Goal: Information Seeking & Learning: Learn about a topic

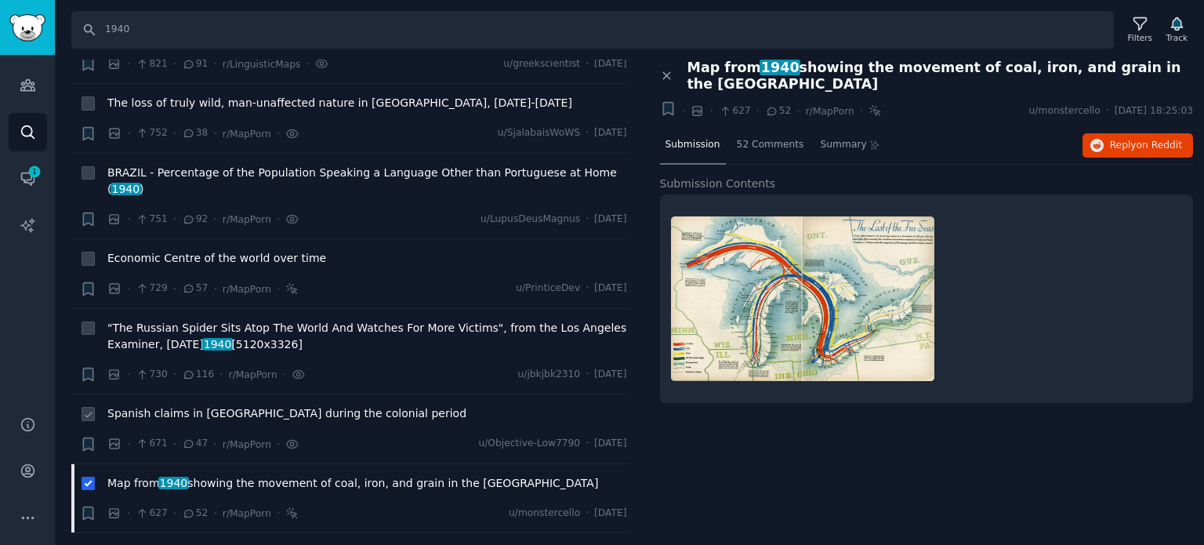
click at [203, 405] on span "Spanish claims in [GEOGRAPHIC_DATA] during the colonial period" at bounding box center [286, 413] width 359 height 16
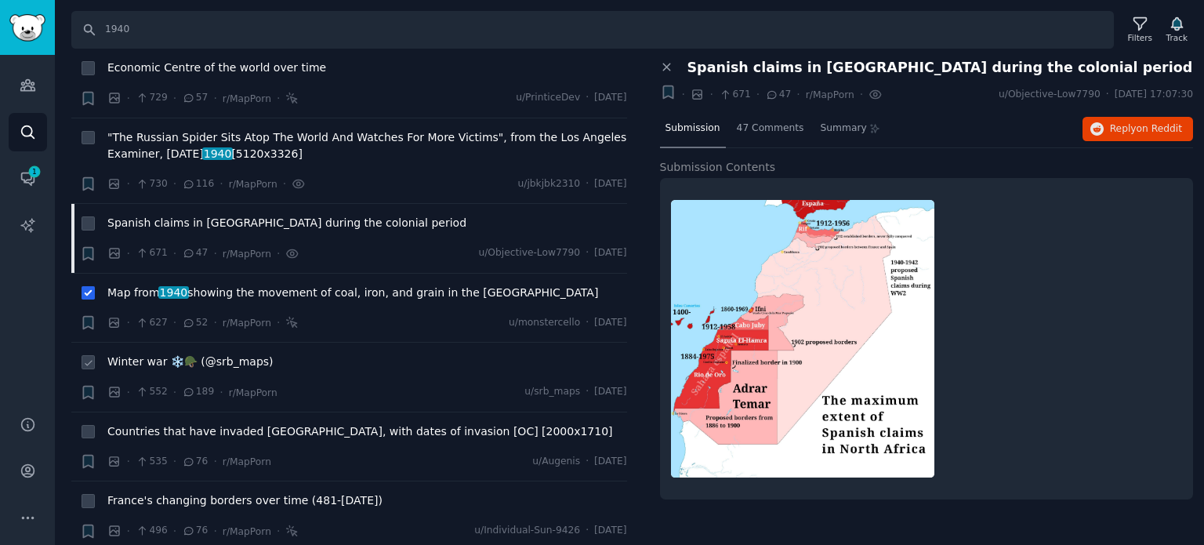
scroll to position [3056, 0]
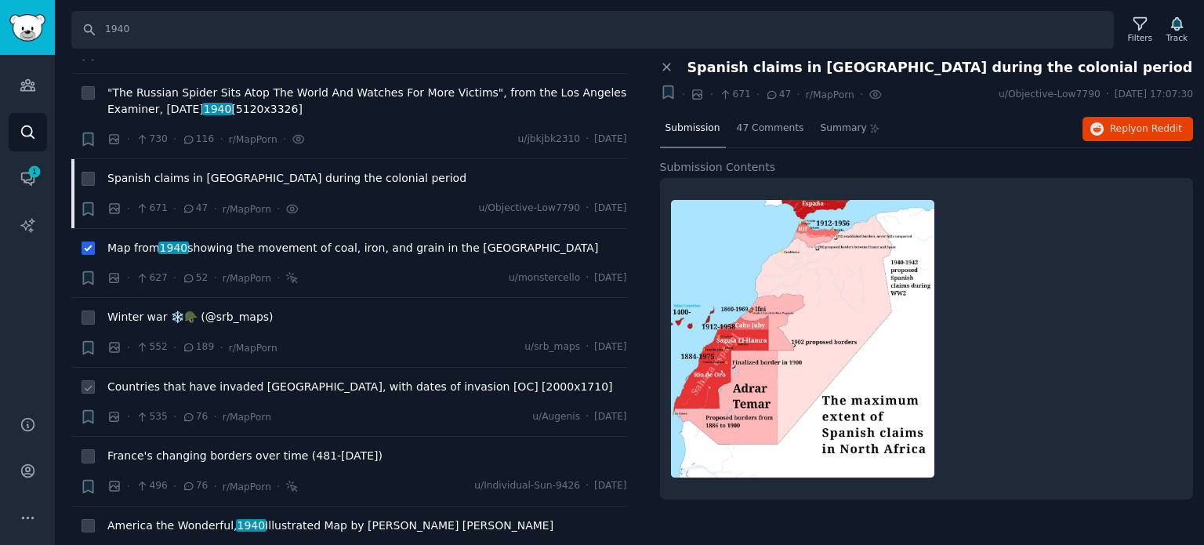
click at [180, 378] on span "Countries that have invaded [GEOGRAPHIC_DATA], with dates of invasion [OC] [200…" at bounding box center [359, 386] width 505 height 16
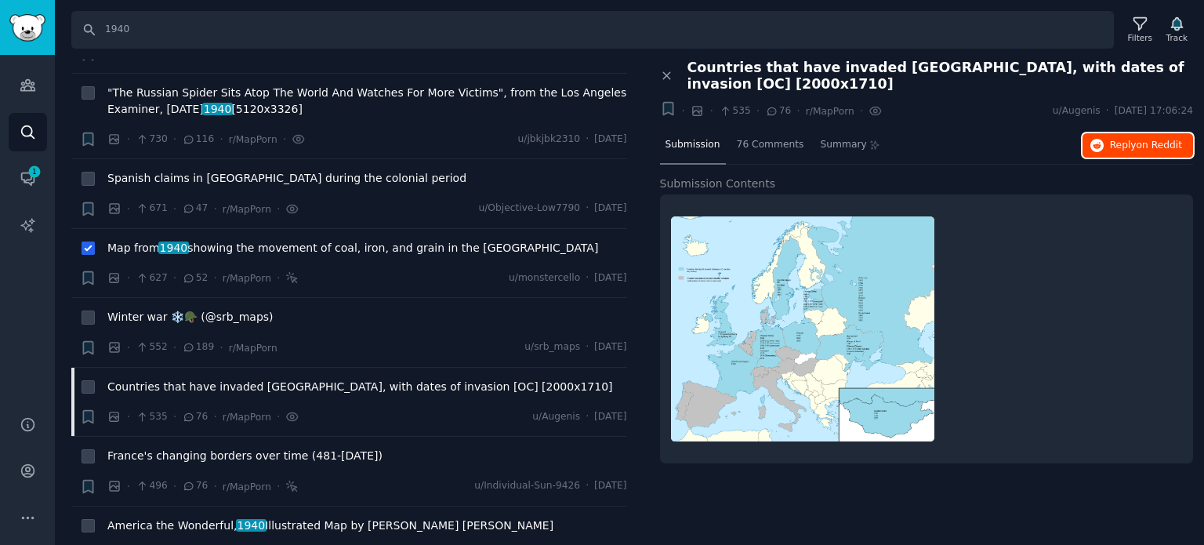
click at [1128, 141] on span "Reply on Reddit" at bounding box center [1146, 146] width 72 height 14
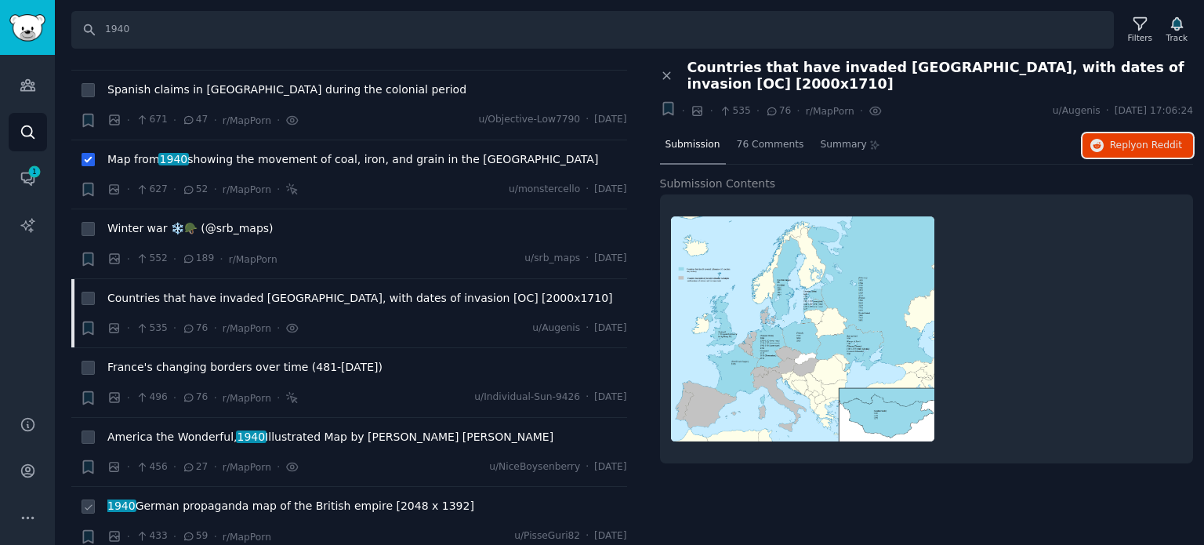
scroll to position [3213, 0]
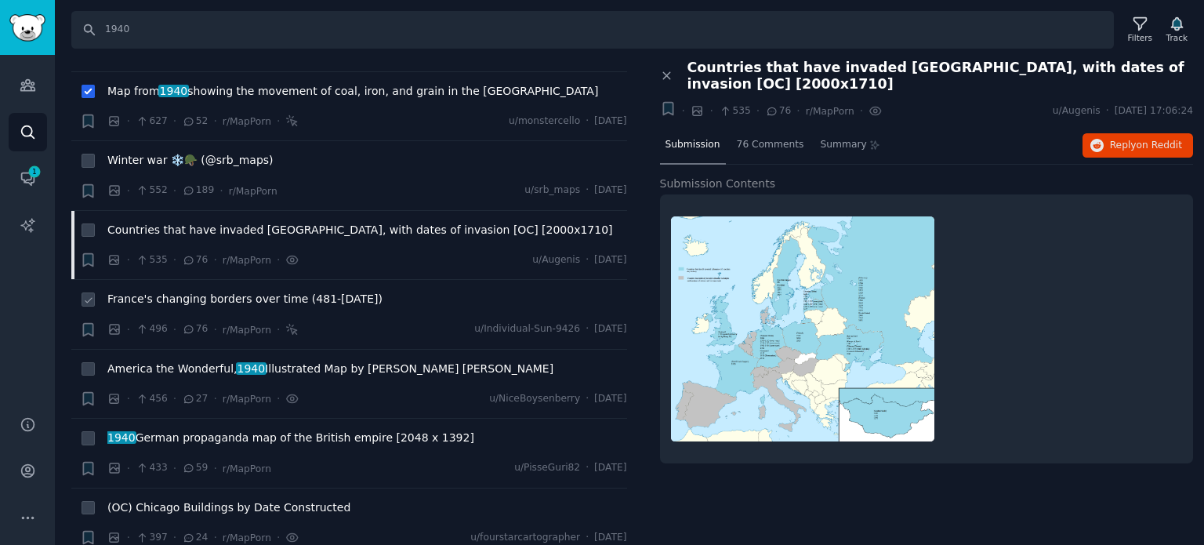
click at [212, 291] on div "France's changing borders over time (481-today)" at bounding box center [367, 302] width 520 height 22
click at [215, 291] on span "France's changing borders over time (481-today)" at bounding box center [244, 299] width 275 height 16
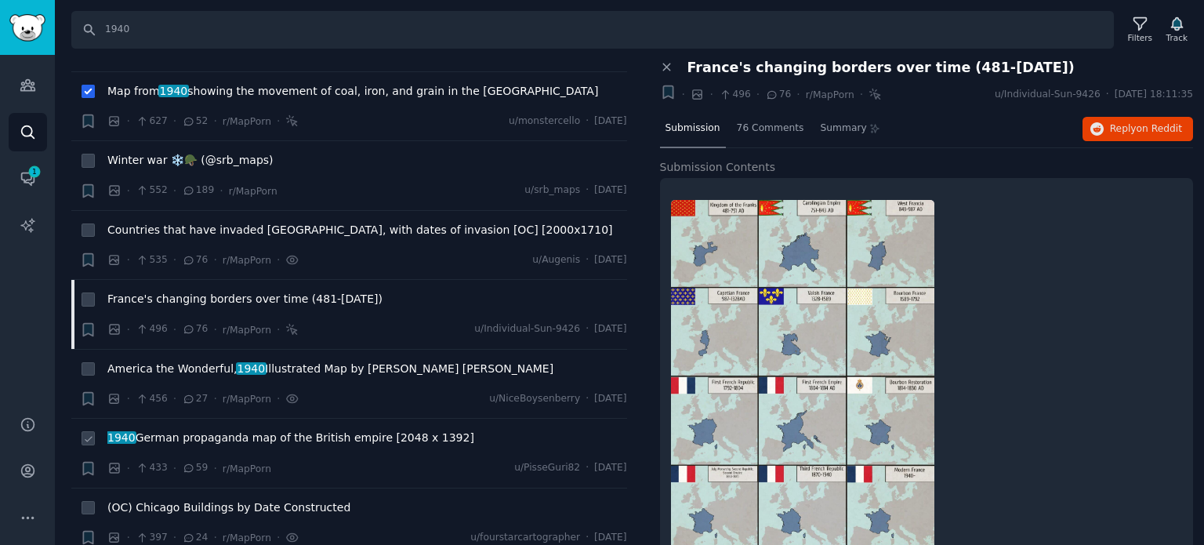
scroll to position [3291, 0]
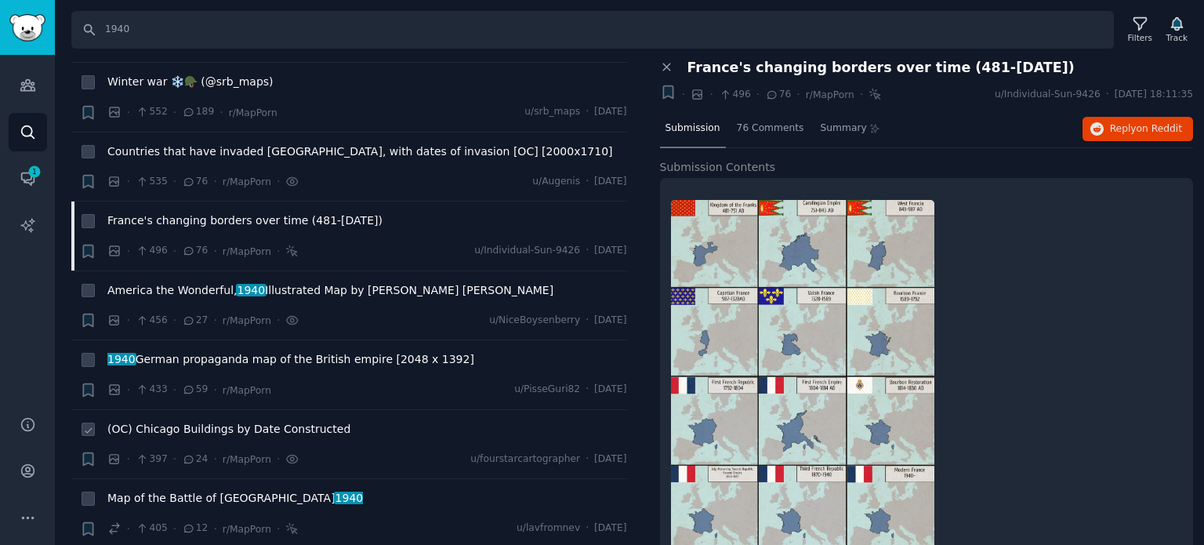
click at [233, 421] on span "(OC) Chicago Buildings by Date Constructed" at bounding box center [228, 429] width 243 height 16
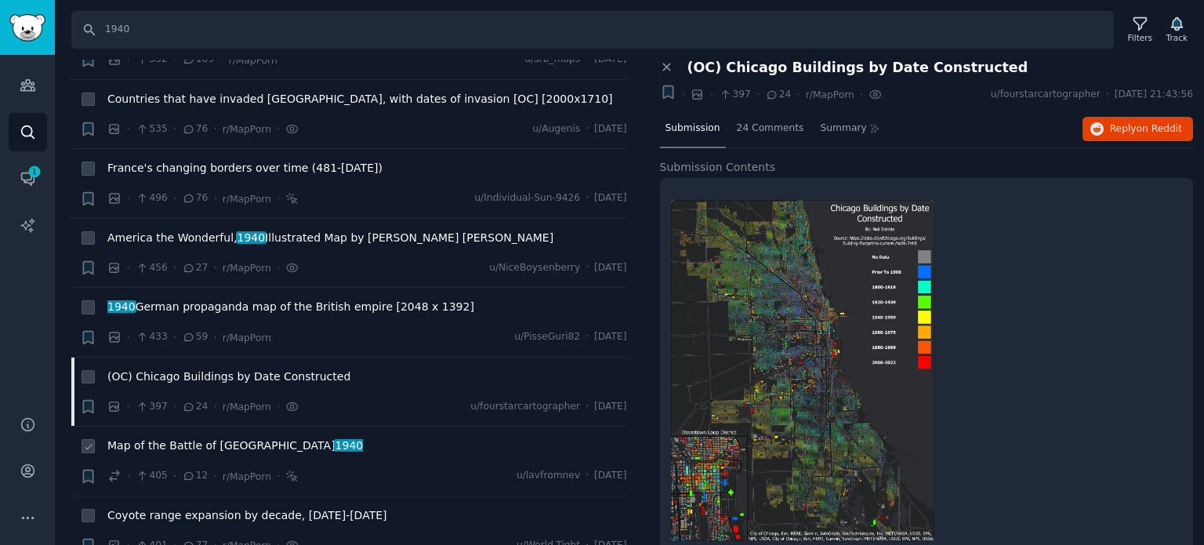
scroll to position [3370, 0]
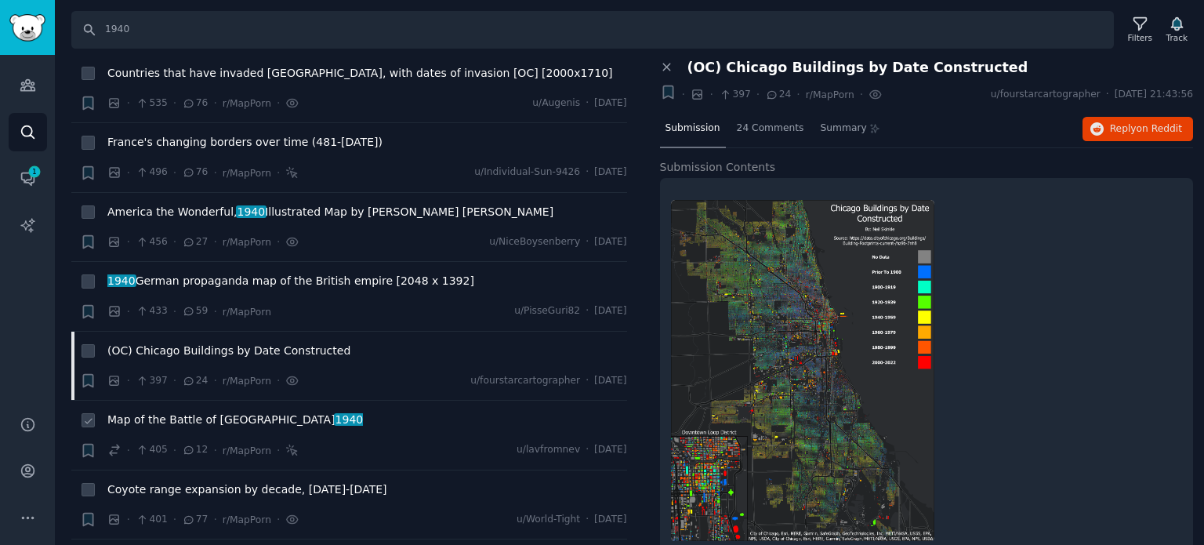
click at [191, 411] on span "Map of the Battle of France 1940" at bounding box center [234, 419] width 255 height 16
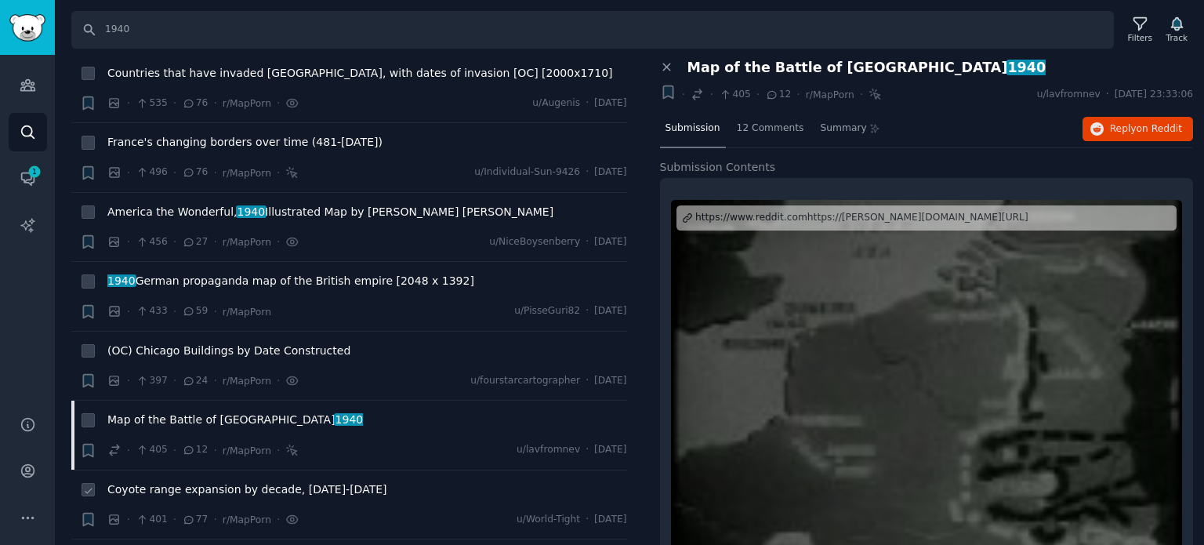
click at [210, 481] on span "Coyote range expansion by decade, 1900-2016" at bounding box center [247, 489] width 280 height 16
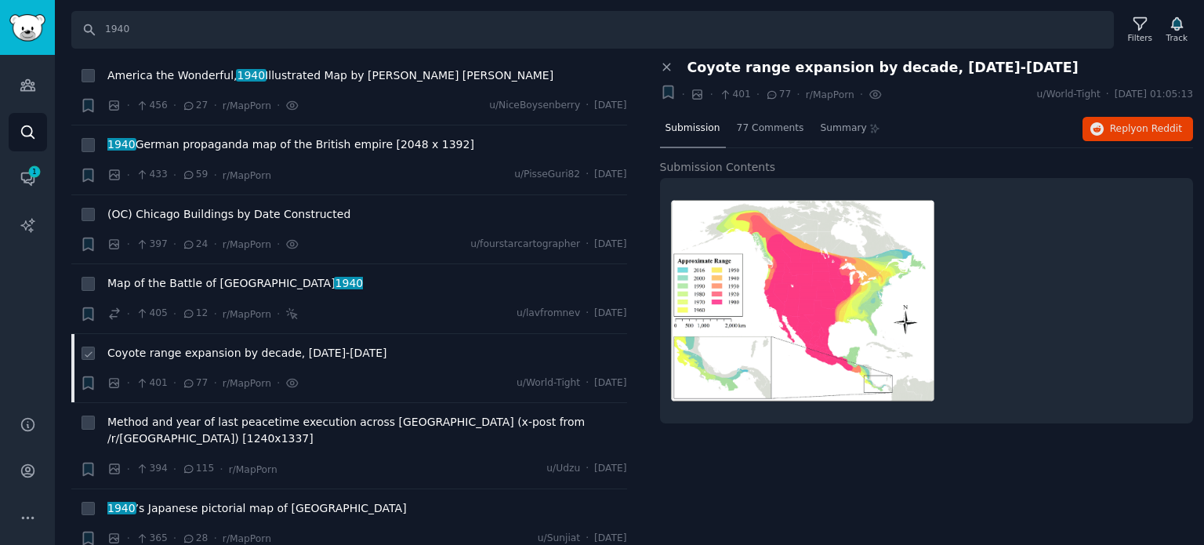
scroll to position [3526, 0]
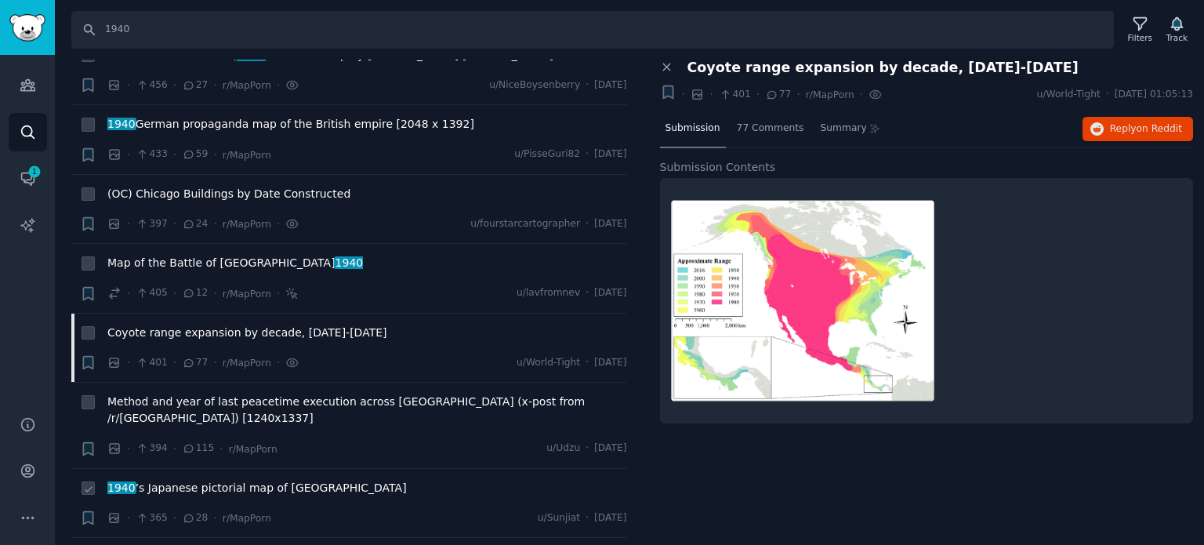
click at [223, 480] on span "1940 ’s Japanese pictorial map of North America" at bounding box center [256, 488] width 299 height 16
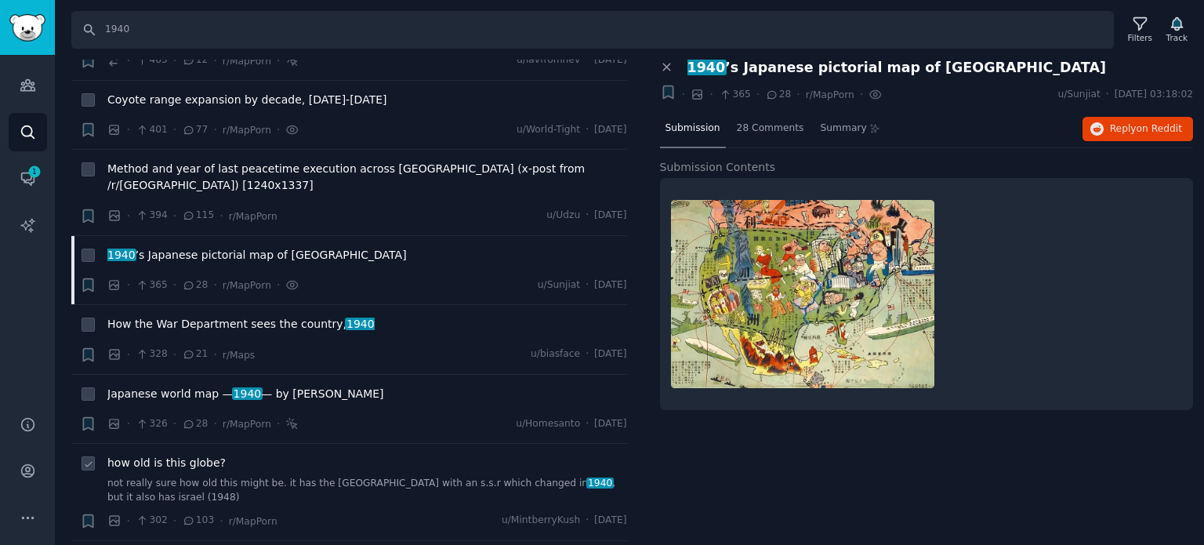
scroll to position [3761, 0]
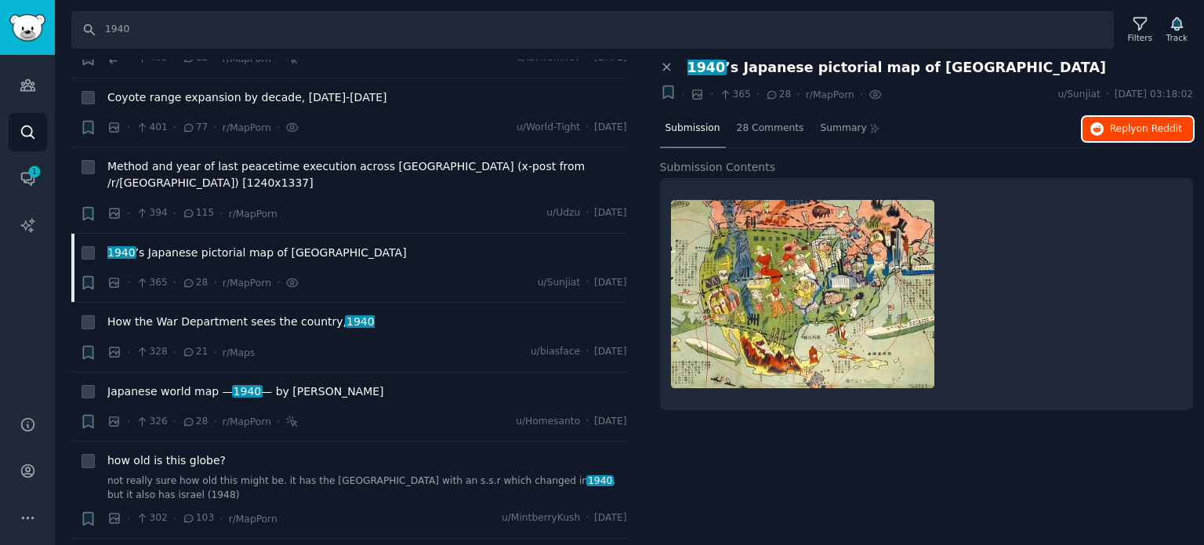
click at [1145, 134] on button "Reply on Reddit" at bounding box center [1137, 129] width 110 height 25
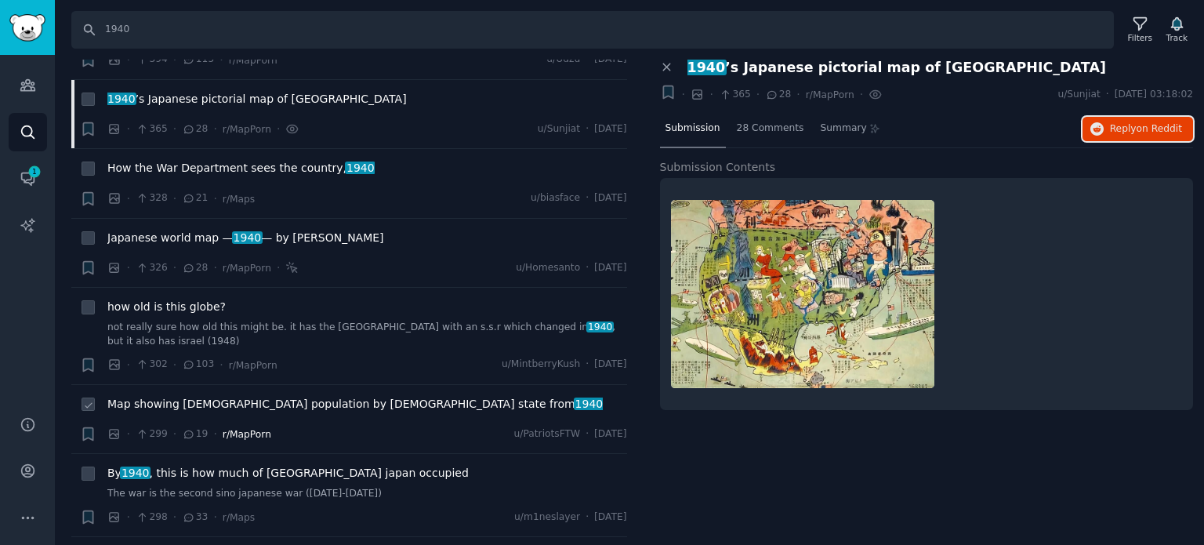
scroll to position [3918, 0]
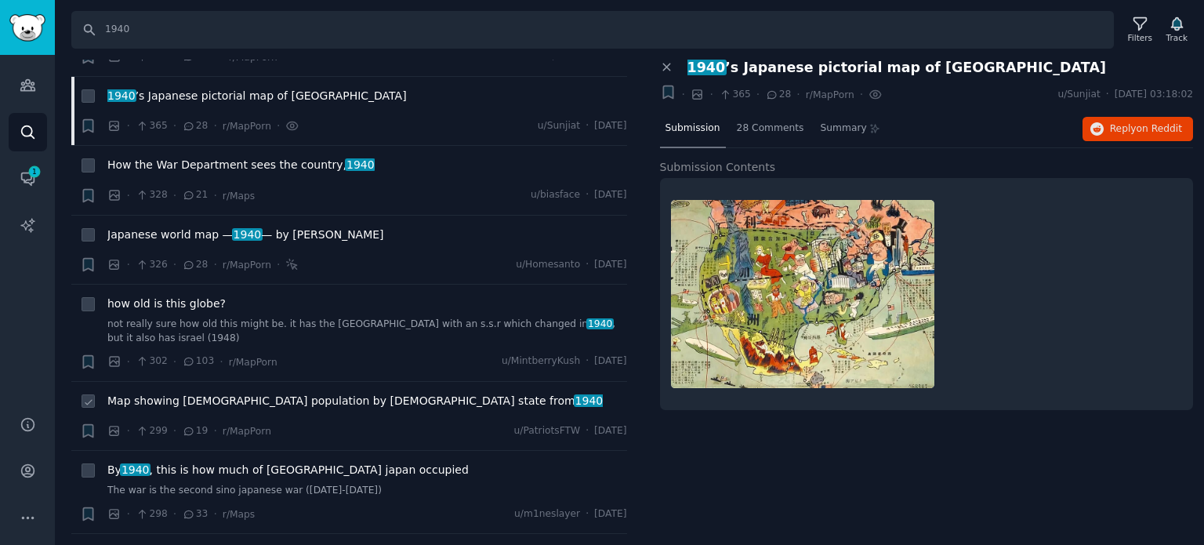
click at [223, 393] on span "Map showing Japanese population by U.S. state from 1940" at bounding box center [354, 401] width 495 height 16
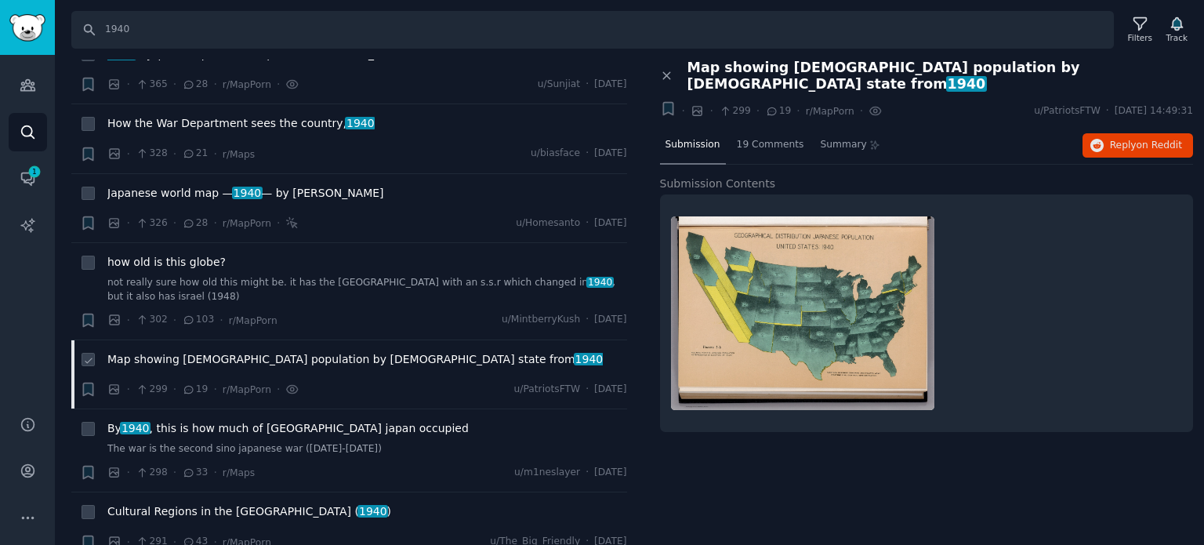
scroll to position [3997, 0]
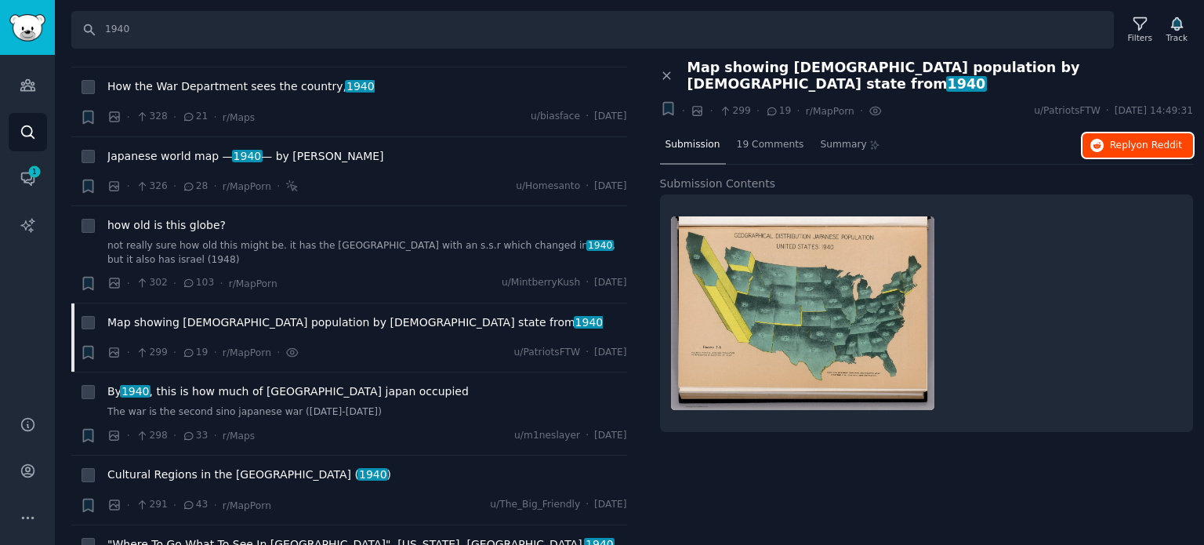
click at [1125, 139] on span "Reply on Reddit" at bounding box center [1146, 146] width 72 height 14
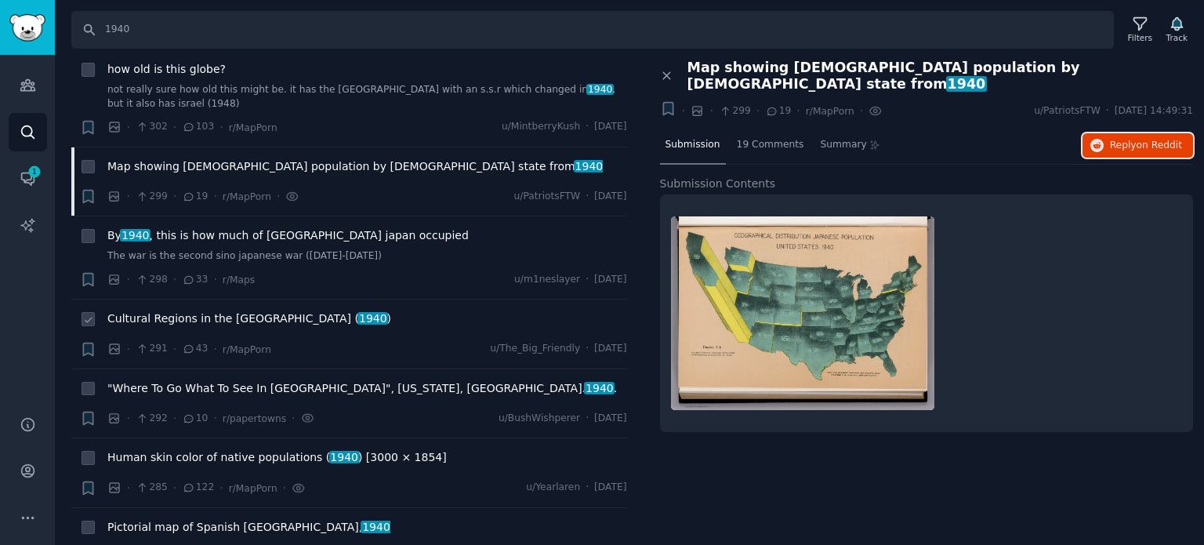
scroll to position [4153, 0]
click at [186, 379] on span ""Where To Go What To See In Portland", Oregon, USA. 1940 ." at bounding box center [361, 387] width 509 height 16
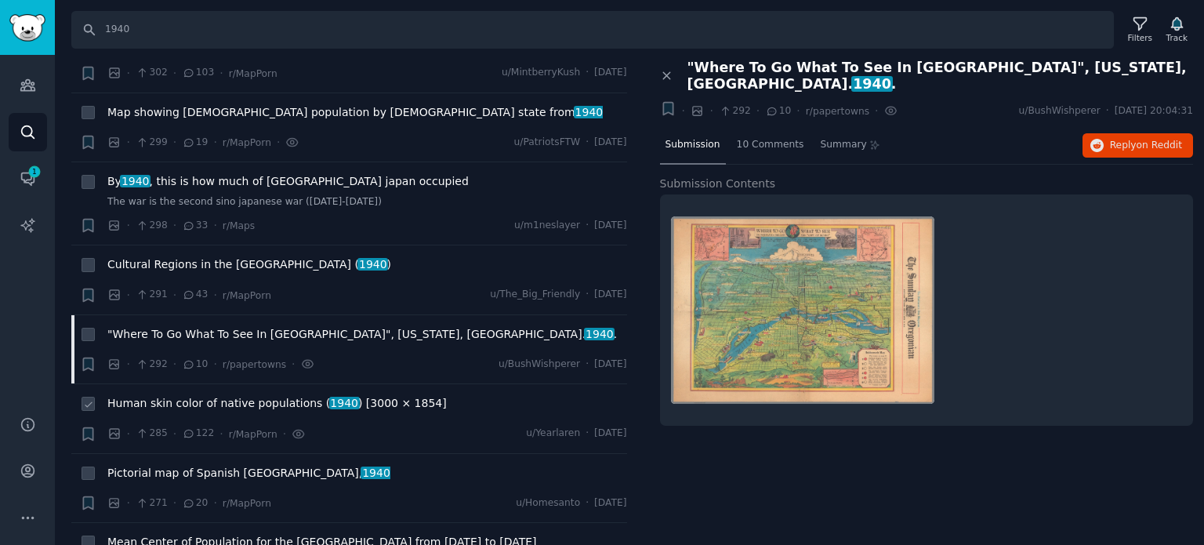
scroll to position [4310, 0]
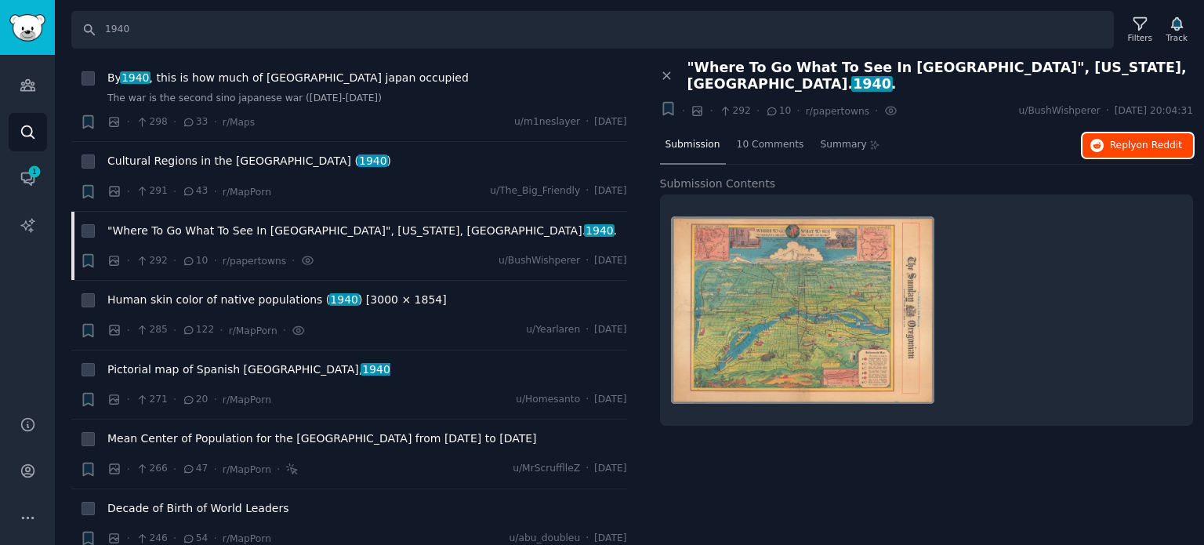
click at [1117, 139] on span "Reply on Reddit" at bounding box center [1146, 146] width 72 height 14
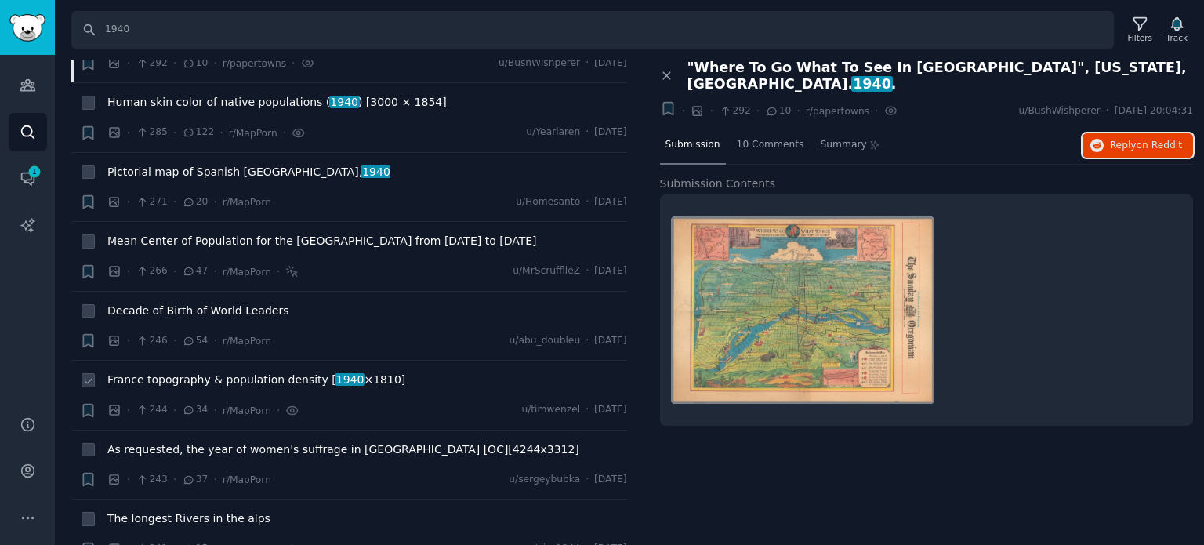
scroll to position [4545, 0]
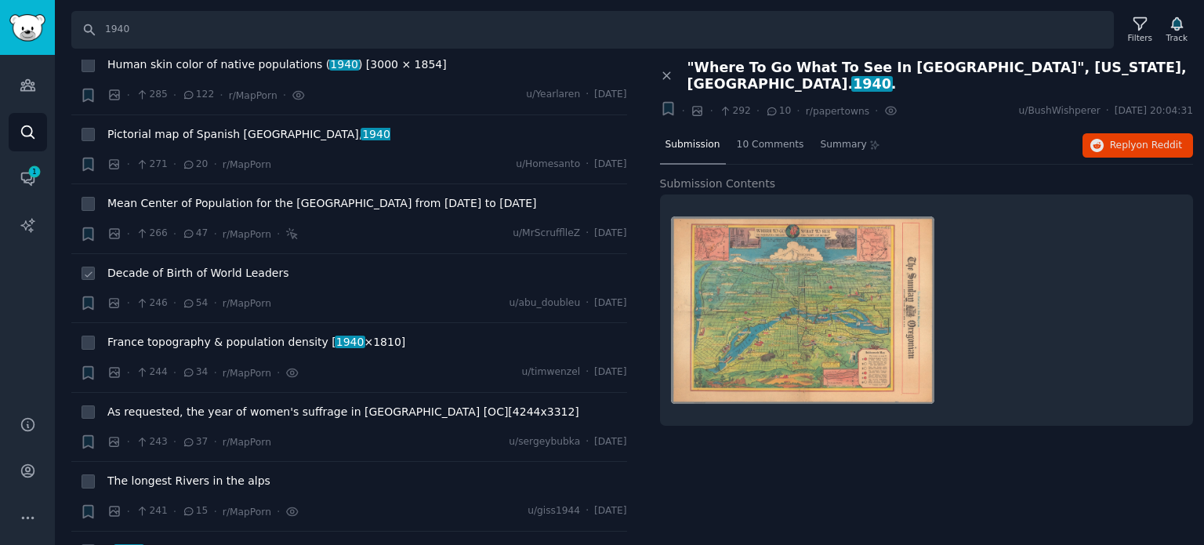
click at [122, 265] on span "Decade of Birth of World Leaders" at bounding box center [197, 273] width 181 height 16
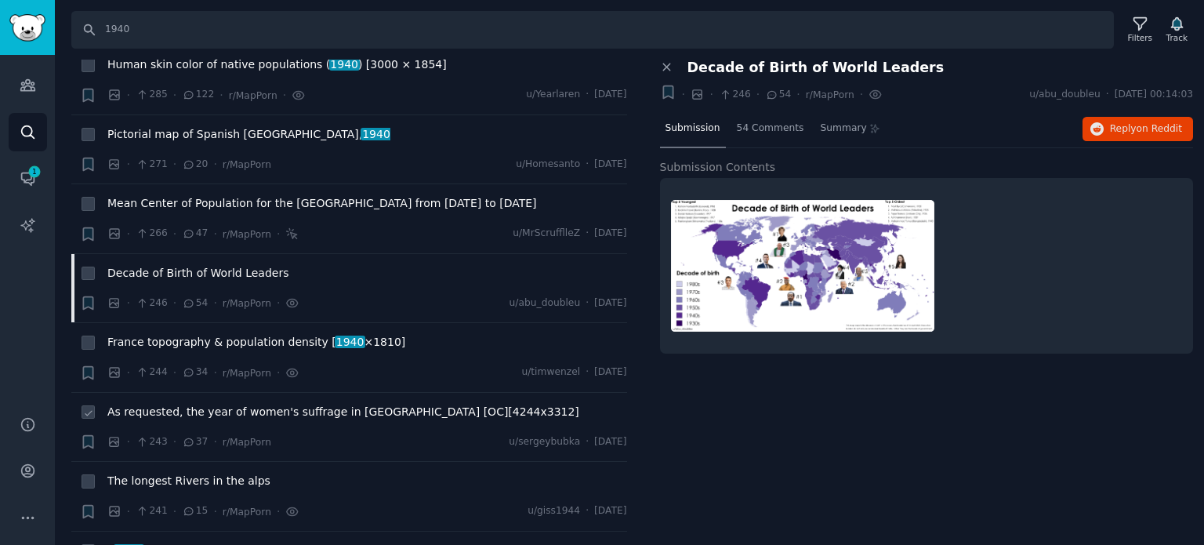
click at [219, 404] on span "As requested, the year of women's suffrage in Middle East [OC][4244x3312]" at bounding box center [343, 412] width 472 height 16
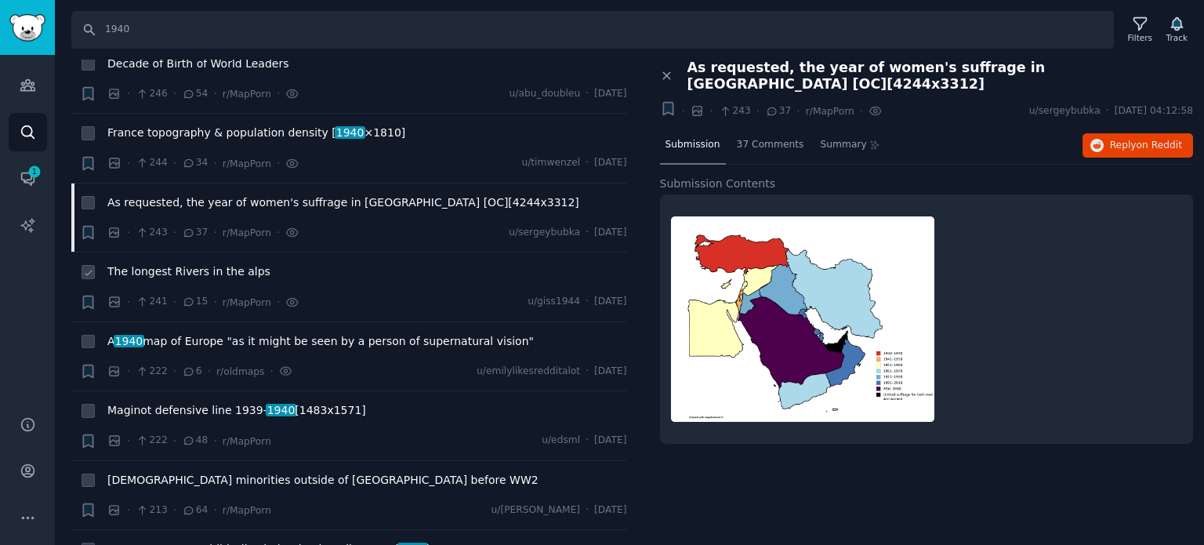
scroll to position [4780, 0]
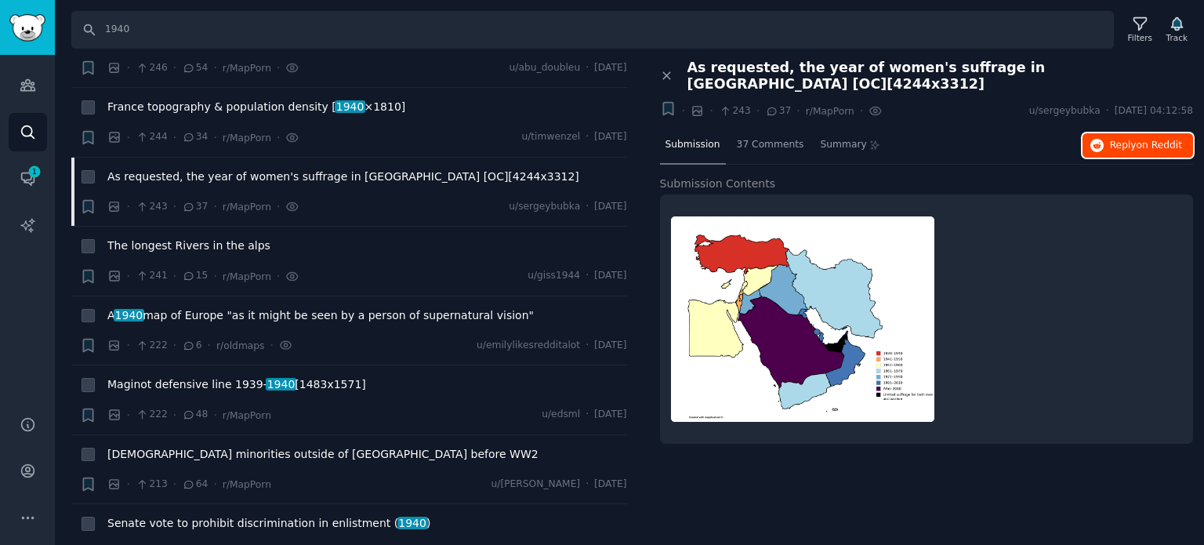
click at [1128, 139] on span "Reply on Reddit" at bounding box center [1146, 146] width 72 height 14
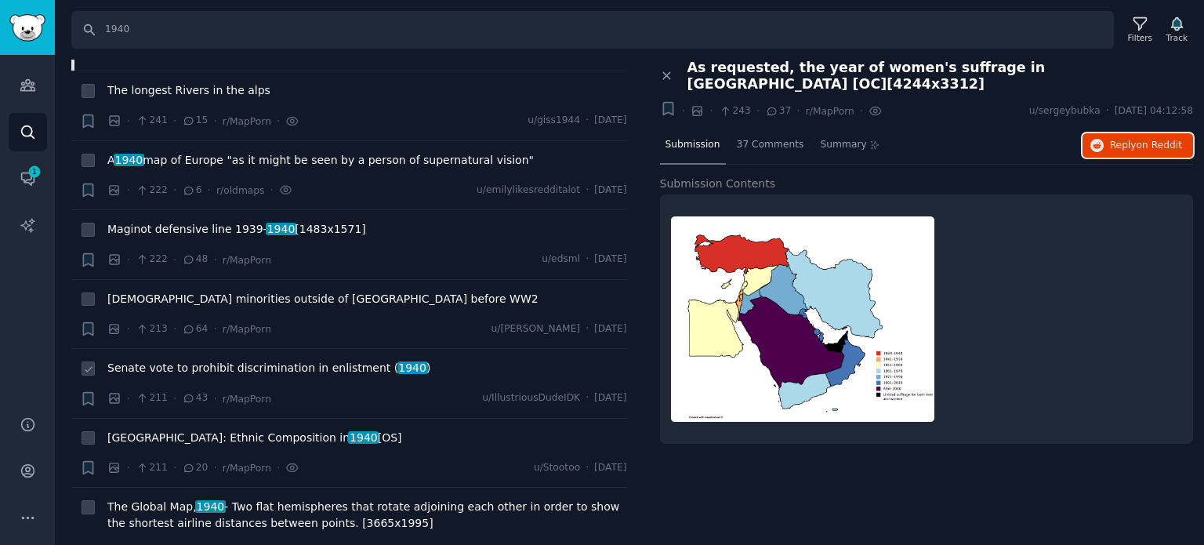
scroll to position [4937, 0]
click at [348, 429] on span "1940" at bounding box center [363, 435] width 31 height 13
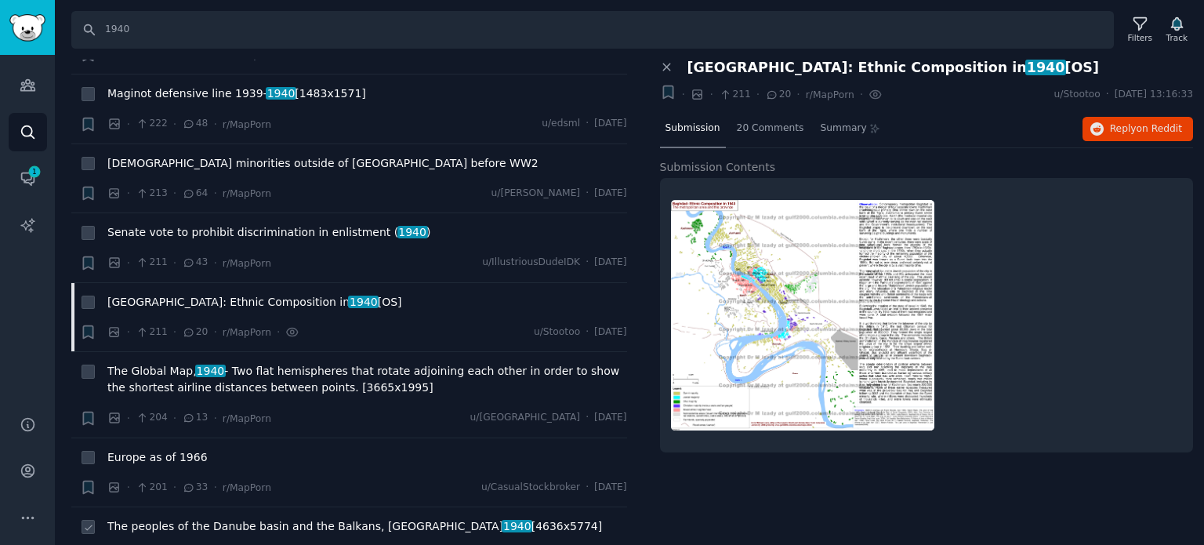
scroll to position [5172, 0]
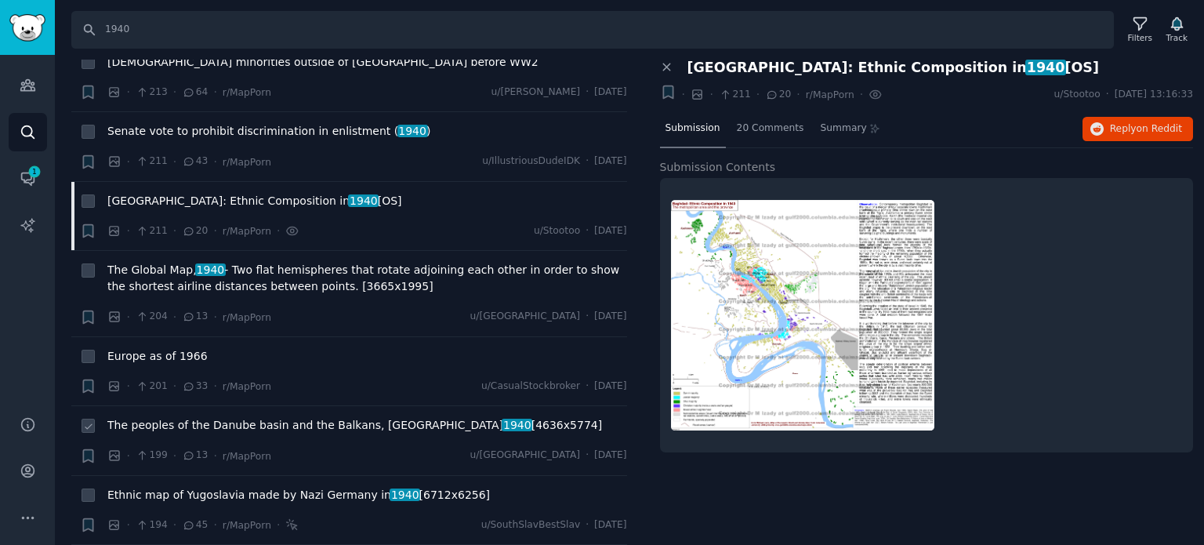
click at [251, 417] on span "The peoples of the Danube basin and the Balkans, Berlin 1940 [4636x5774]" at bounding box center [354, 425] width 494 height 16
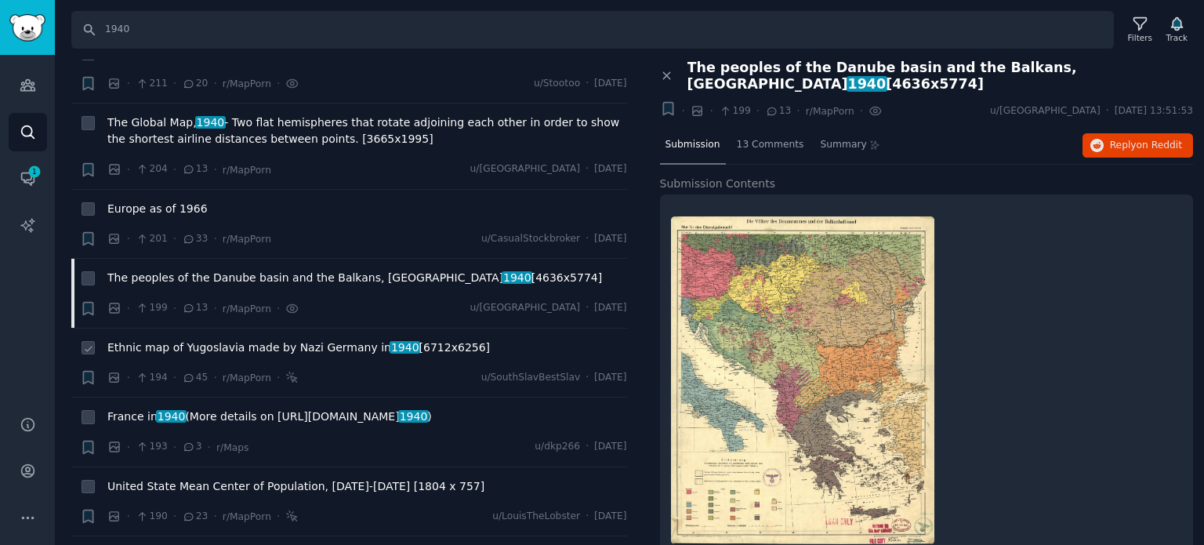
scroll to position [5329, 0]
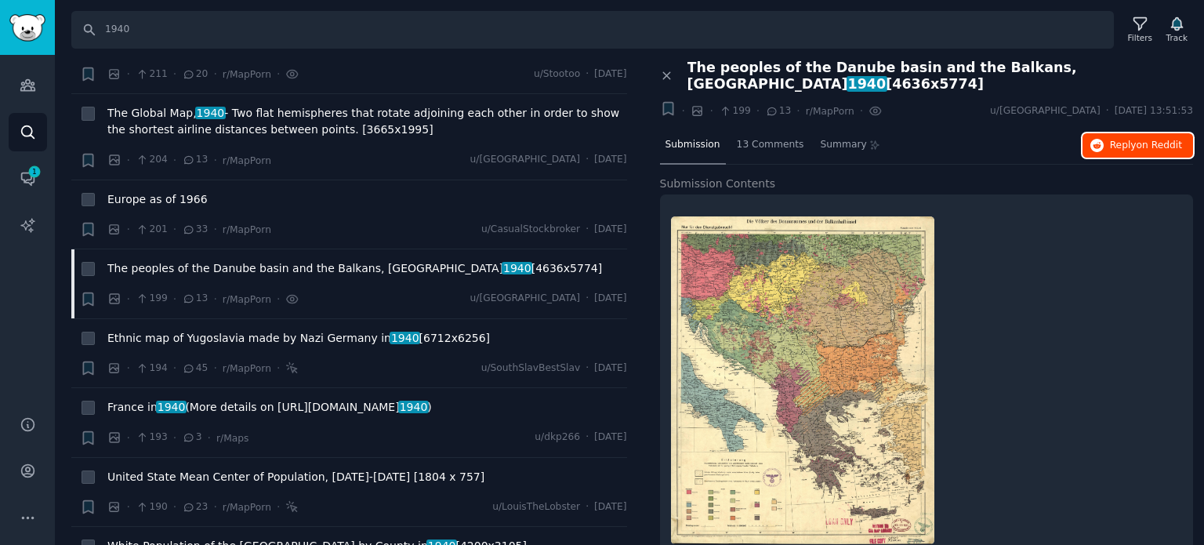
click at [1100, 139] on icon "button" at bounding box center [1097, 146] width 14 height 14
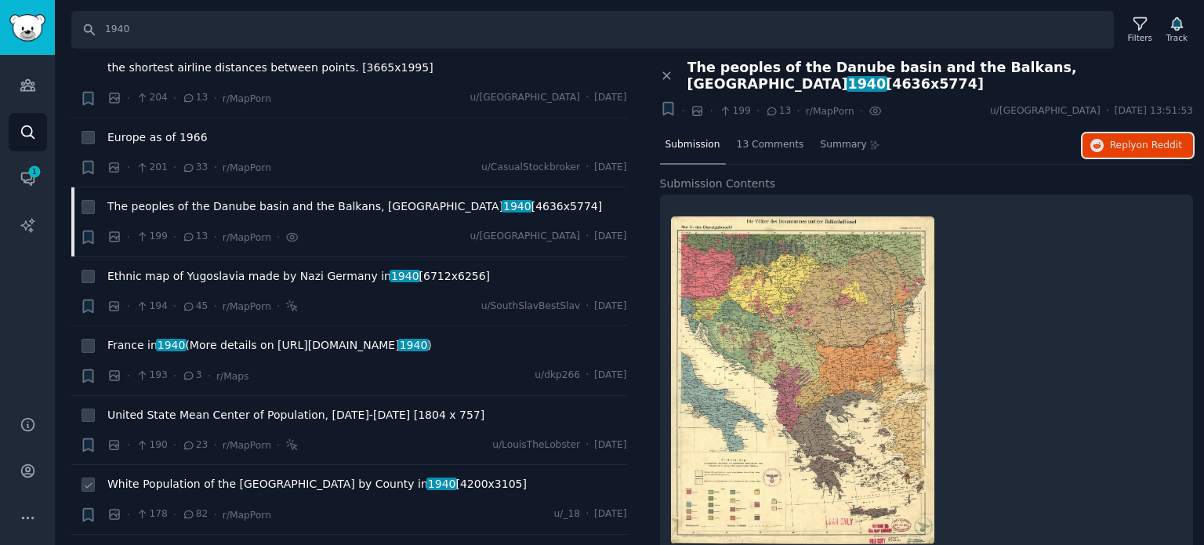
scroll to position [5485, 0]
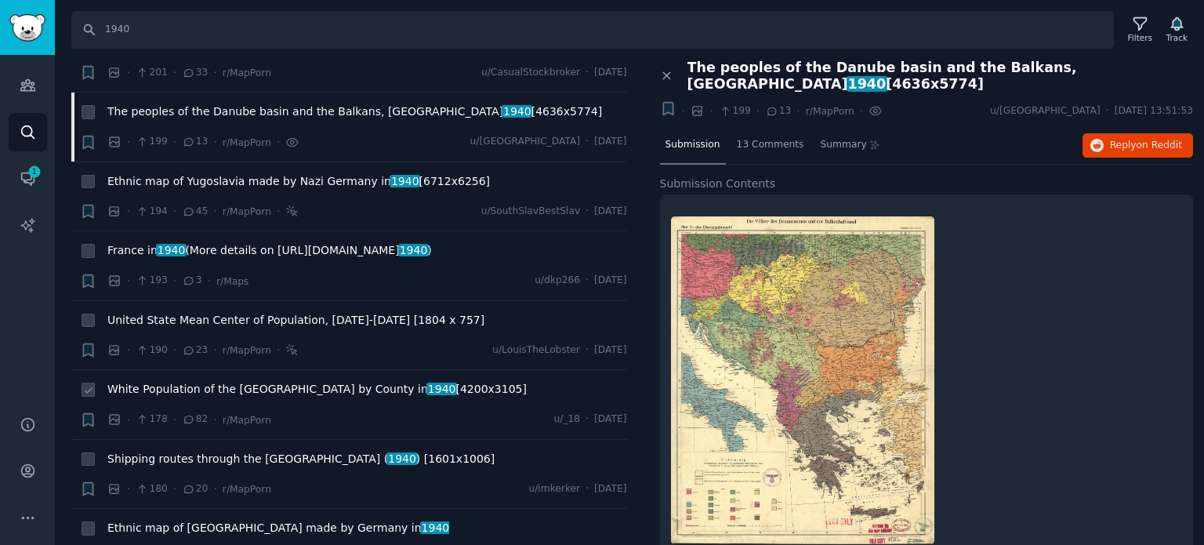
click at [223, 381] on span "White Population of the United States by County in 1940 [4200x3105]" at bounding box center [316, 389] width 419 height 16
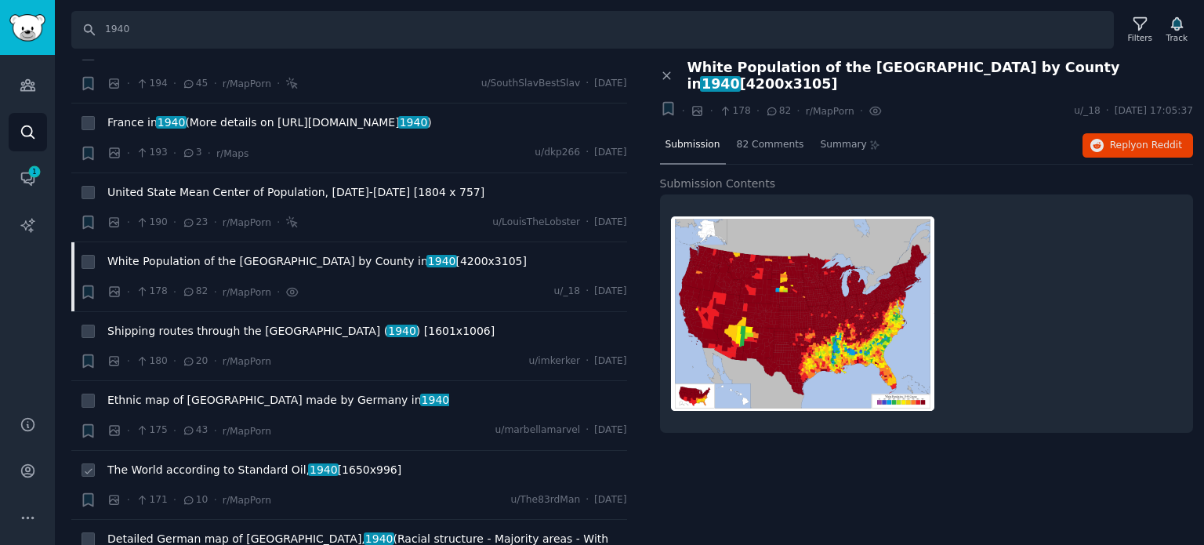
scroll to position [5642, 0]
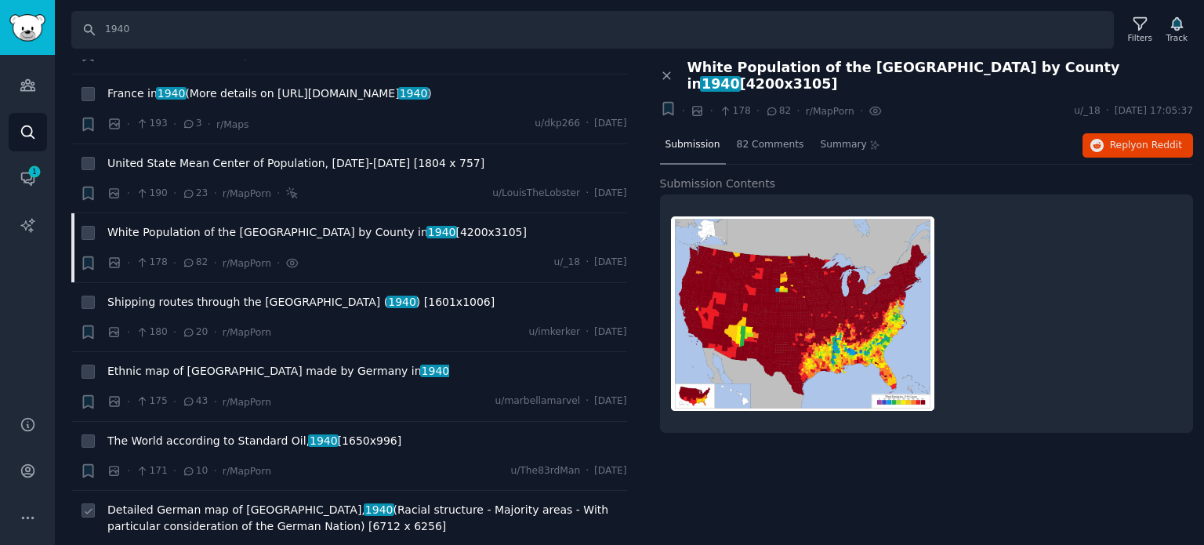
click at [200, 502] on span "Detailed German map of Yugoslavia, 1940 (Racial structure - Majority areas - Wi…" at bounding box center [367, 518] width 520 height 33
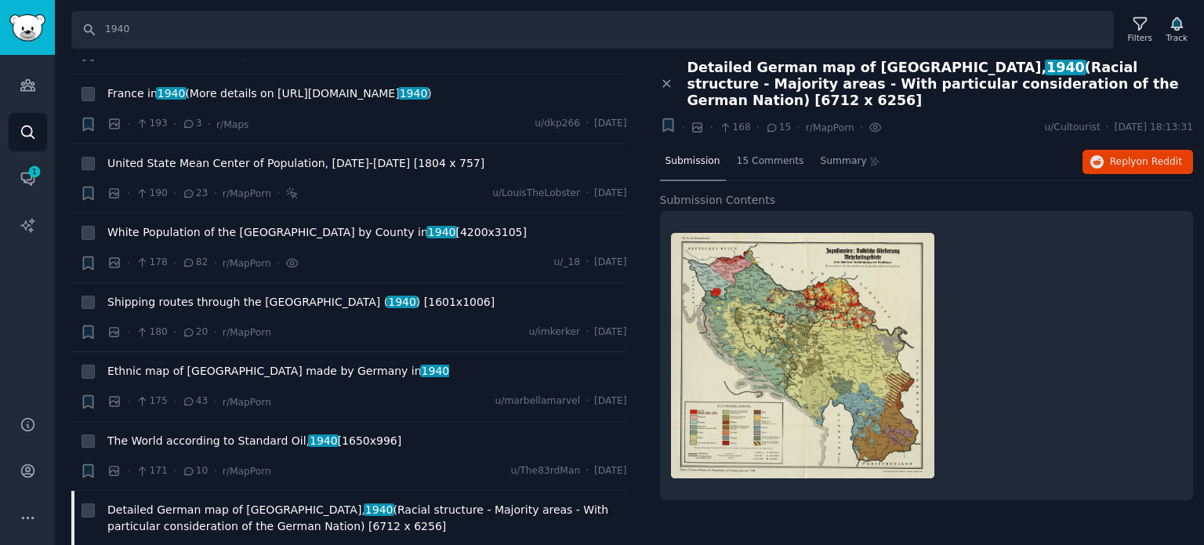
scroll to position [5799, 0]
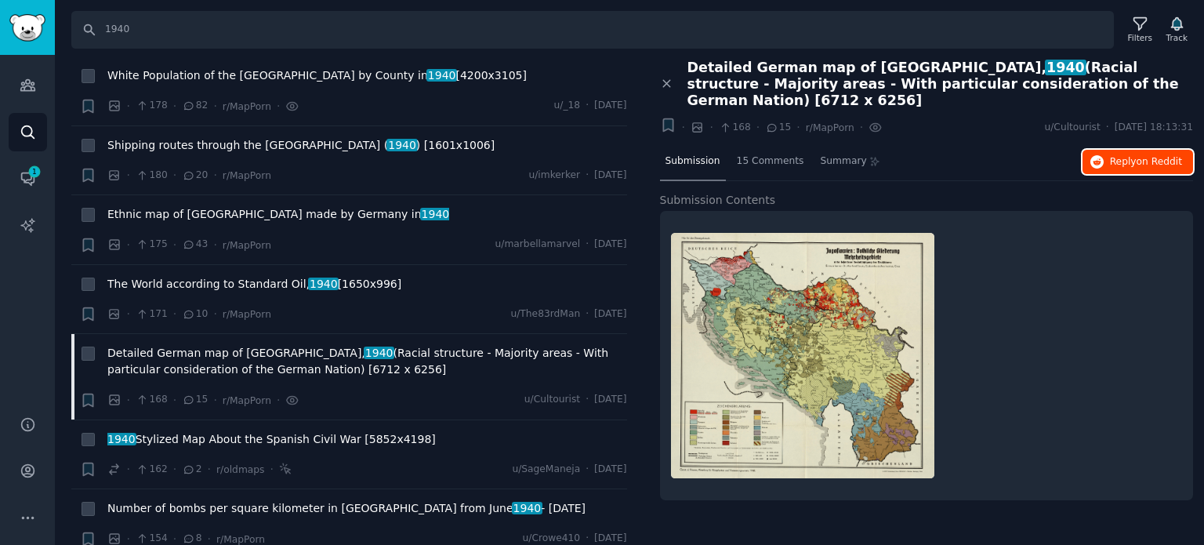
click at [1123, 155] on span "Reply on Reddit" at bounding box center [1146, 162] width 72 height 14
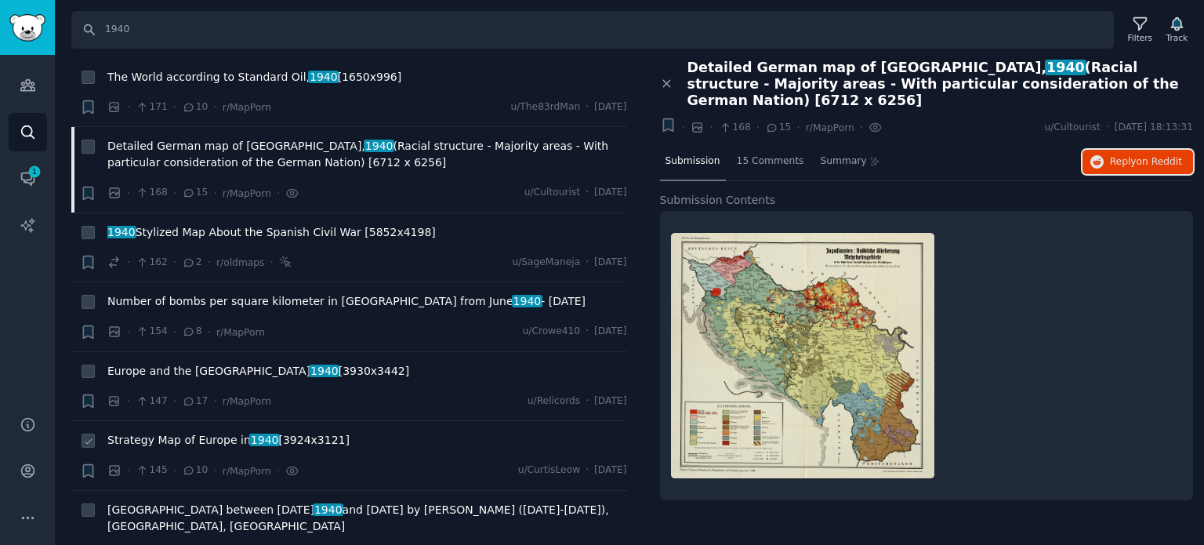
scroll to position [6034, 0]
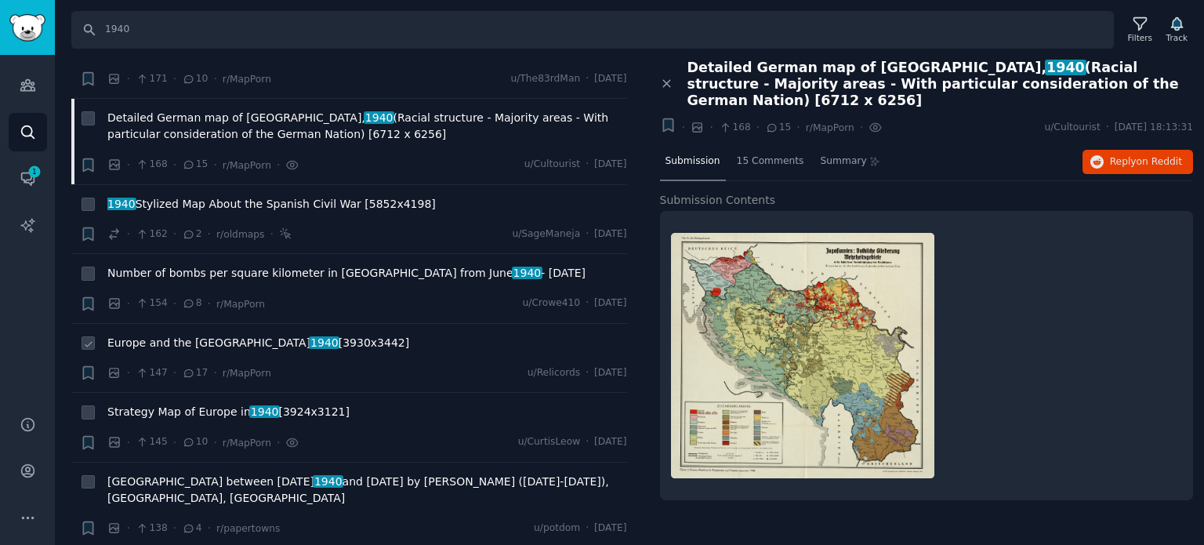
click at [179, 335] on span "Europe and the Near East 1940 [3930x3442]" at bounding box center [258, 343] width 302 height 16
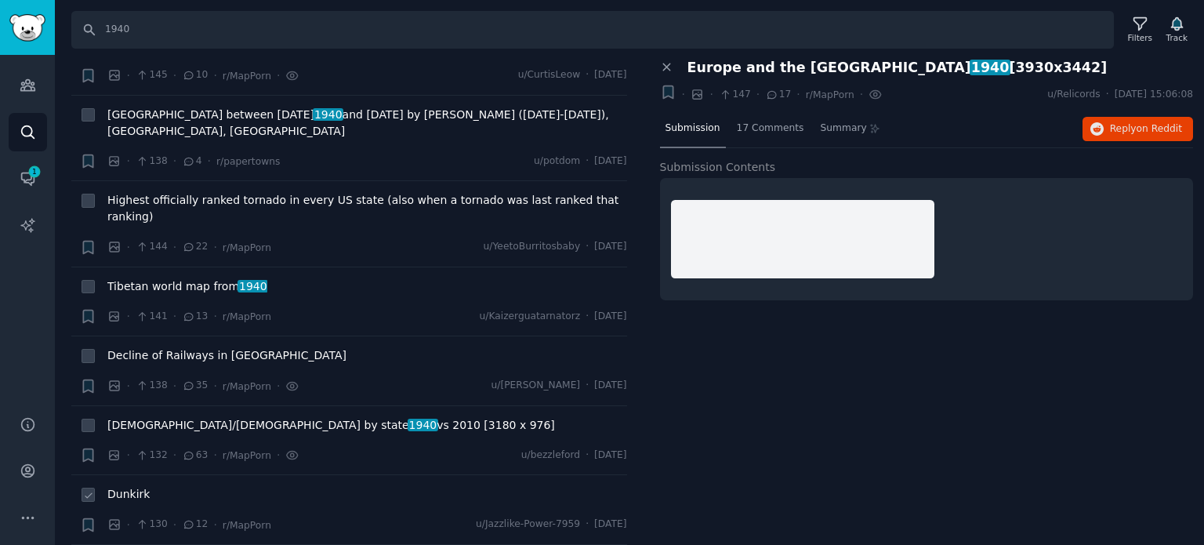
scroll to position [6426, 0]
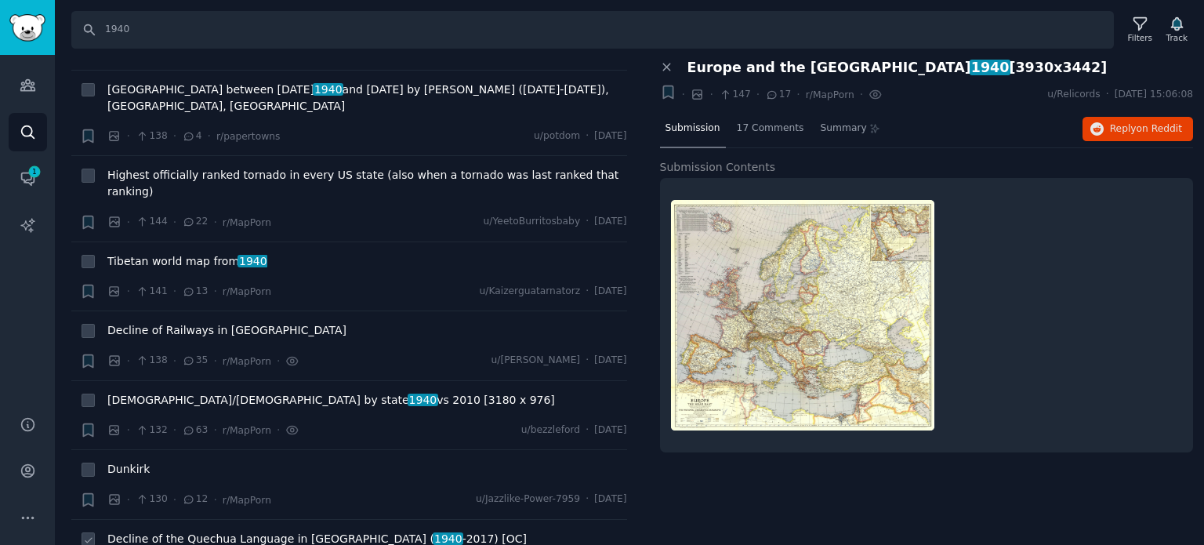
click at [176, 531] on span "Decline of the Quechua Language in Peru ( 1940 -2017) [OC]" at bounding box center [316, 539] width 419 height 16
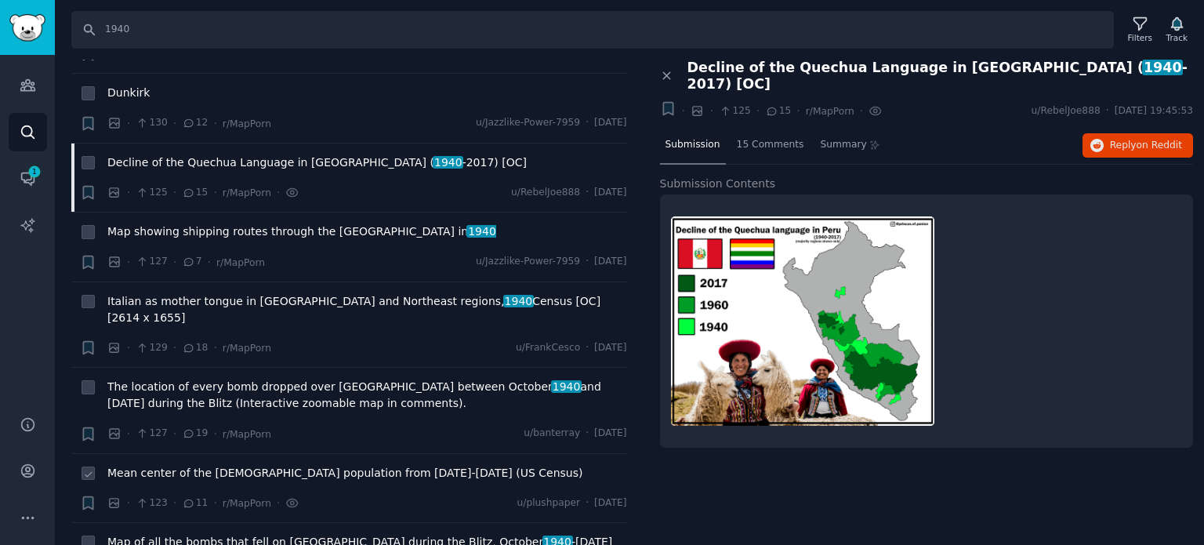
scroll to position [6818, 0]
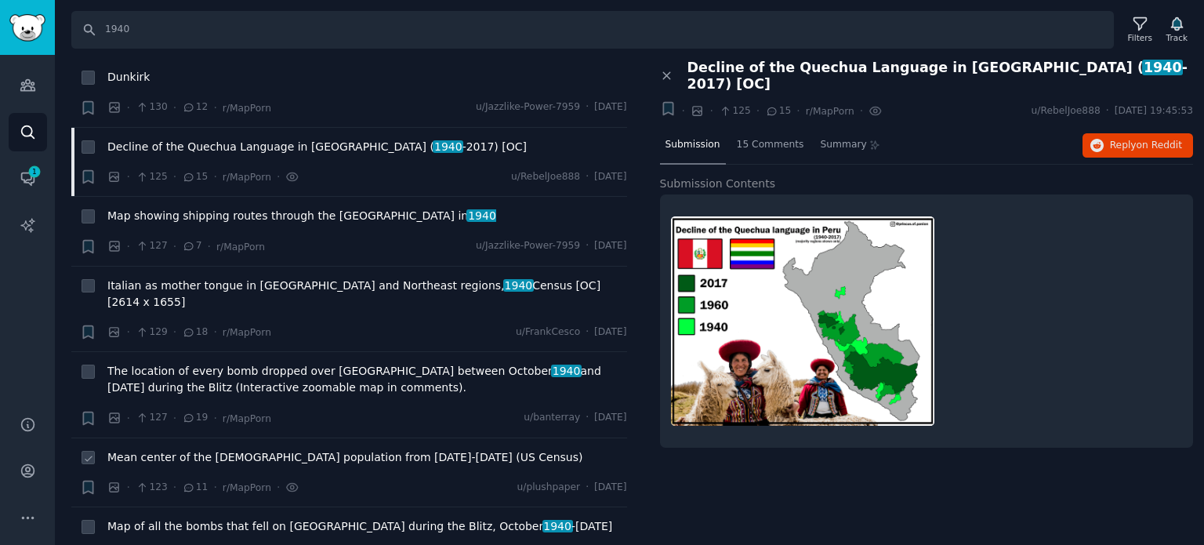
click at [208, 449] on span "Mean center of the US population from 1790-2020 (US Census)" at bounding box center [344, 457] width 475 height 16
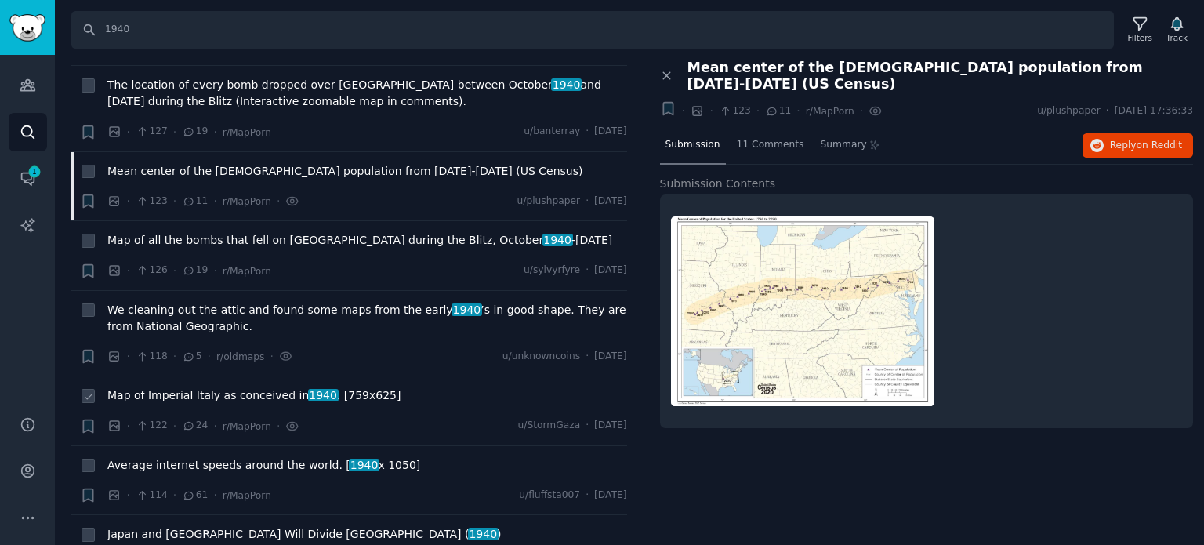
scroll to position [7131, 0]
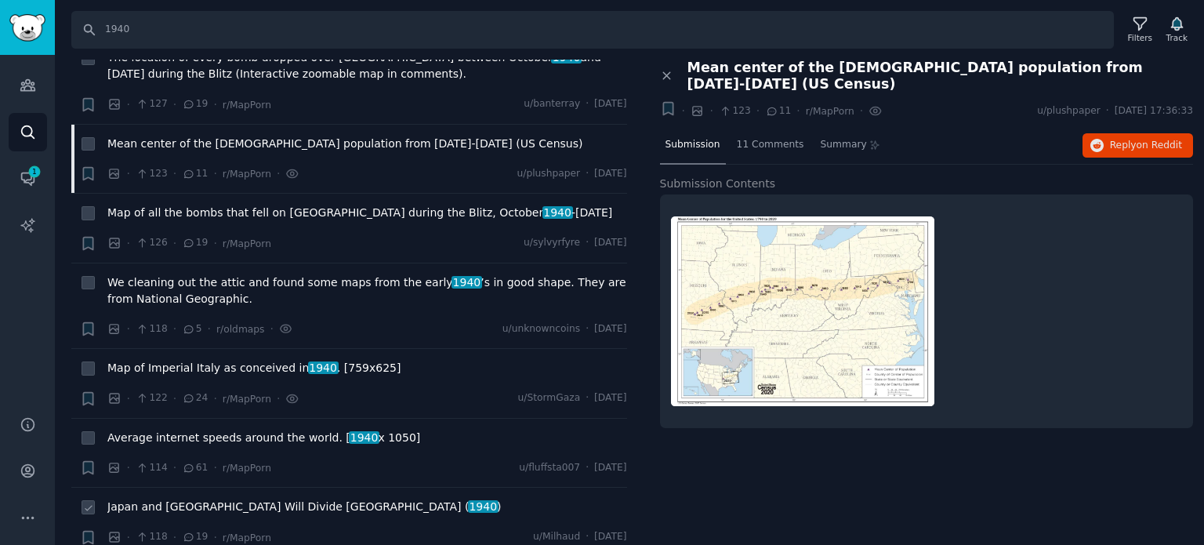
click at [206, 498] on span "Japan and Russia Will Divide China ( 1940 )" at bounding box center [304, 506] width 394 height 16
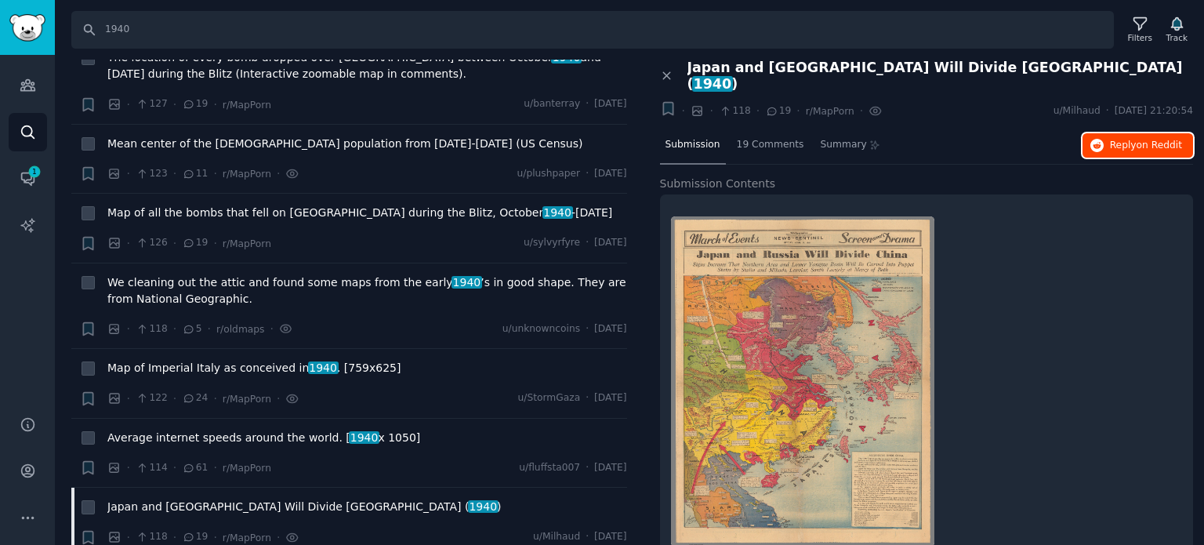
click at [1125, 139] on span "Reply on Reddit" at bounding box center [1146, 146] width 72 height 14
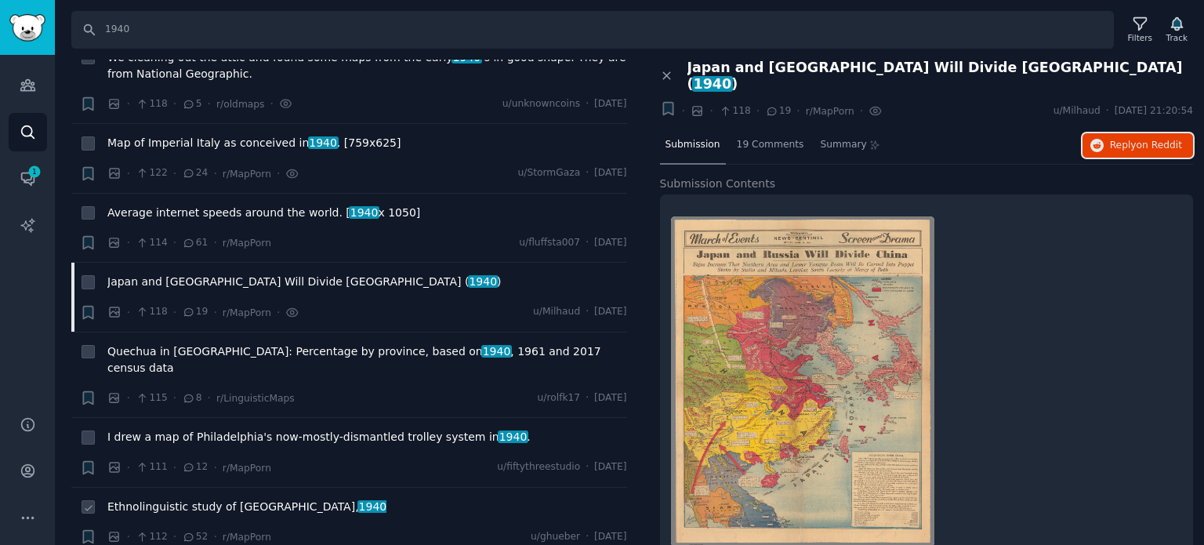
scroll to position [7366, 0]
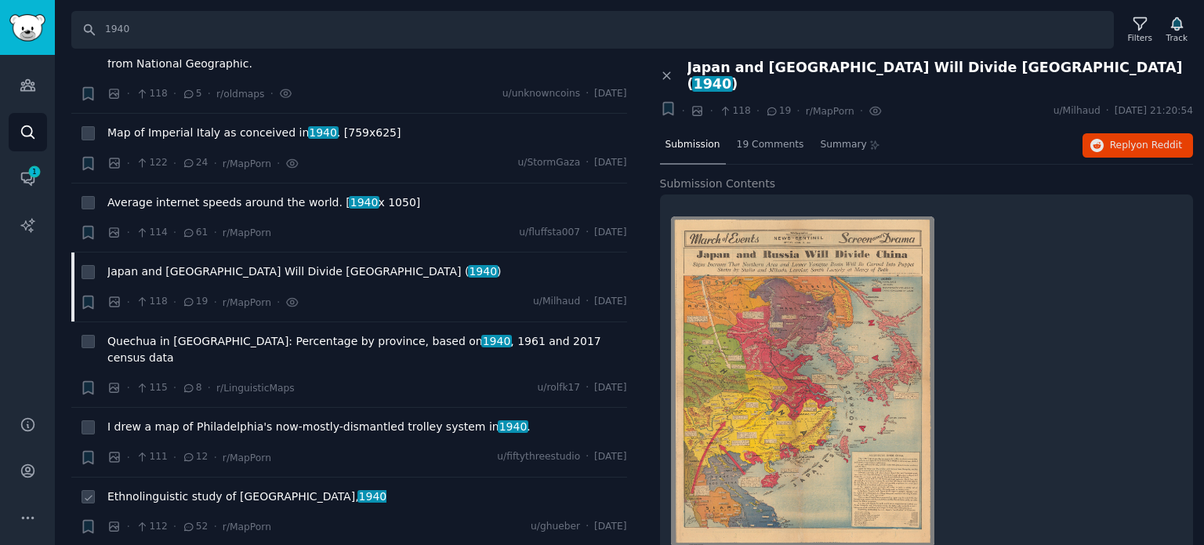
click at [284, 488] on div "Ethnolinguistic study of Southeastern Europe, 1940" at bounding box center [367, 499] width 520 height 22
click at [283, 488] on span "Ethnolinguistic study of Southeastern Europe, 1940" at bounding box center [246, 496] width 279 height 16
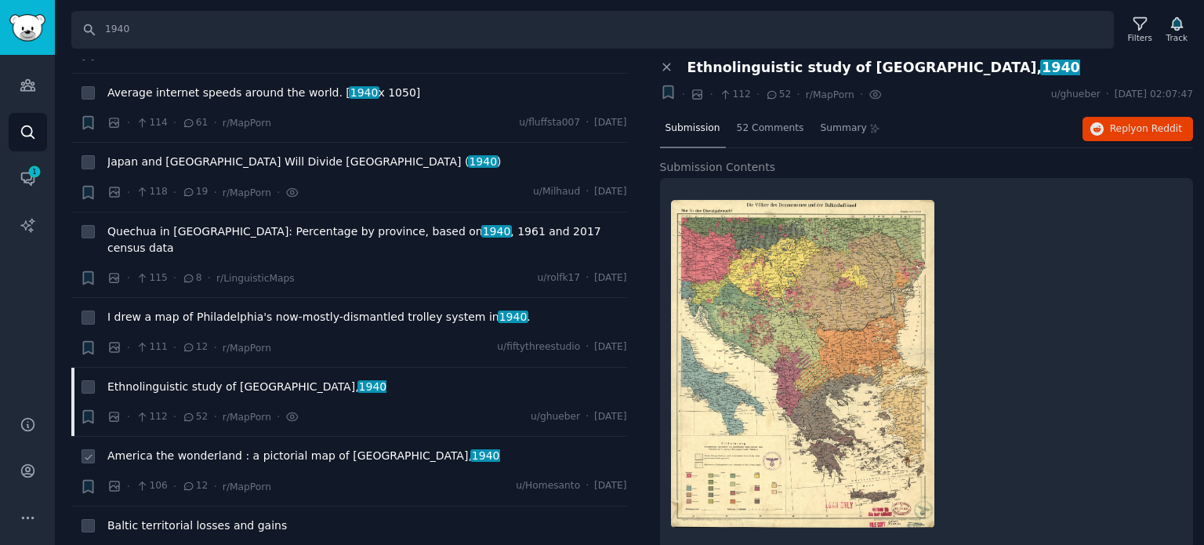
scroll to position [7523, 0]
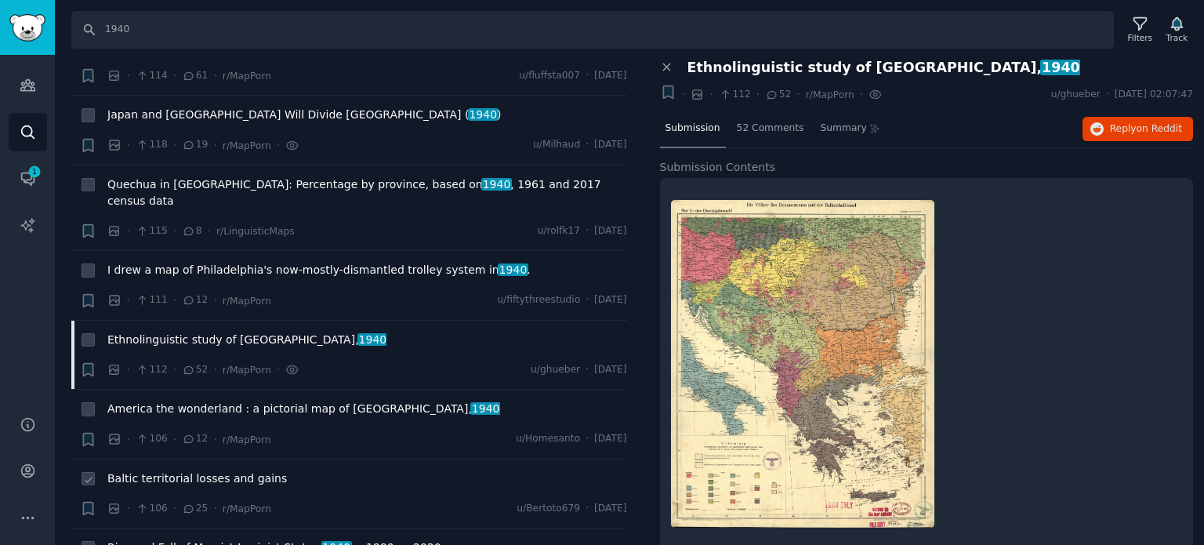
click at [230, 470] on span "Baltic territorial losses and gains" at bounding box center [196, 478] width 179 height 16
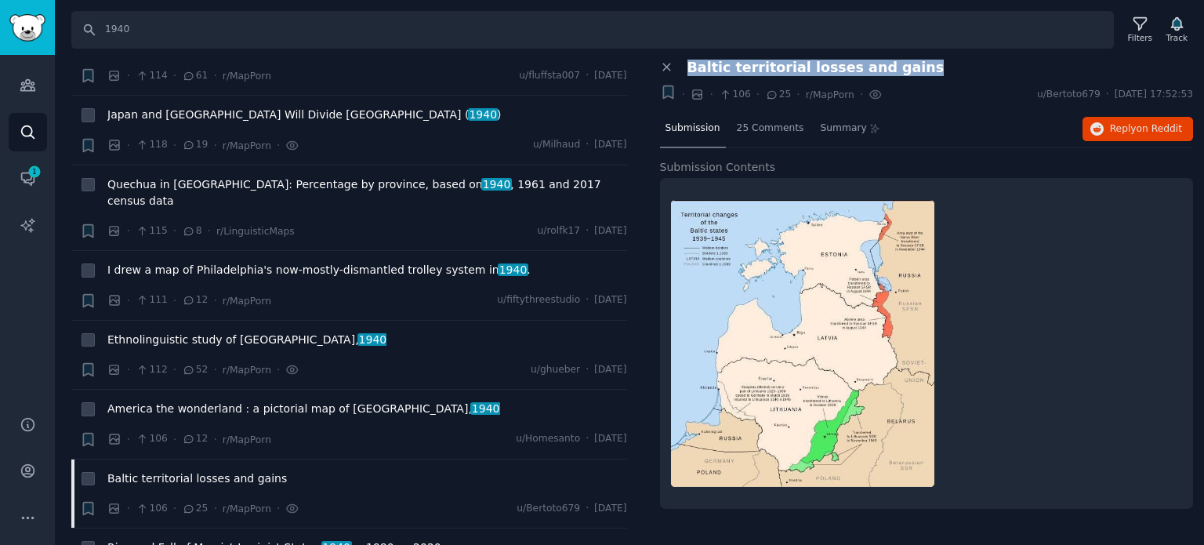
drag, startPoint x: 730, startPoint y: 57, endPoint x: 903, endPoint y: 67, distance: 172.7
click at [903, 67] on div "Baltic territorial losses and gains" at bounding box center [934, 68] width 517 height 16
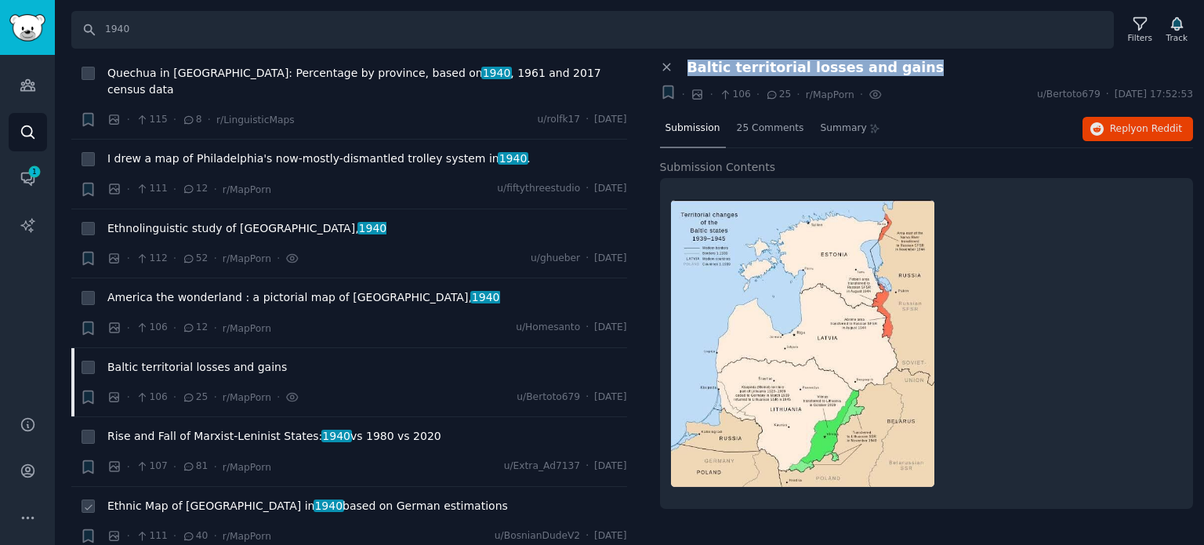
scroll to position [7680, 0]
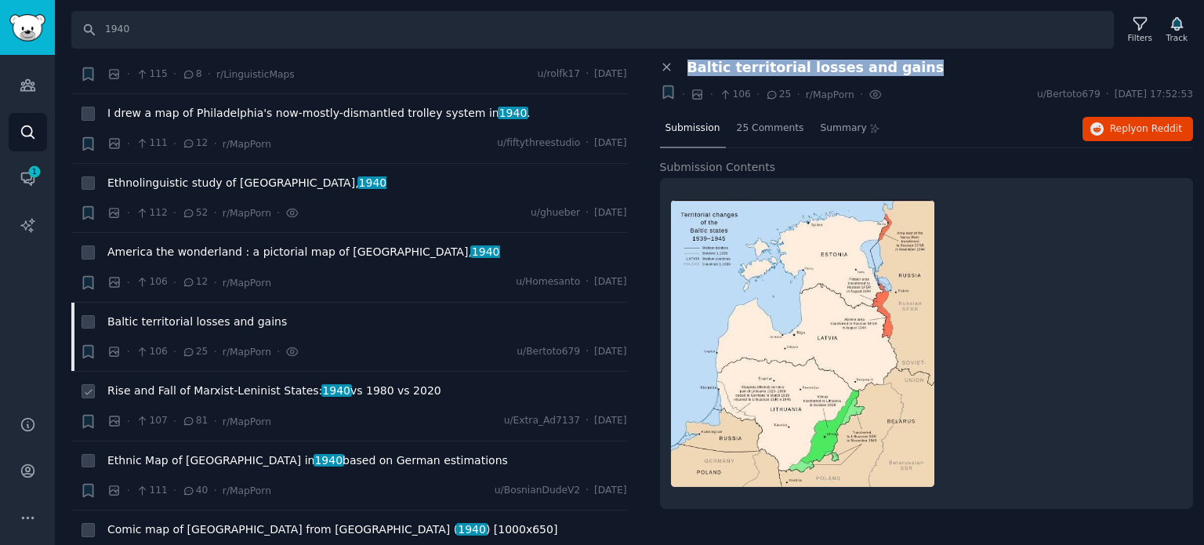
click at [233, 382] on span "Rise and Fall of Marxist-Leninist States: 1940 vs 1980 vs 2020" at bounding box center [274, 390] width 334 height 16
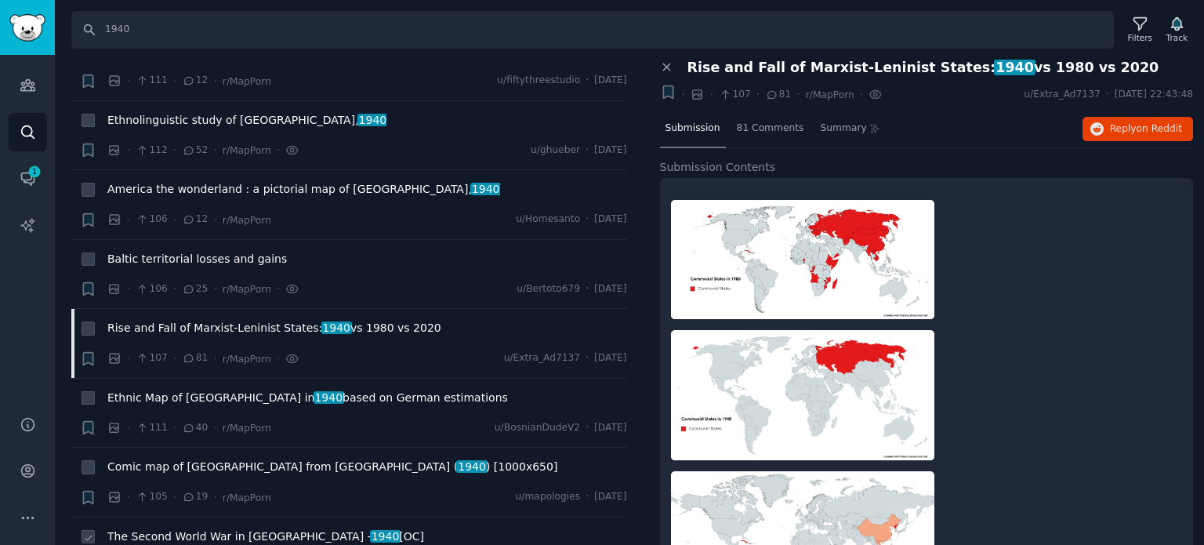
scroll to position [7836, 0]
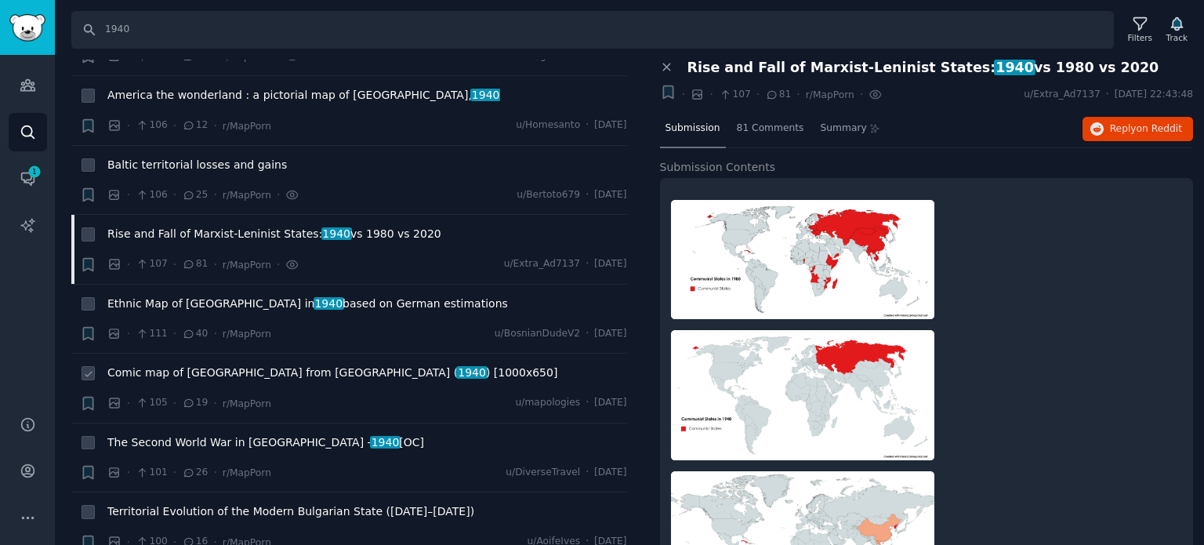
click at [111, 364] on span "Comic map of Europe from Lisbon ( 1940 ) [1000x650]" at bounding box center [332, 372] width 450 height 16
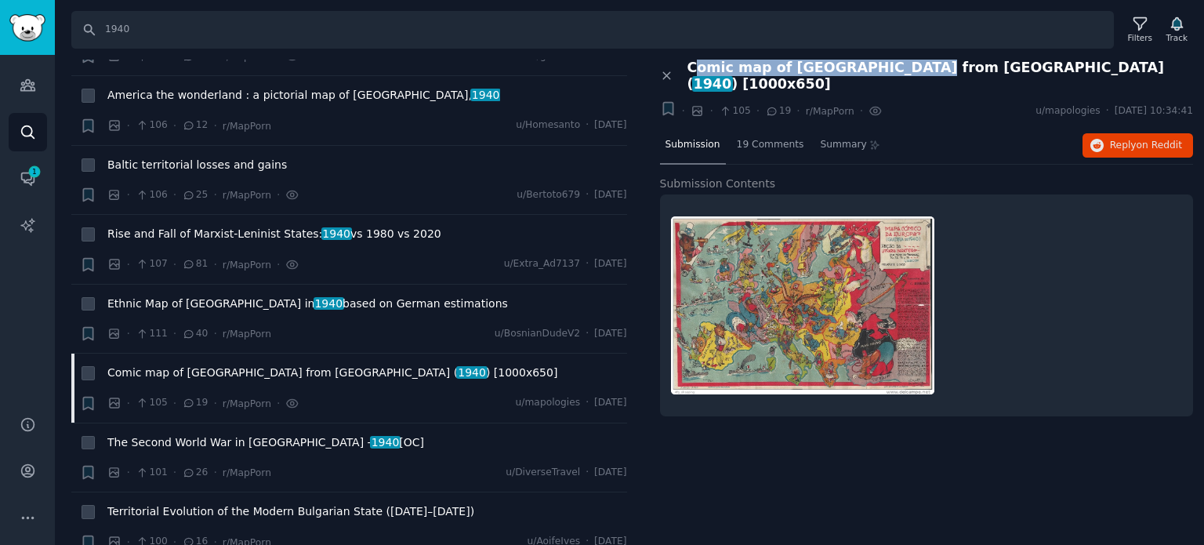
drag, startPoint x: 691, startPoint y: 68, endPoint x: 897, endPoint y: 62, distance: 206.2
click at [897, 62] on span "Comic map of Europe from Lisbon ( 1940 ) [1000x650]" at bounding box center [940, 76] width 506 height 33
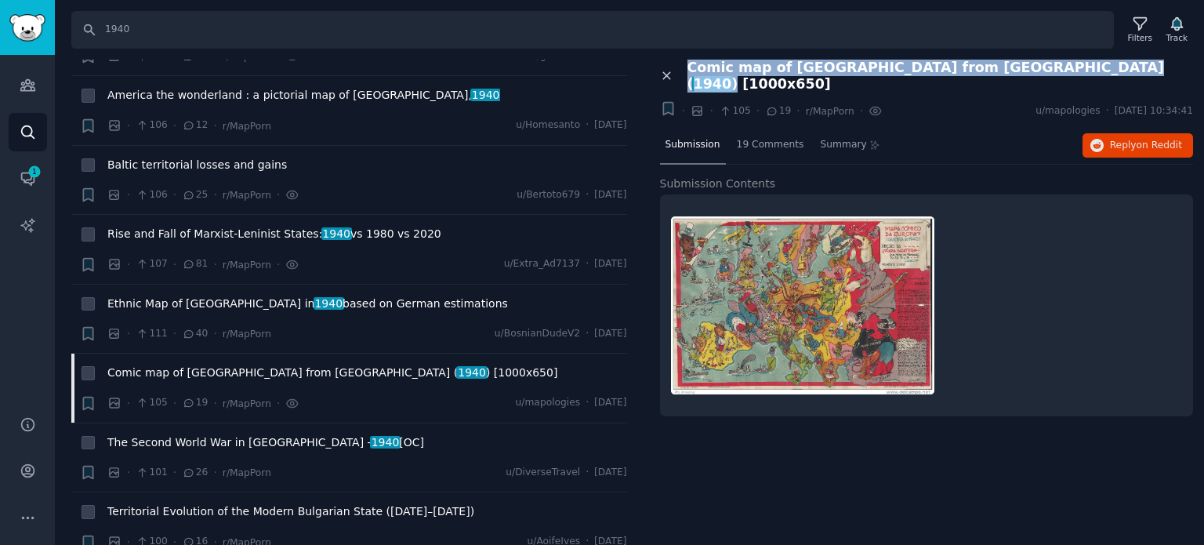
drag, startPoint x: 953, startPoint y: 68, endPoint x: 674, endPoint y: 71, distance: 279.0
click at [674, 71] on div "Close panel Comic map of Europe from Lisbon ( 1940 ) [1000x650]" at bounding box center [927, 76] width 534 height 33
copy div "Comic map of Europe from Lisbon ( 1940 )"
click at [807, 310] on img at bounding box center [802, 305] width 263 height 178
click at [845, 263] on img at bounding box center [802, 305] width 263 height 178
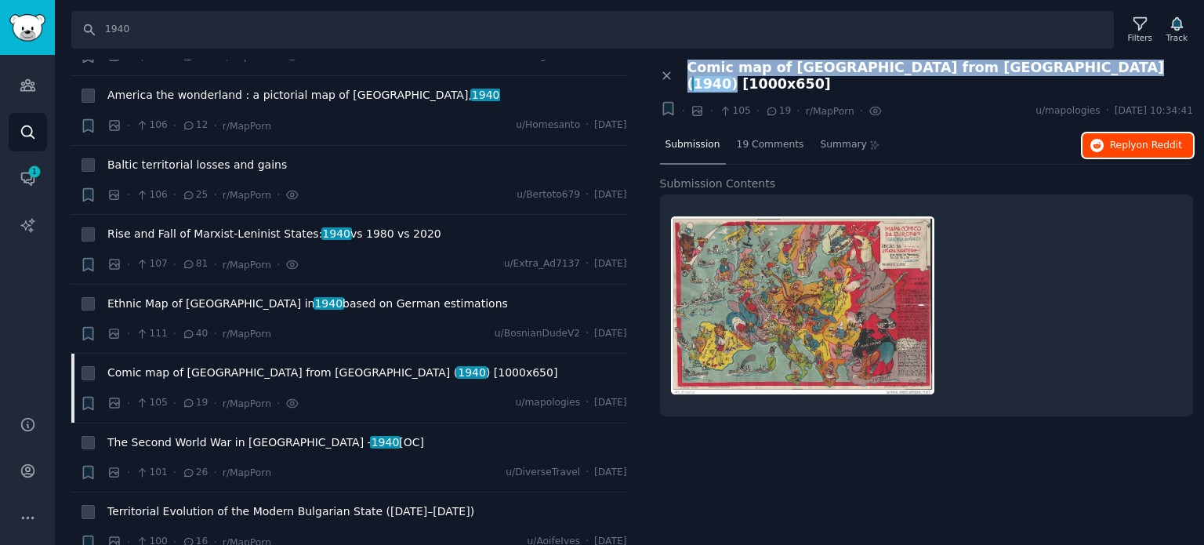
click at [1104, 139] on icon "button" at bounding box center [1097, 146] width 14 height 14
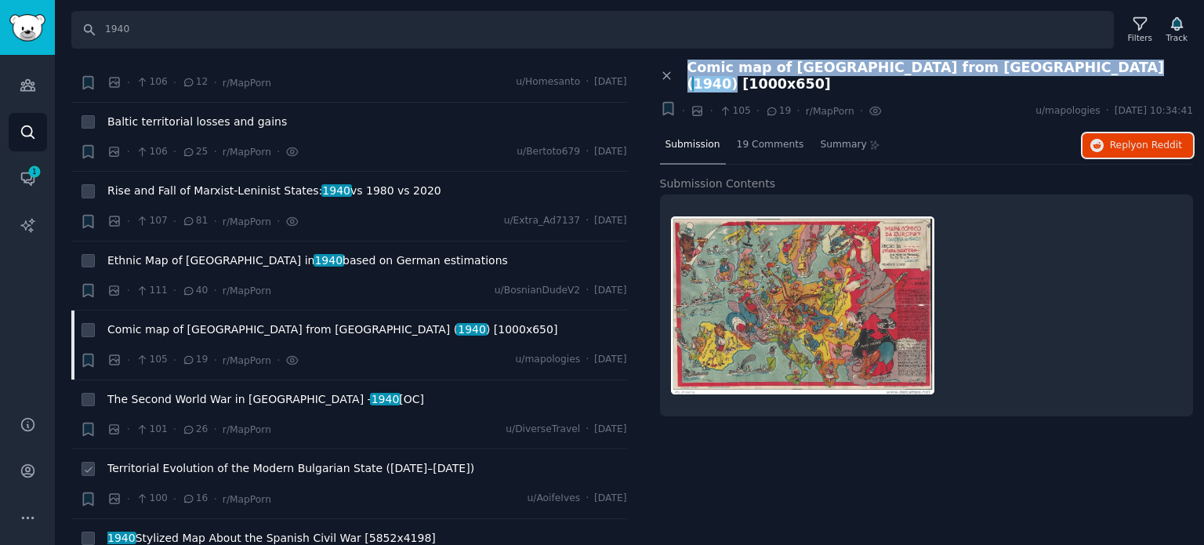
scroll to position [7915, 0]
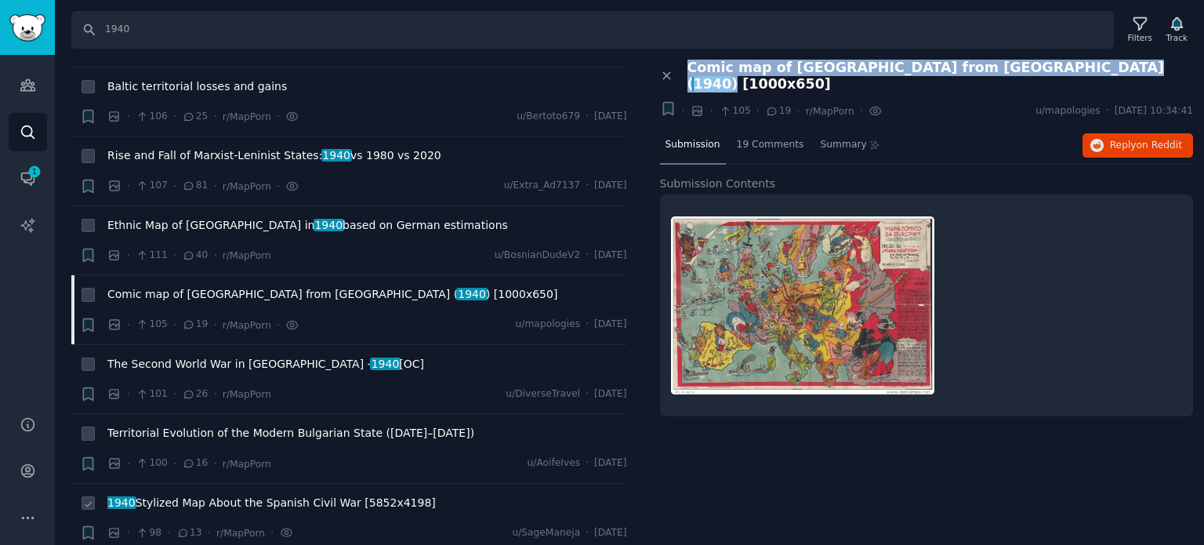
click at [260, 494] on span "1940 Stylized Map About the Spanish Civil War [5852x4198]" at bounding box center [271, 502] width 328 height 16
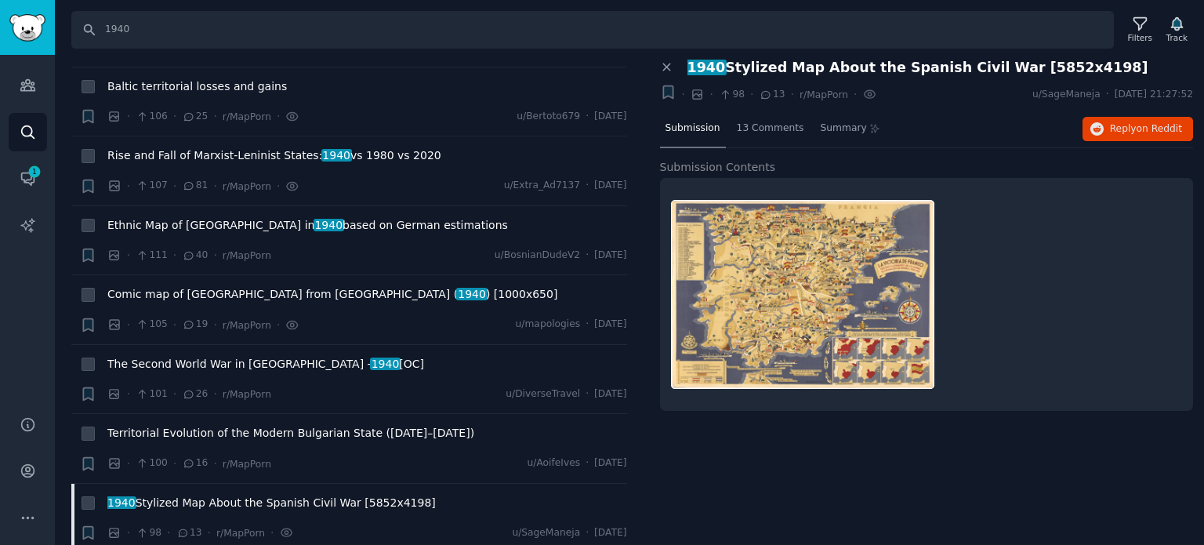
click at [1136, 140] on div "Submission 13 Comments Summary Reply on Reddit" at bounding box center [927, 129] width 534 height 38
click at [1138, 131] on span "Reply on Reddit" at bounding box center [1146, 129] width 72 height 14
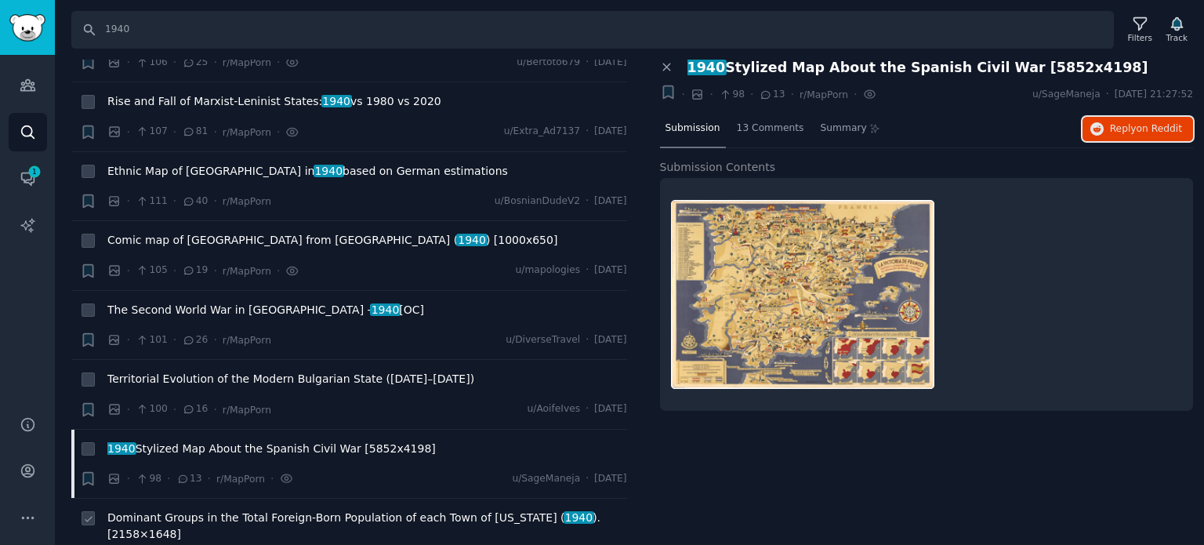
scroll to position [7993, 0]
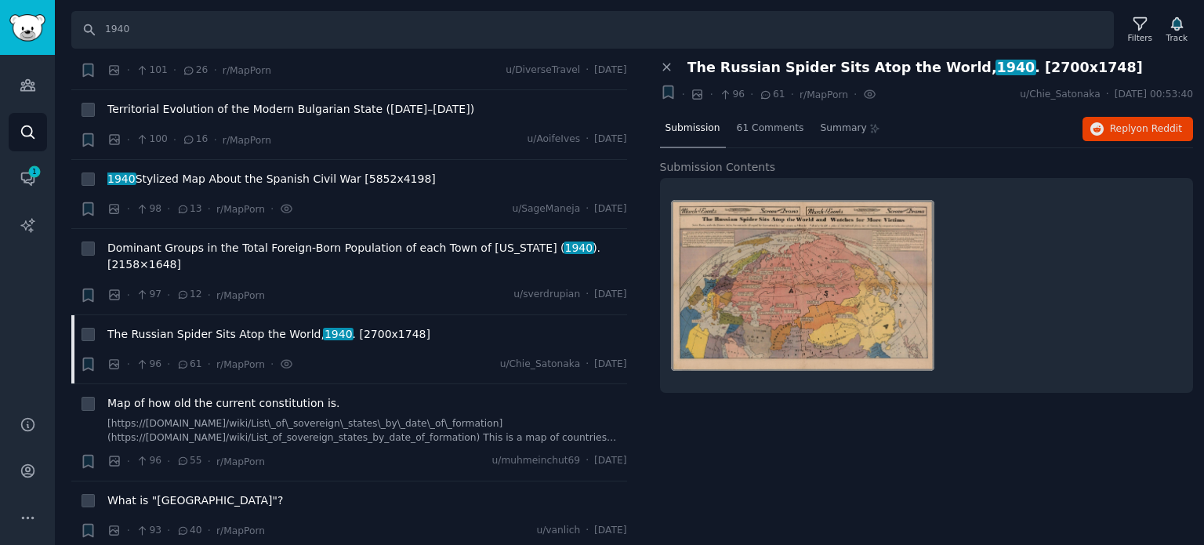
scroll to position [8307, 0]
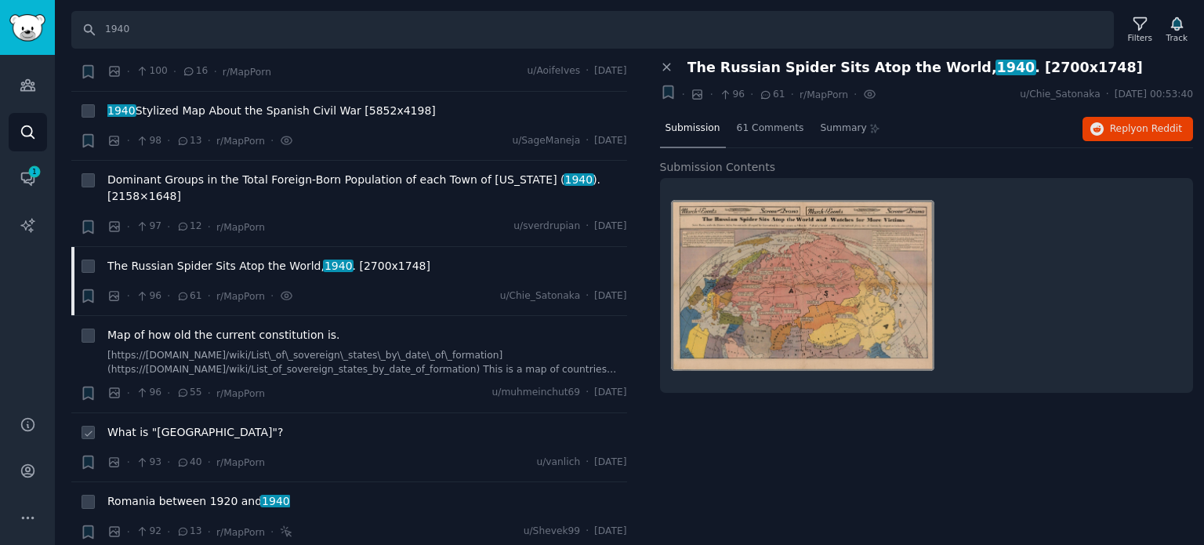
click at [185, 424] on span "What is "Moldavia"?" at bounding box center [195, 432] width 176 height 16
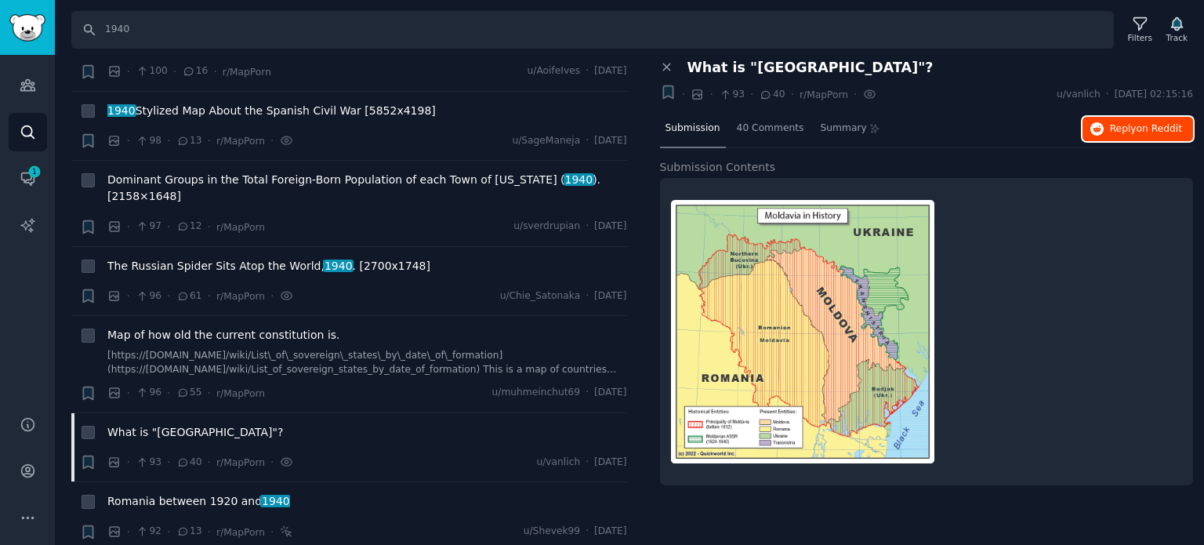
click at [1154, 130] on span "on Reddit" at bounding box center [1158, 128] width 45 height 11
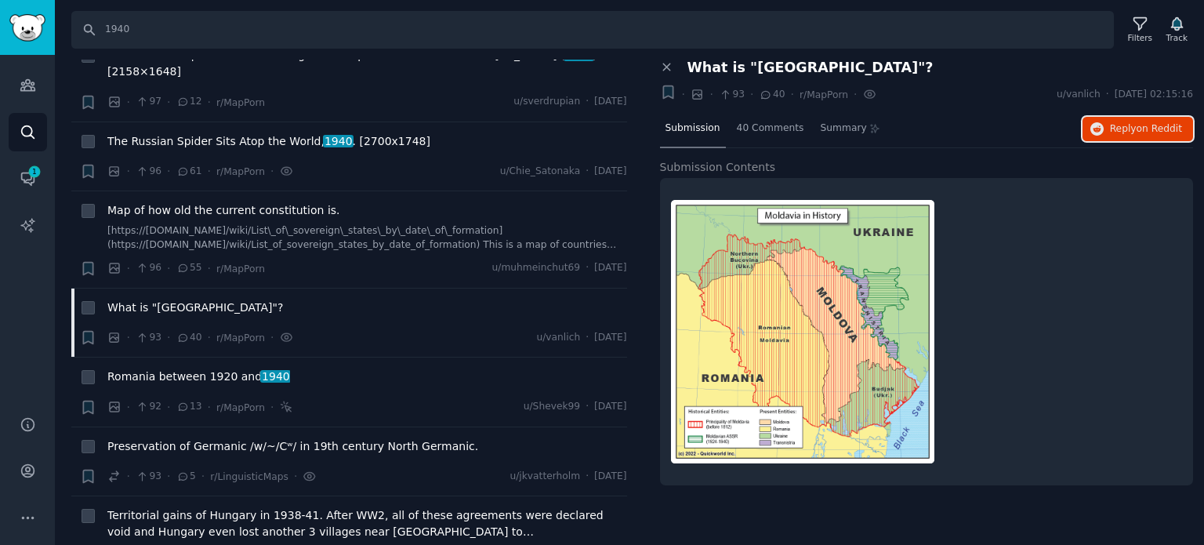
scroll to position [8542, 0]
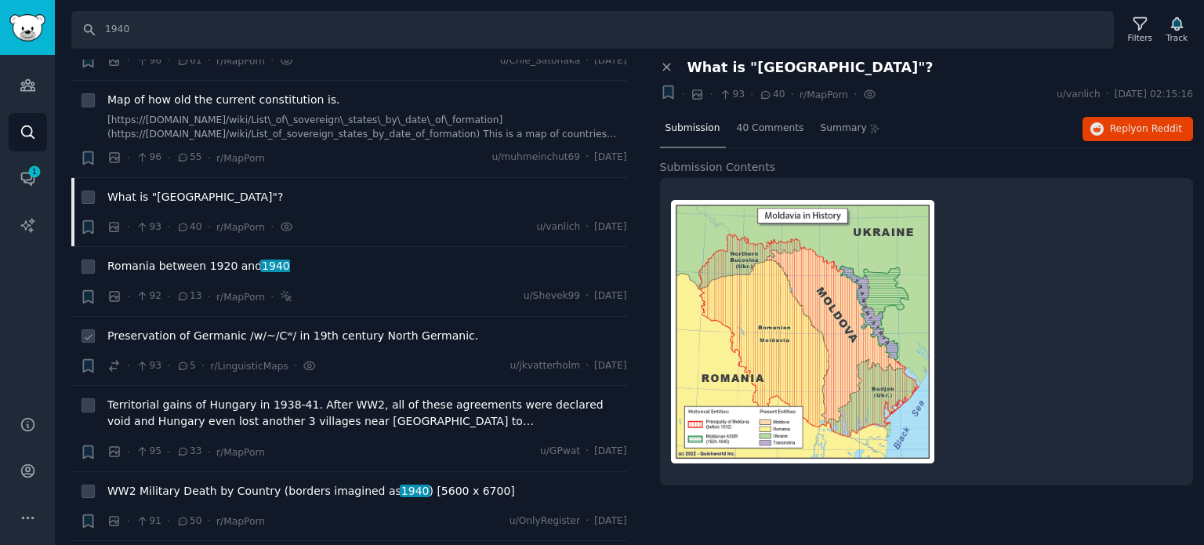
click at [193, 328] on span "Preservation of Germanic /w/~/Cʷ/ in 19th century North Germanic." at bounding box center [292, 336] width 371 height 16
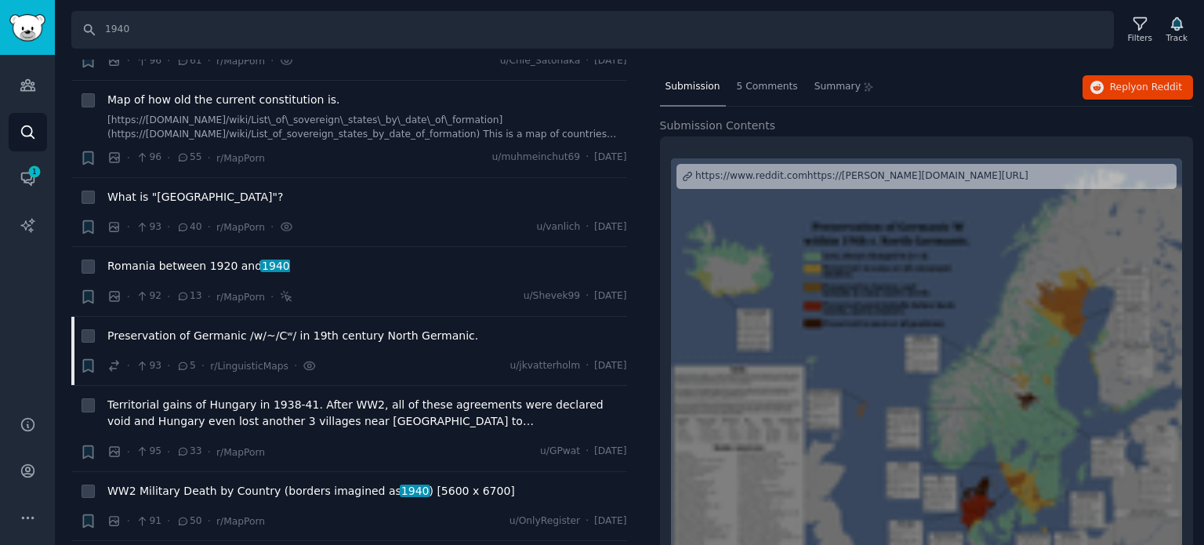
scroll to position [87, 0]
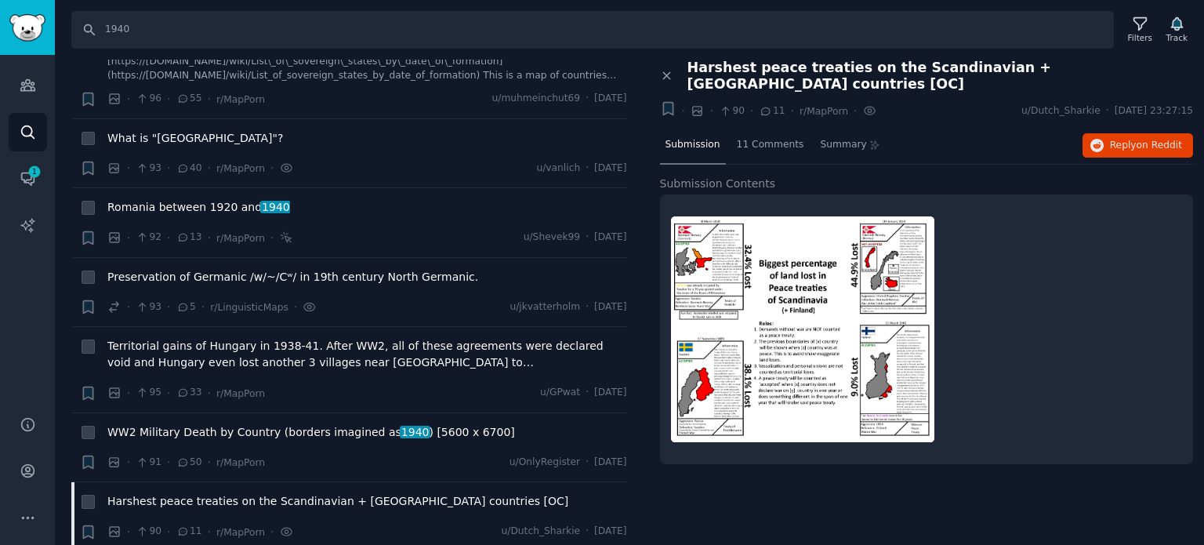
scroll to position [8698, 0]
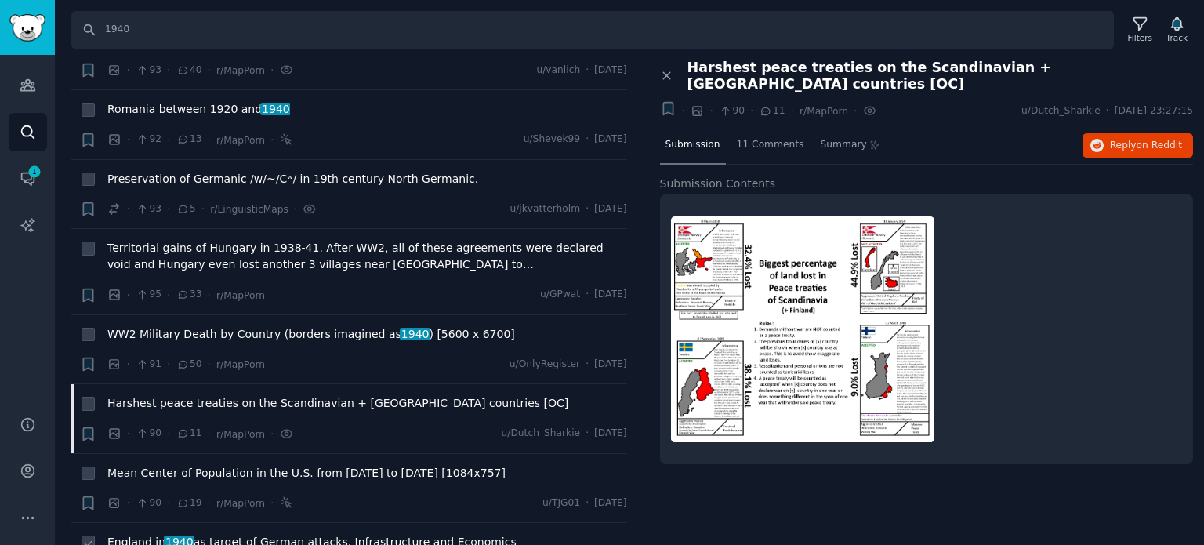
click at [272, 534] on span "England in 1940 as target of German attacks. Infrastructure and Economics" at bounding box center [311, 542] width 409 height 16
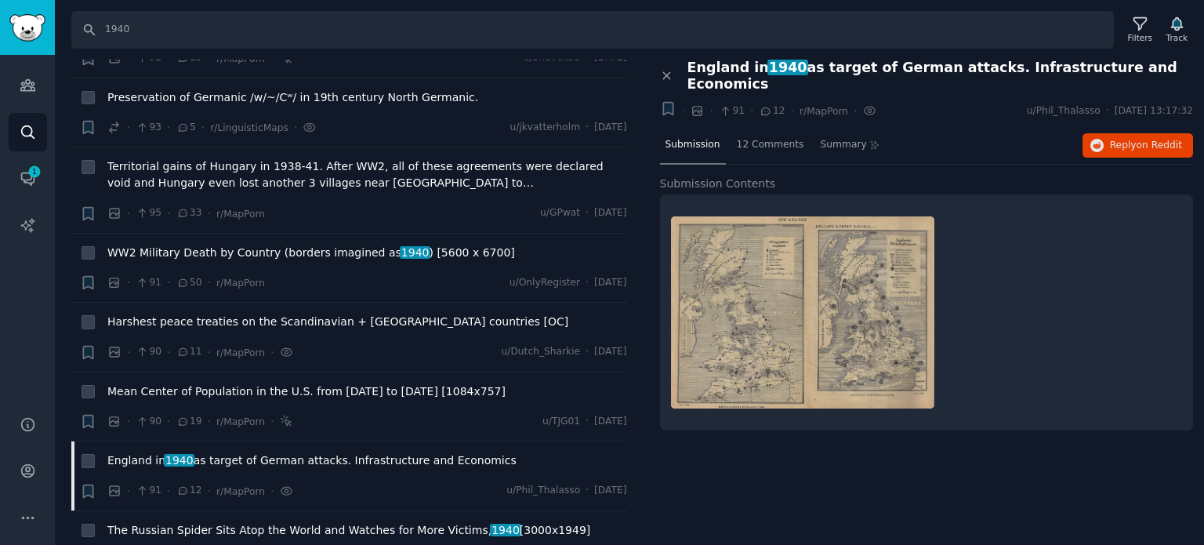
scroll to position [8933, 0]
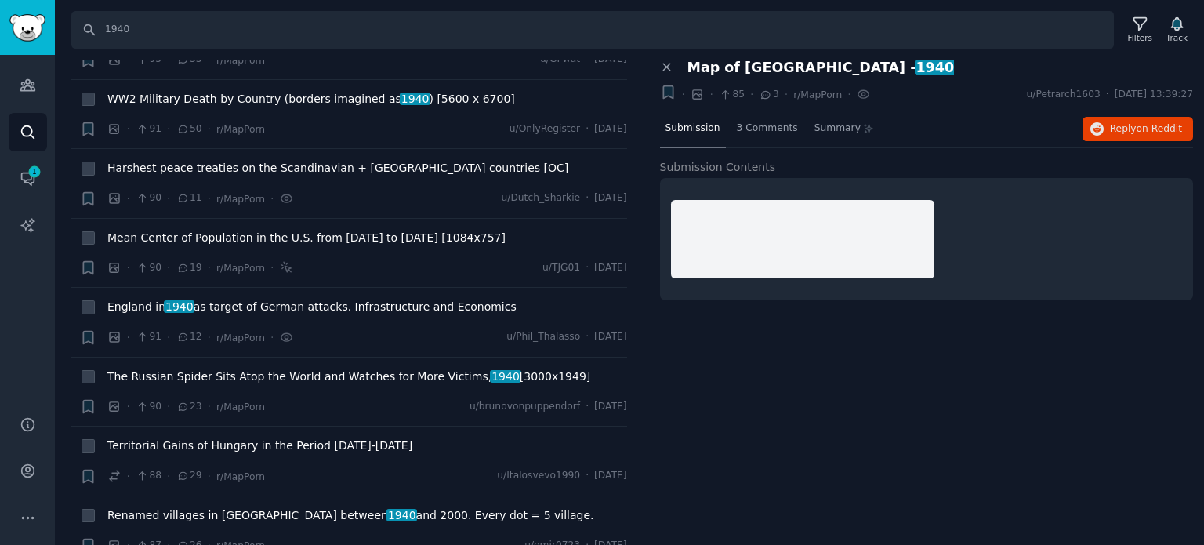
scroll to position [9090, 0]
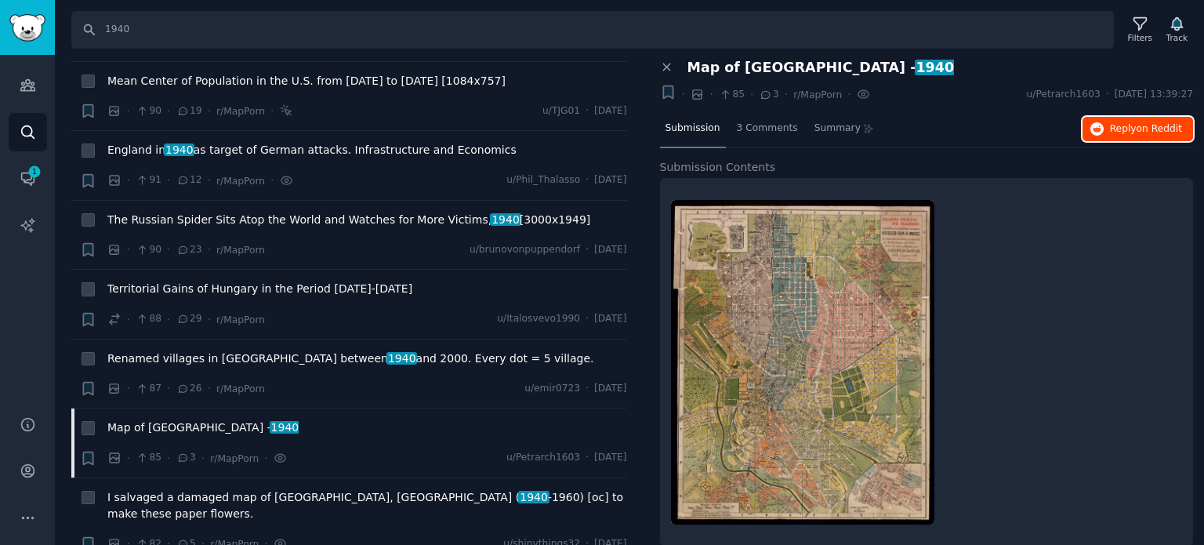
click at [1114, 129] on span "Reply on Reddit" at bounding box center [1146, 129] width 72 height 14
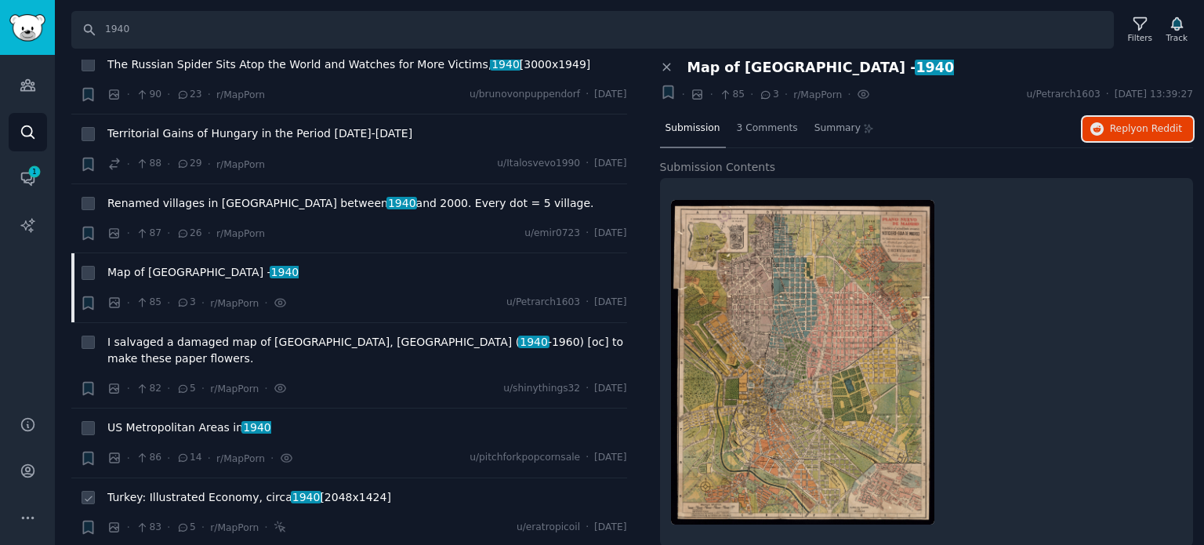
scroll to position [9247, 0]
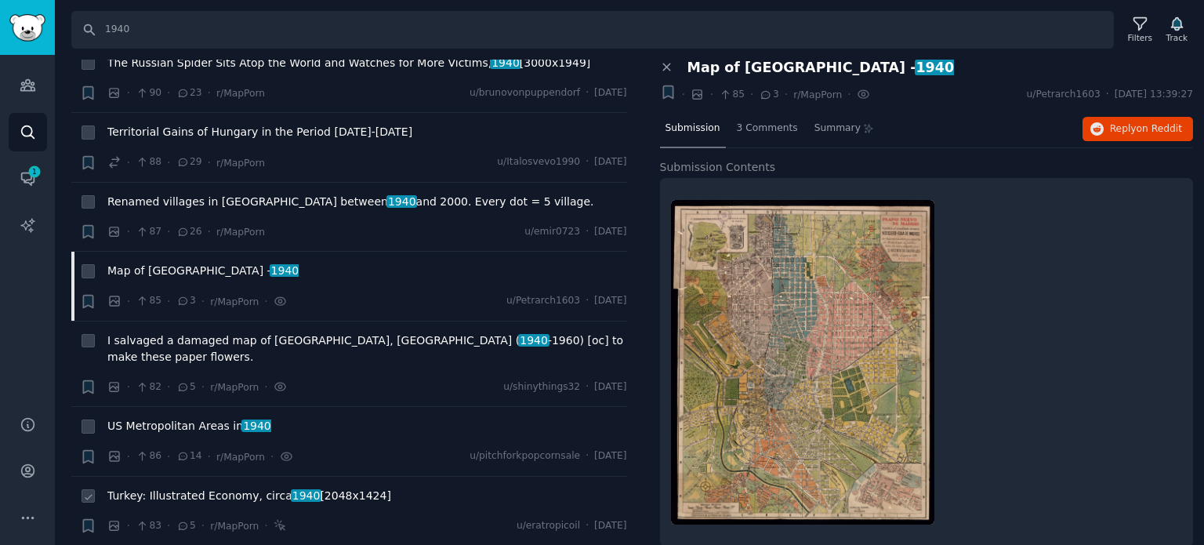
click at [223, 487] on span "Turkey: Illustrated Economy, circa 1940 [2048x1424]" at bounding box center [249, 495] width 284 height 16
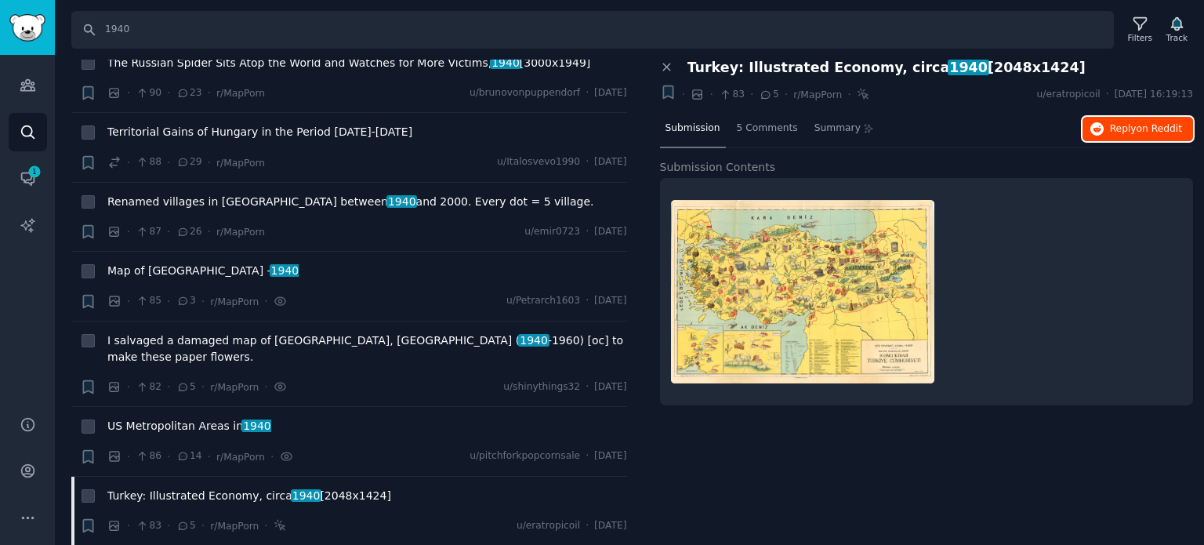
click at [1142, 127] on span "on Reddit" at bounding box center [1158, 128] width 45 height 11
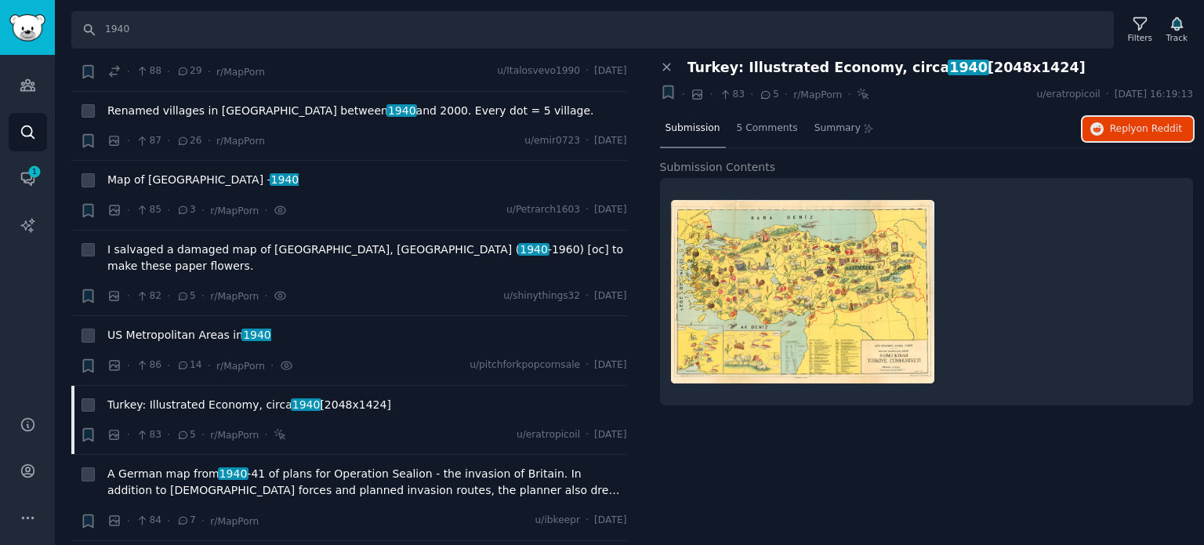
scroll to position [9404, 0]
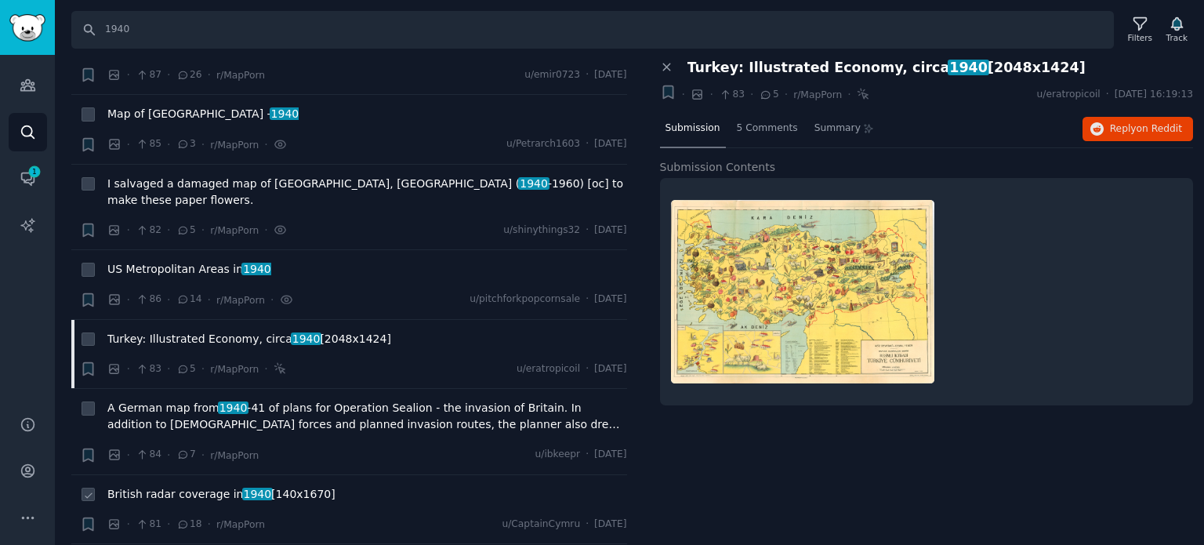
click at [190, 486] on span "British radar coverage in 1940 [140x1670]" at bounding box center [221, 494] width 228 height 16
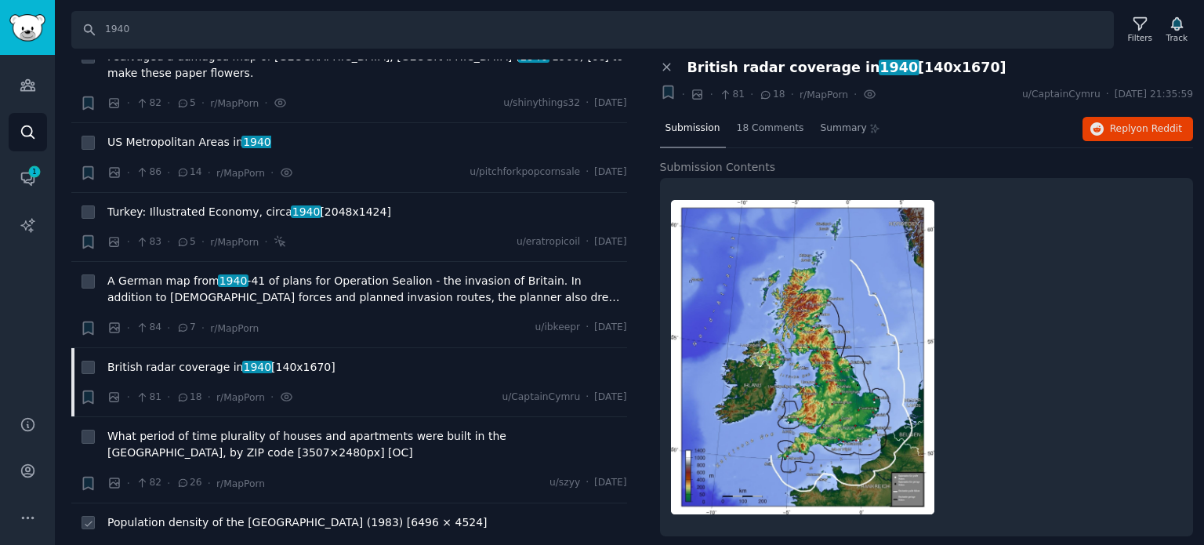
scroll to position [9639, 0]
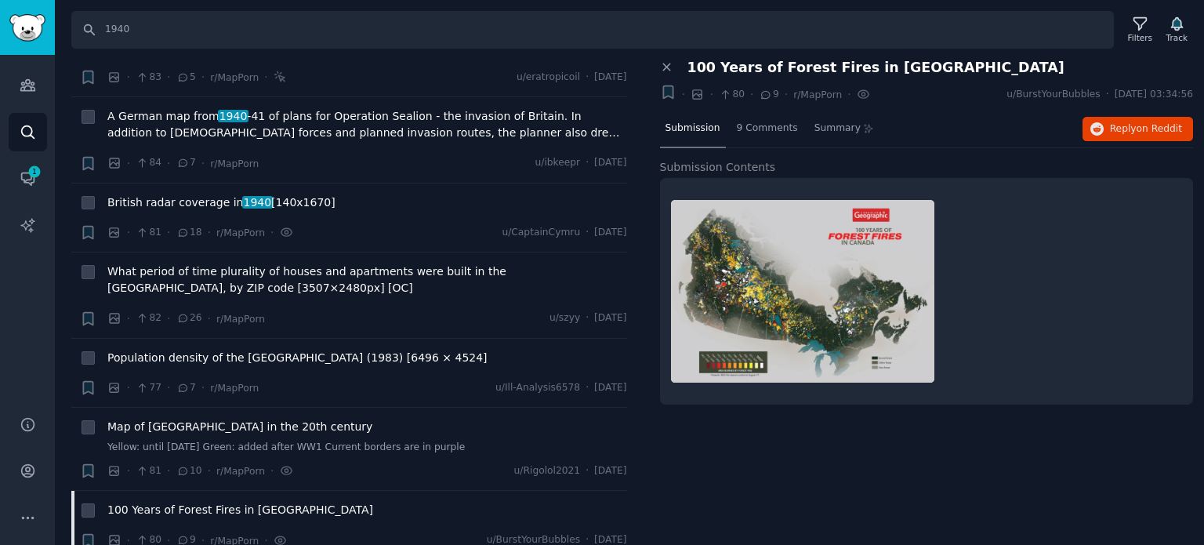
scroll to position [9717, 0]
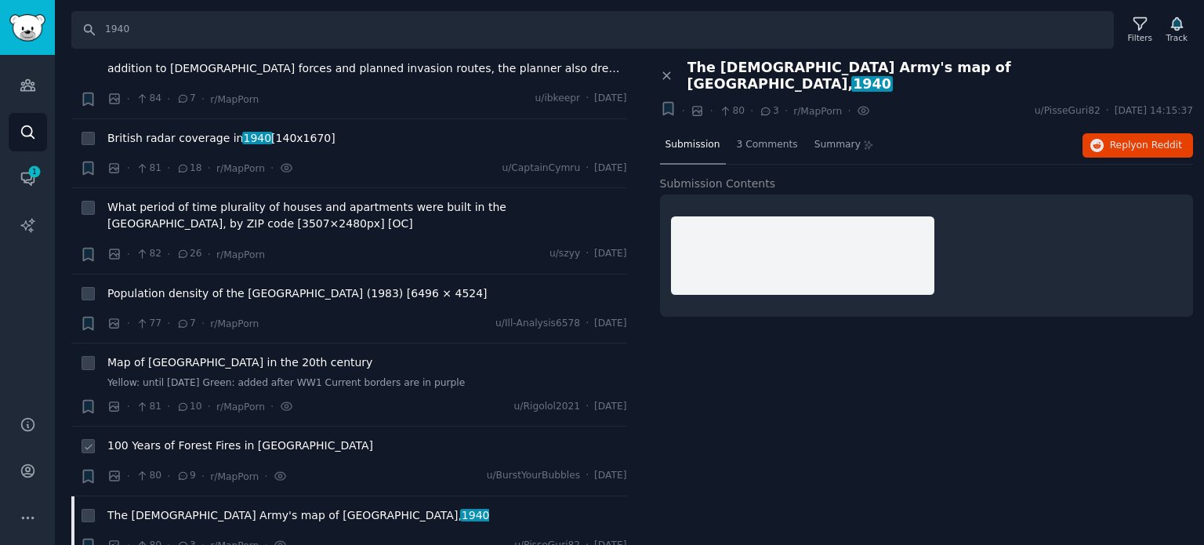
scroll to position [9795, 0]
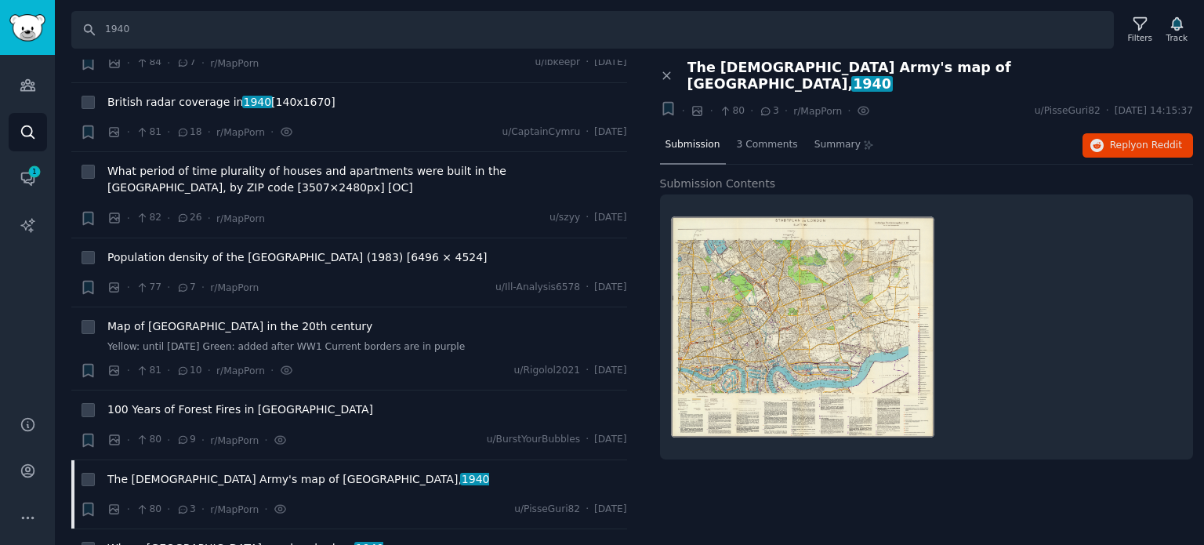
click at [186, 540] on span "Where England was bombed - c. 1940" at bounding box center [245, 548] width 276 height 16
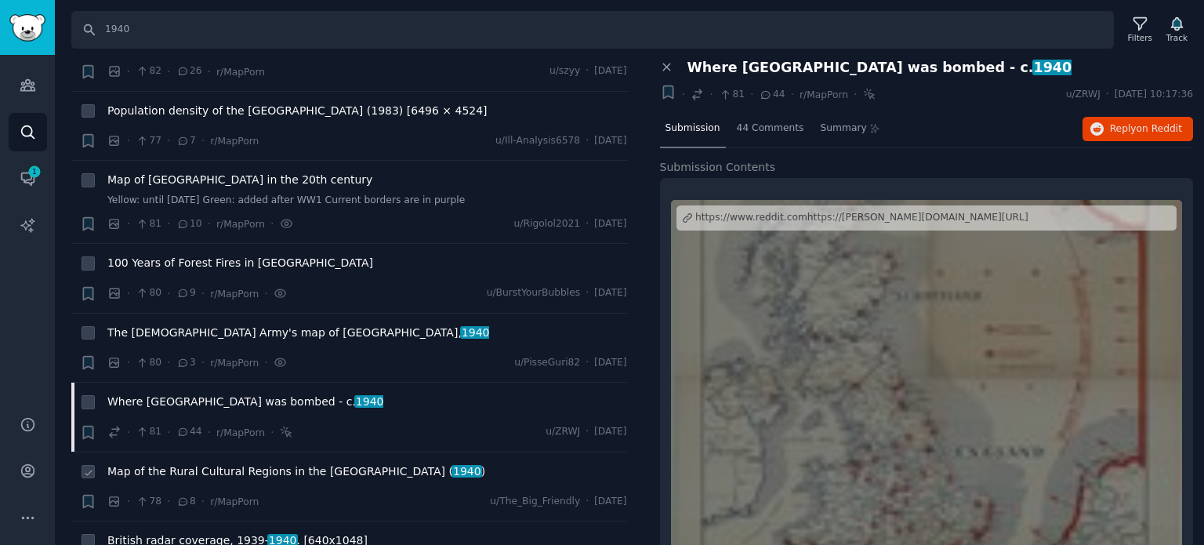
scroll to position [9952, 0]
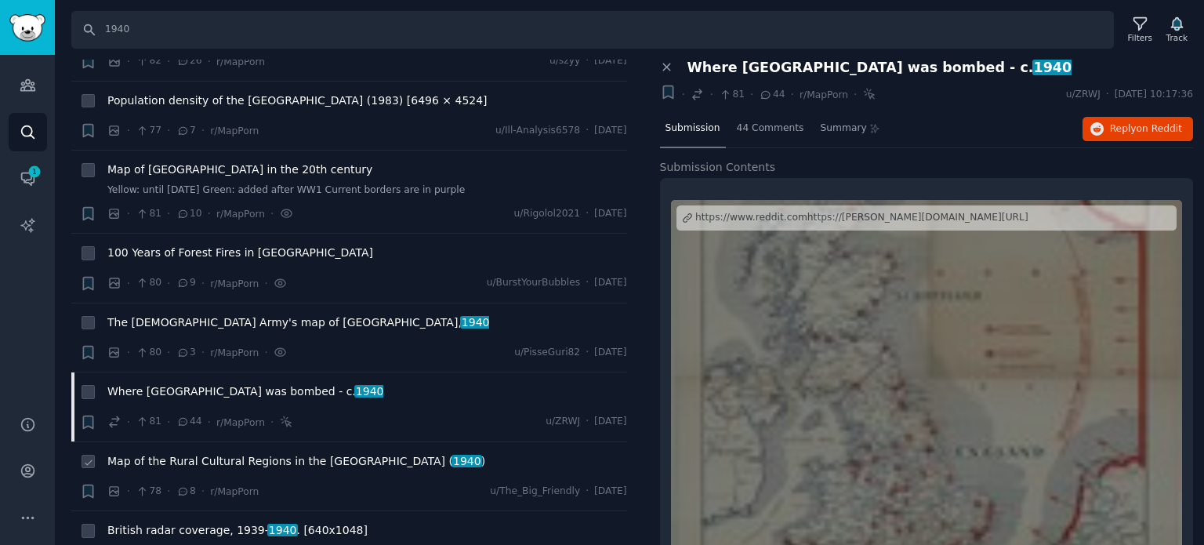
click at [246, 453] on span "Map of the Rural Cultural Regions in the United States ( 1940 )" at bounding box center [296, 461] width 378 height 16
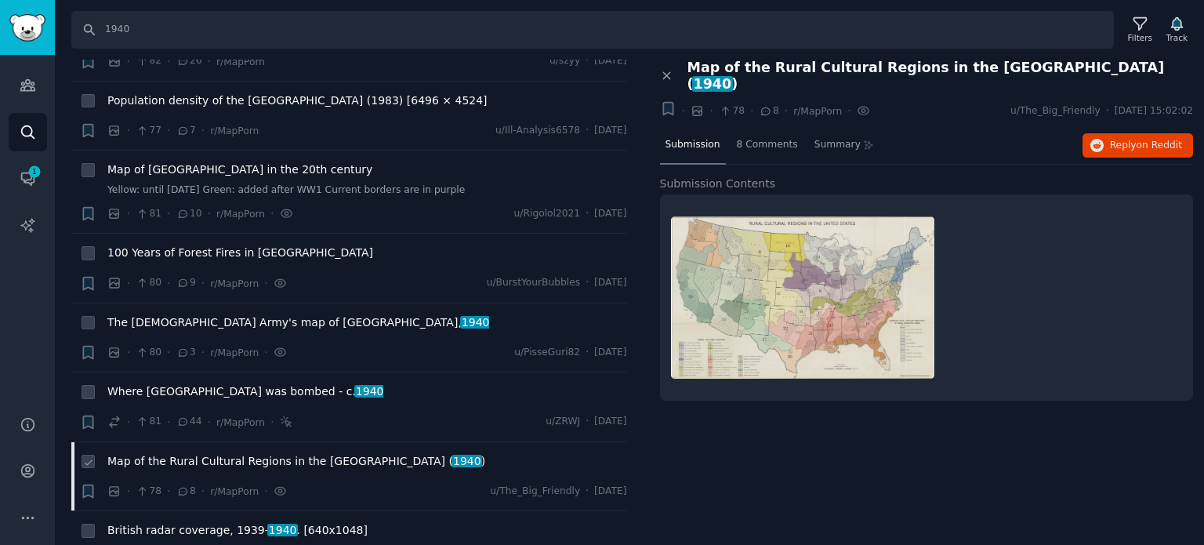
scroll to position [10031, 0]
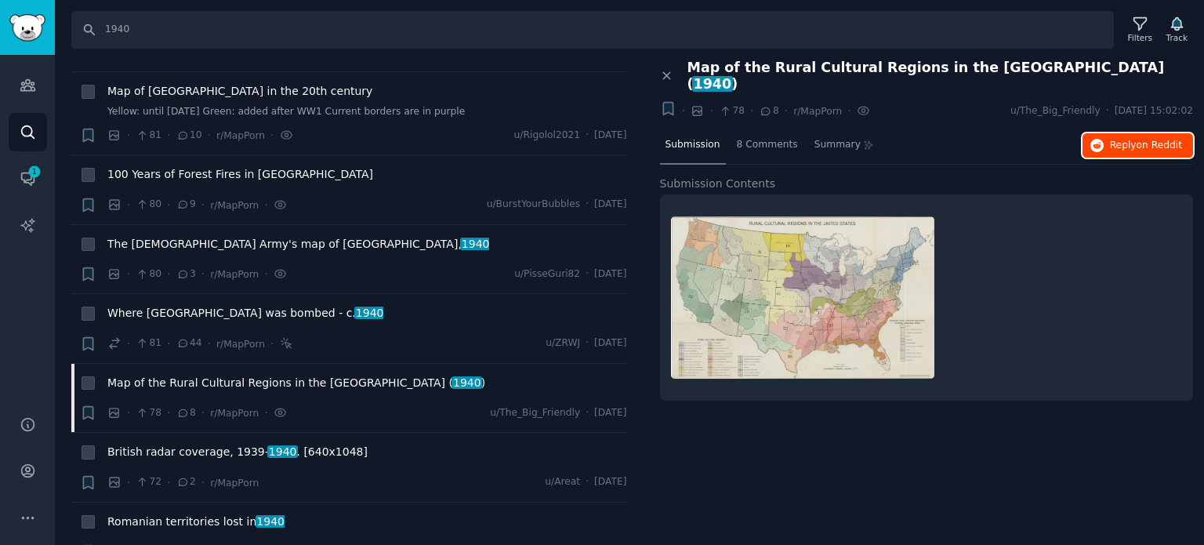
click at [1120, 139] on span "Reply on Reddit" at bounding box center [1146, 146] width 72 height 14
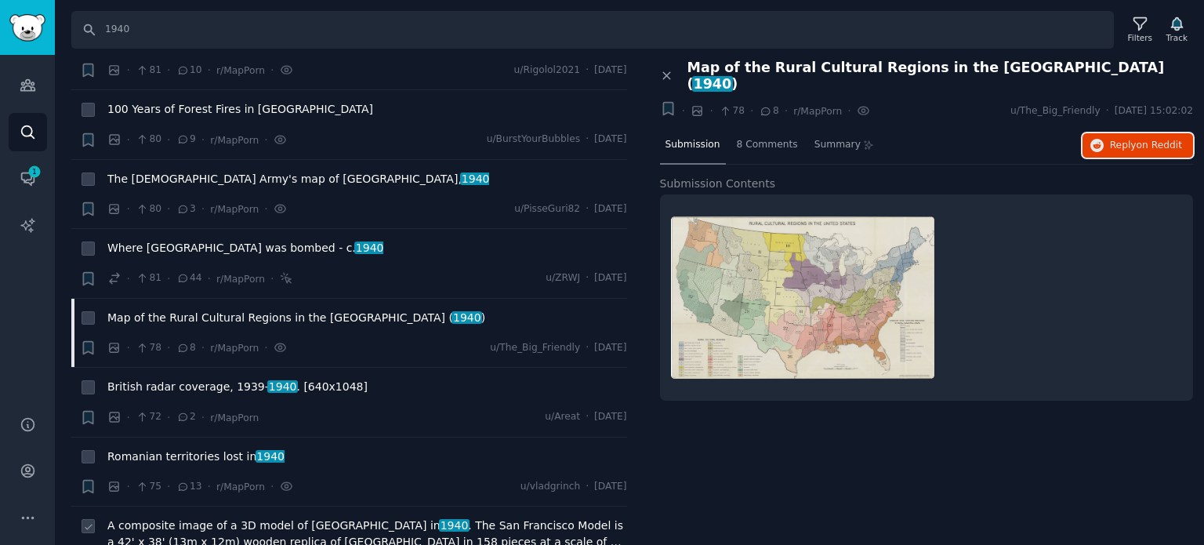
scroll to position [10187, 0]
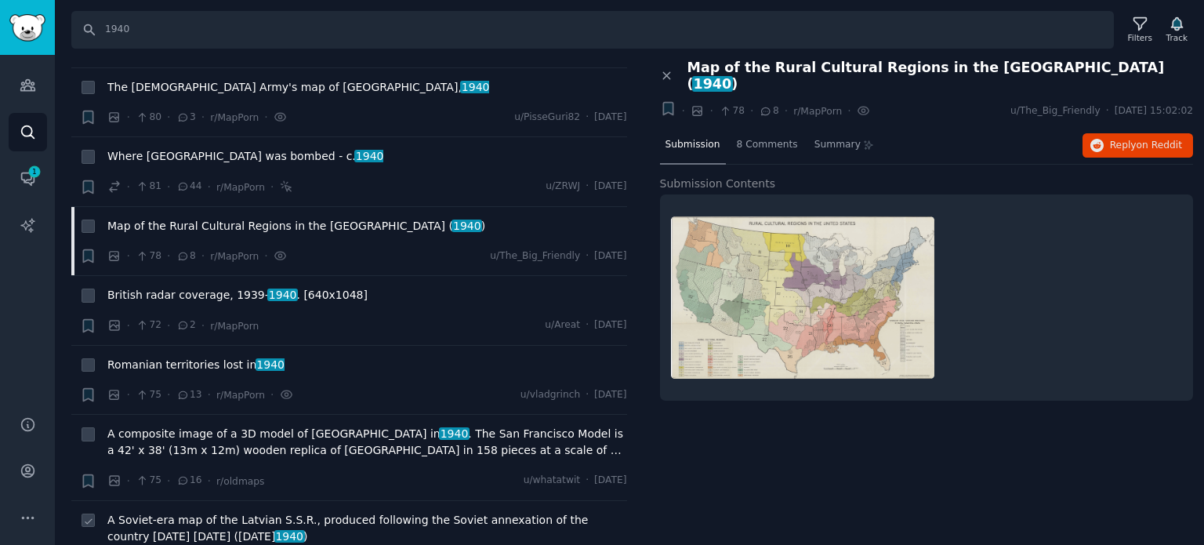
click at [226, 512] on span "A Soviet-era map of the Latvian S.S.R., produced following the Soviet annexatio…" at bounding box center [367, 528] width 520 height 33
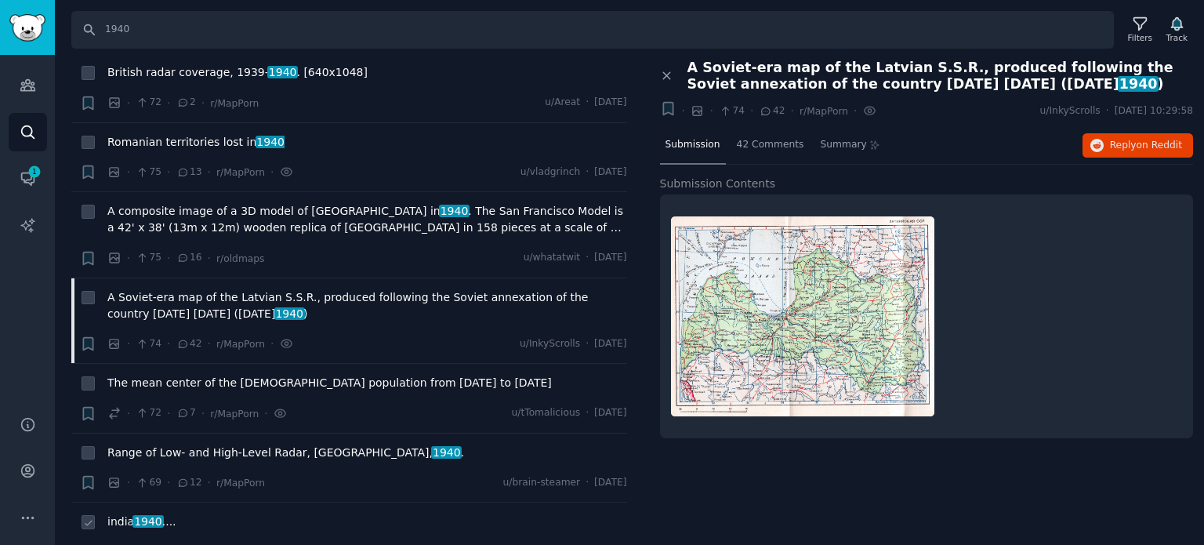
scroll to position [10422, 0]
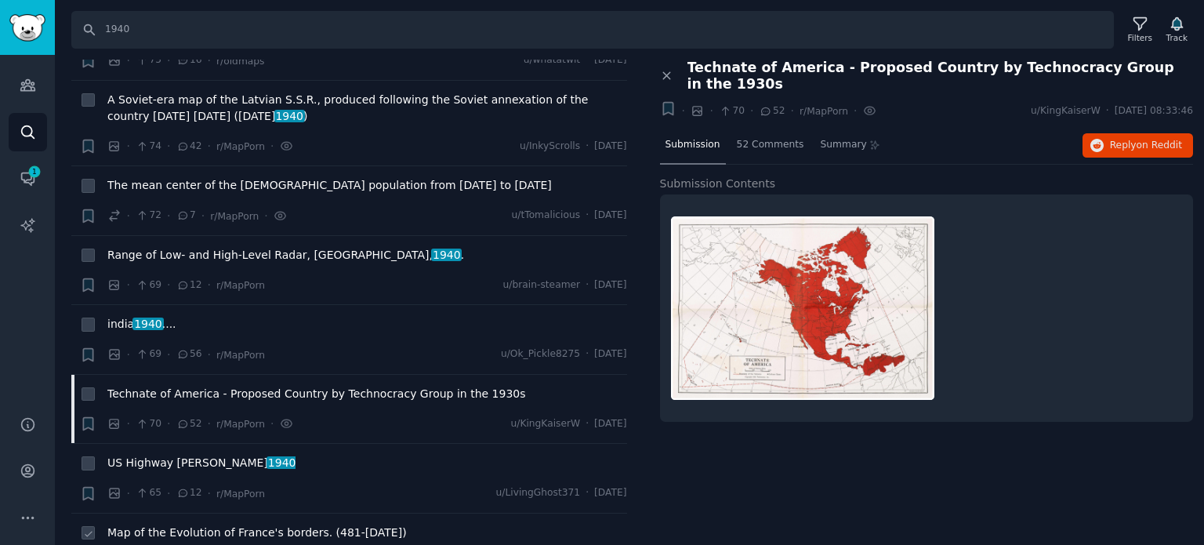
scroll to position [10657, 0]
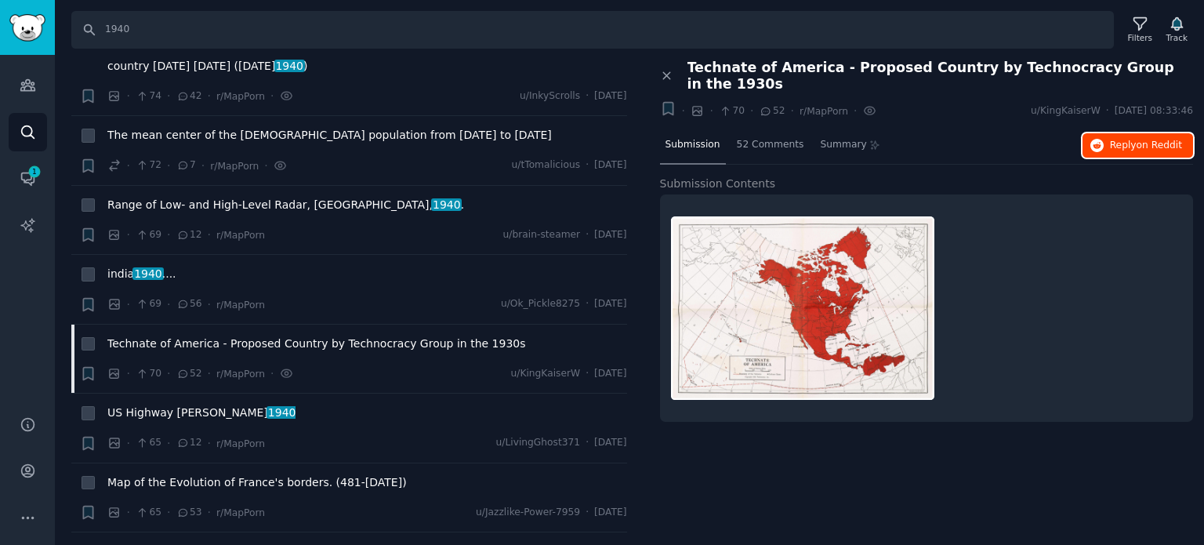
click at [1142, 139] on span "on Reddit" at bounding box center [1158, 144] width 45 height 11
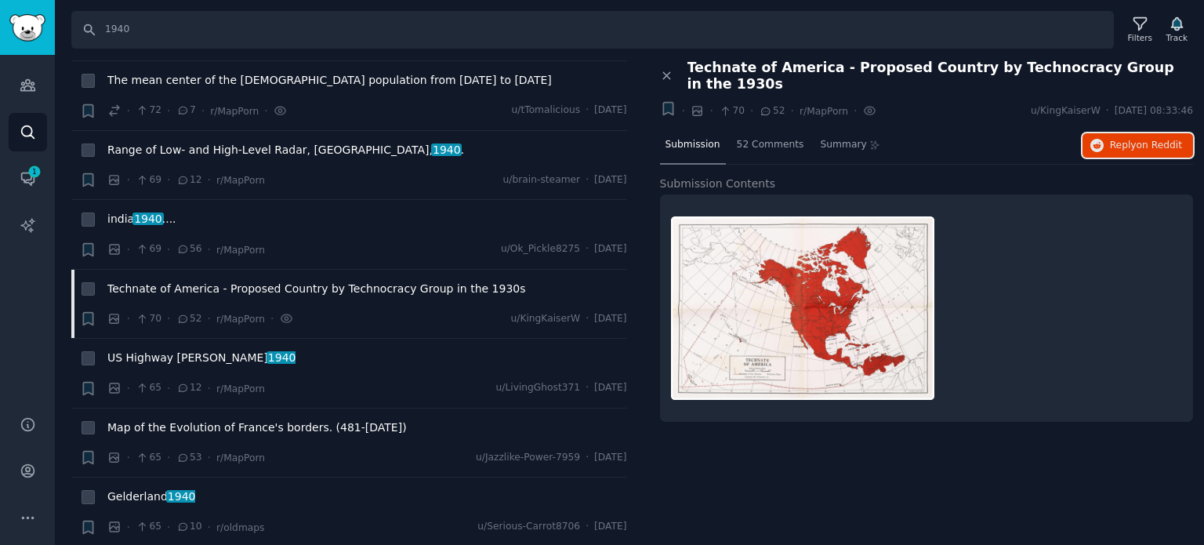
scroll to position [10736, 0]
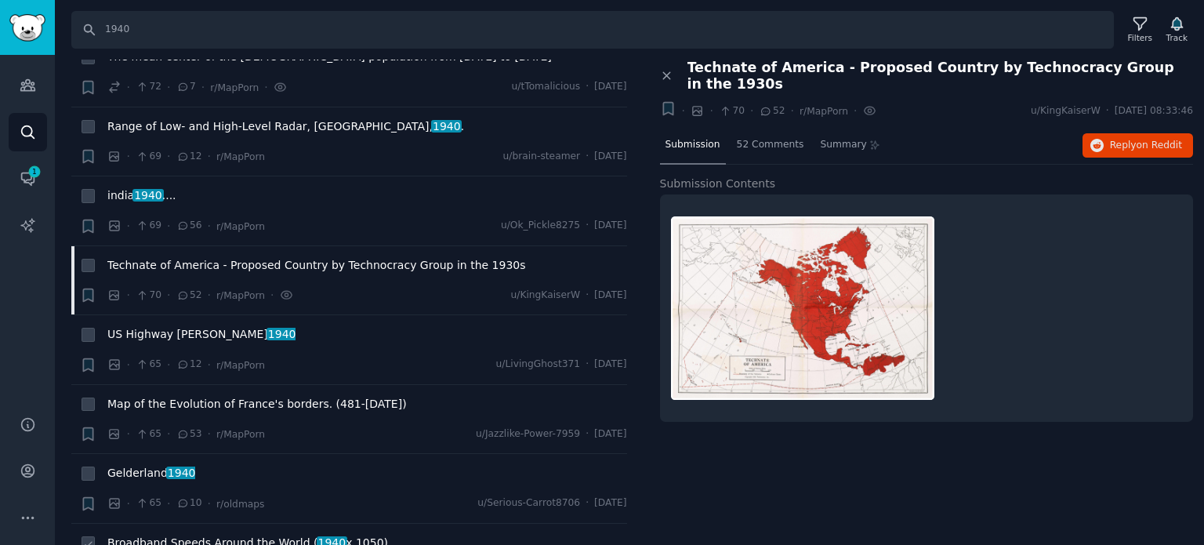
click at [177, 534] on span "Broadband Speeds Around the World ( 1940 x 1050)" at bounding box center [247, 542] width 281 height 16
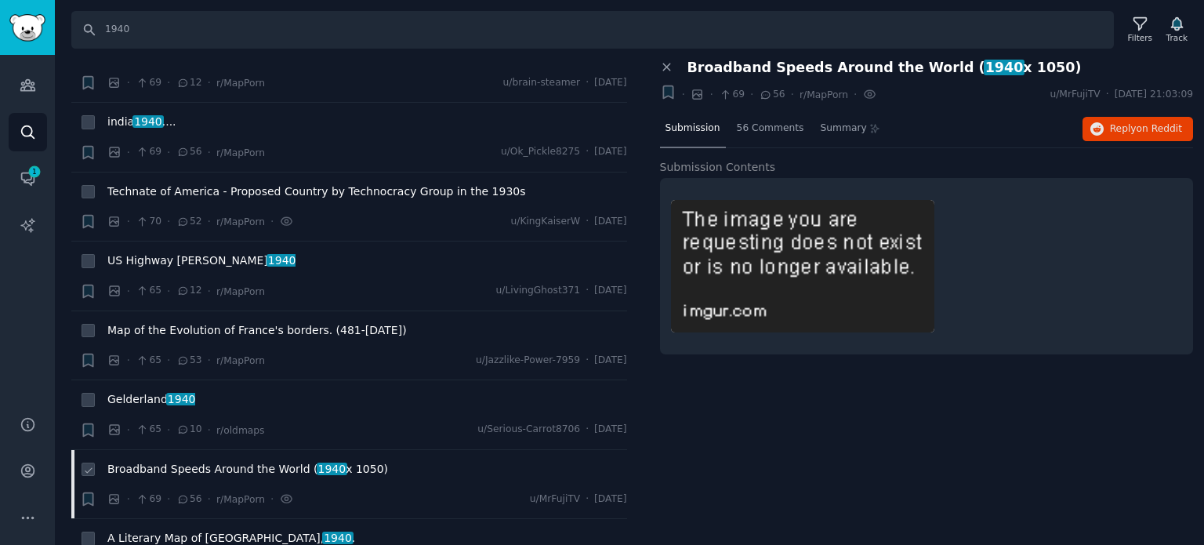
scroll to position [10893, 0]
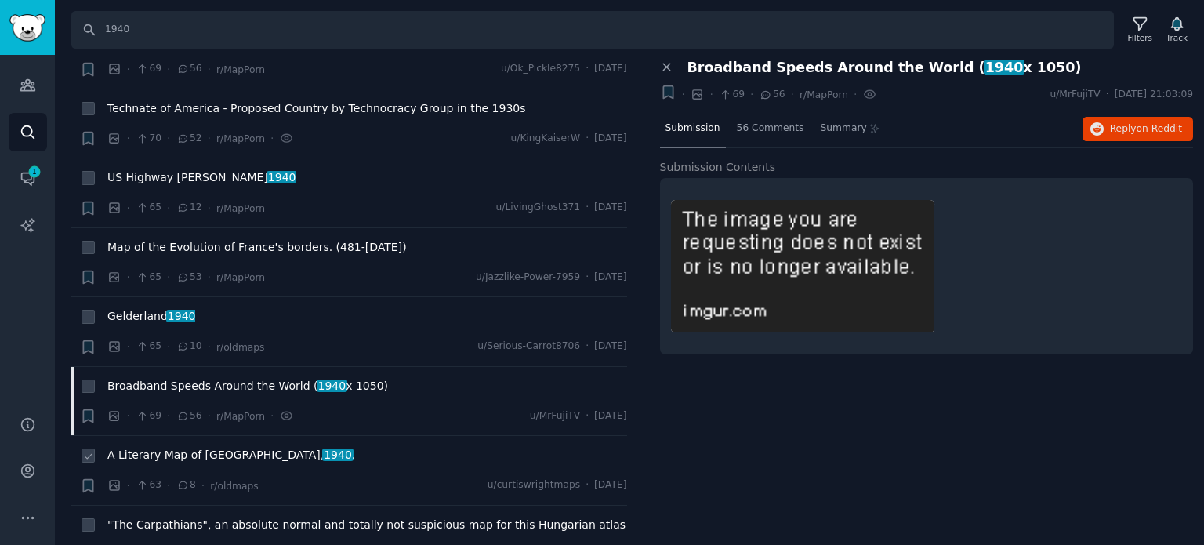
click at [172, 447] on span "A Literary Map of the United States, 1940 ." at bounding box center [231, 455] width 248 height 16
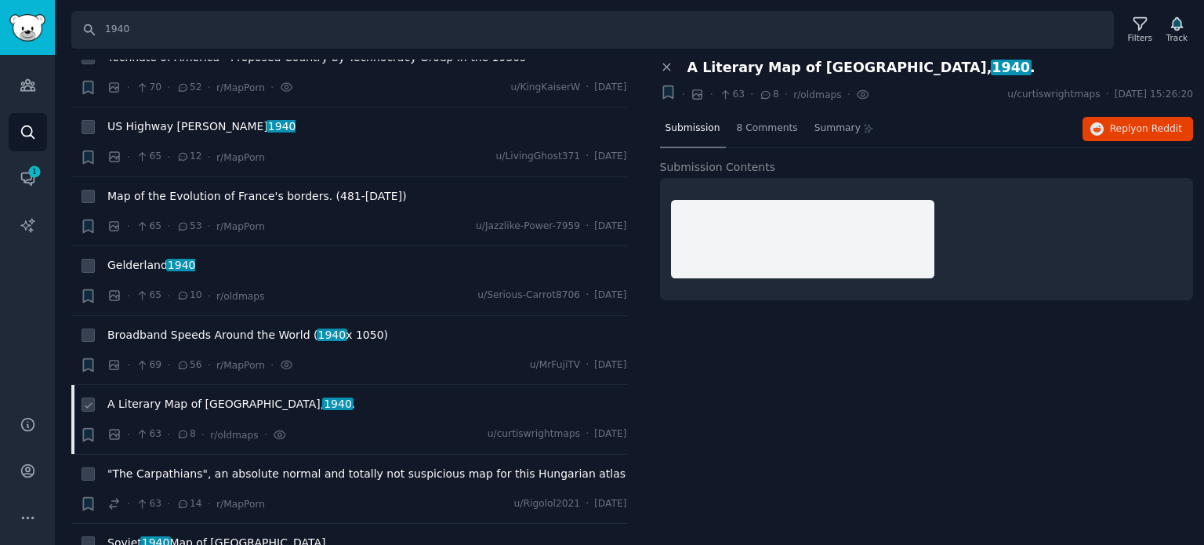
scroll to position [10971, 0]
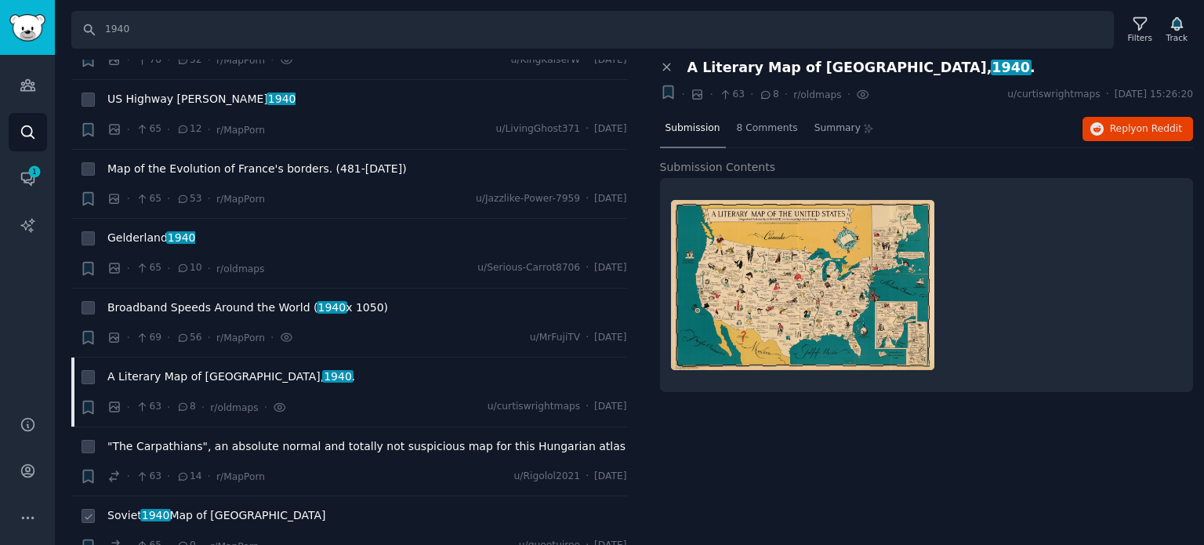
click at [196, 507] on span "Soviet 1940 Map of Germany" at bounding box center [216, 515] width 218 height 16
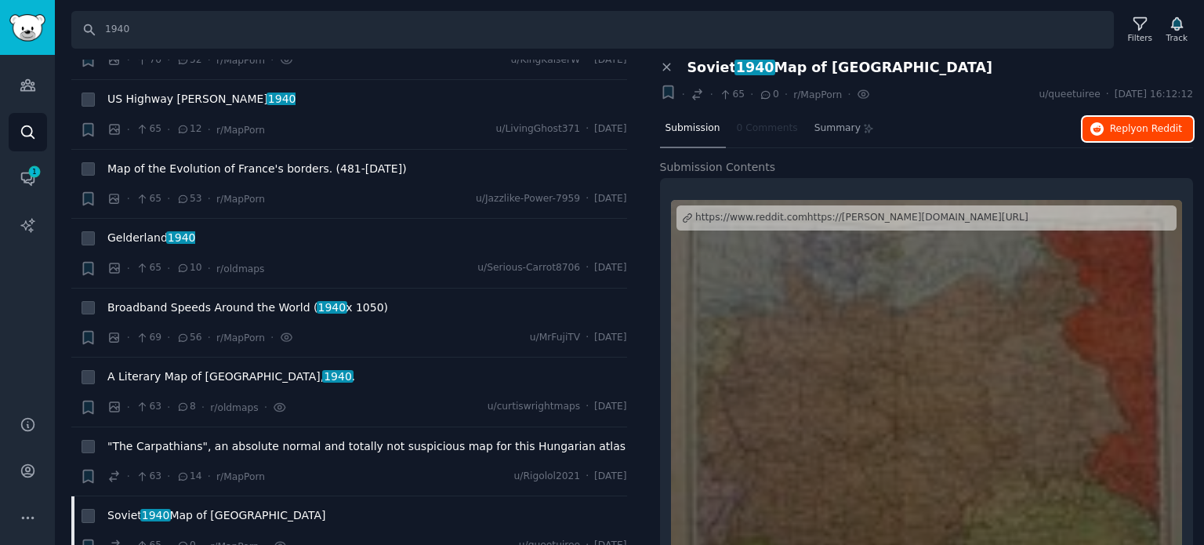
click at [1164, 136] on button "Reply on Reddit" at bounding box center [1137, 129] width 110 height 25
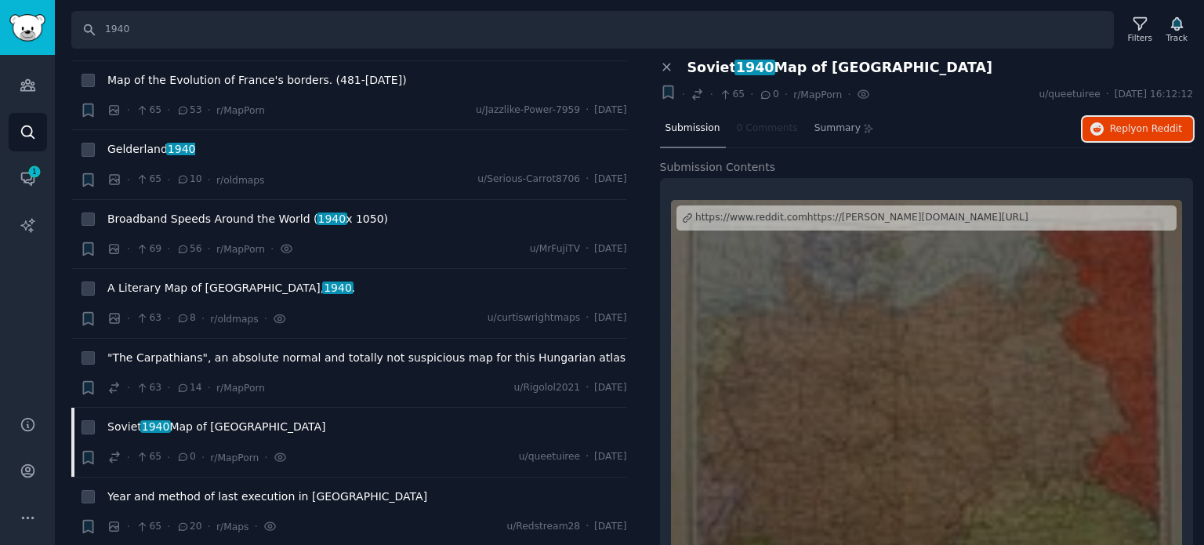
scroll to position [11206, 0]
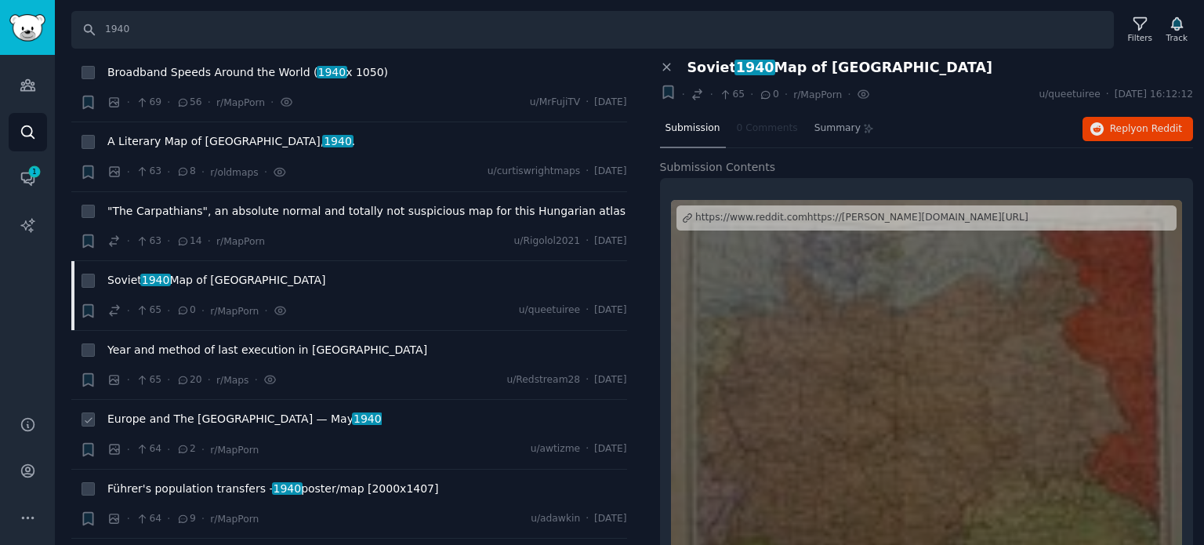
click at [169, 411] on span "Europe and The Near East — May 1940" at bounding box center [244, 419] width 274 height 16
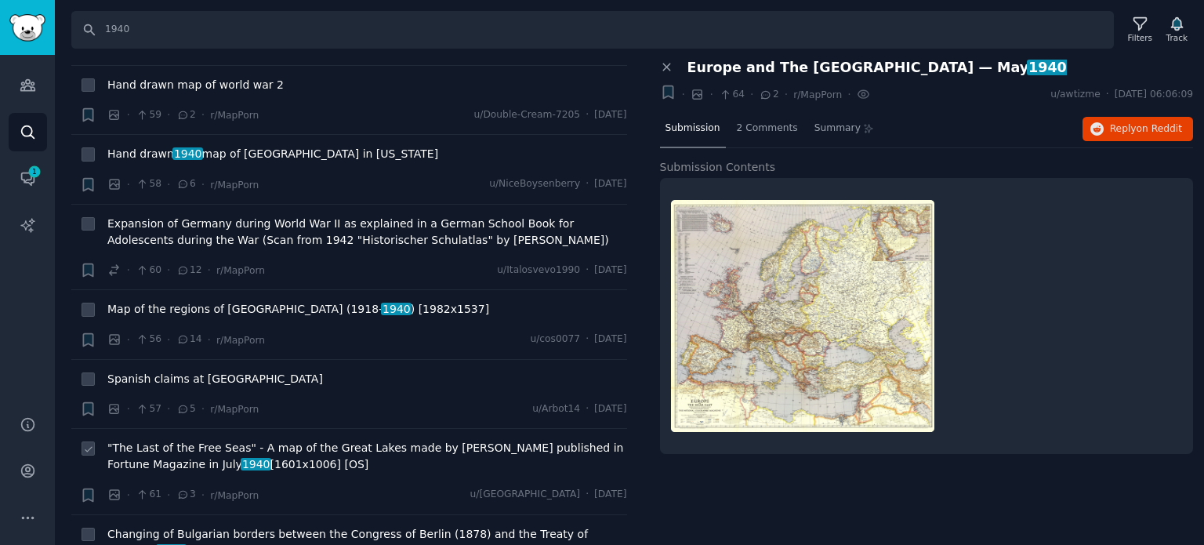
scroll to position [12225, 0]
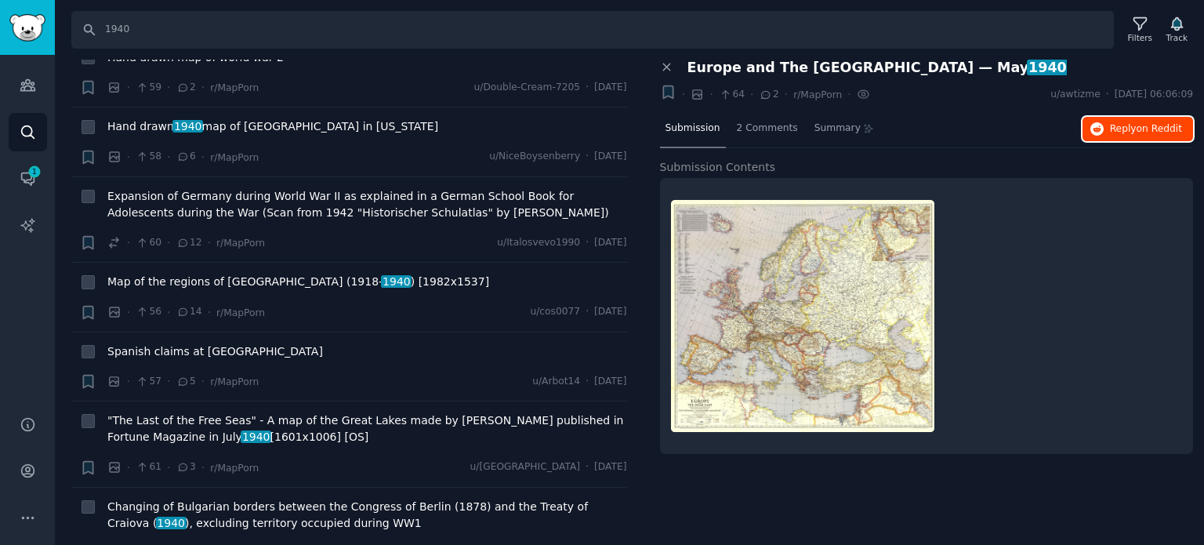
click at [1147, 132] on span "on Reddit" at bounding box center [1158, 128] width 45 height 11
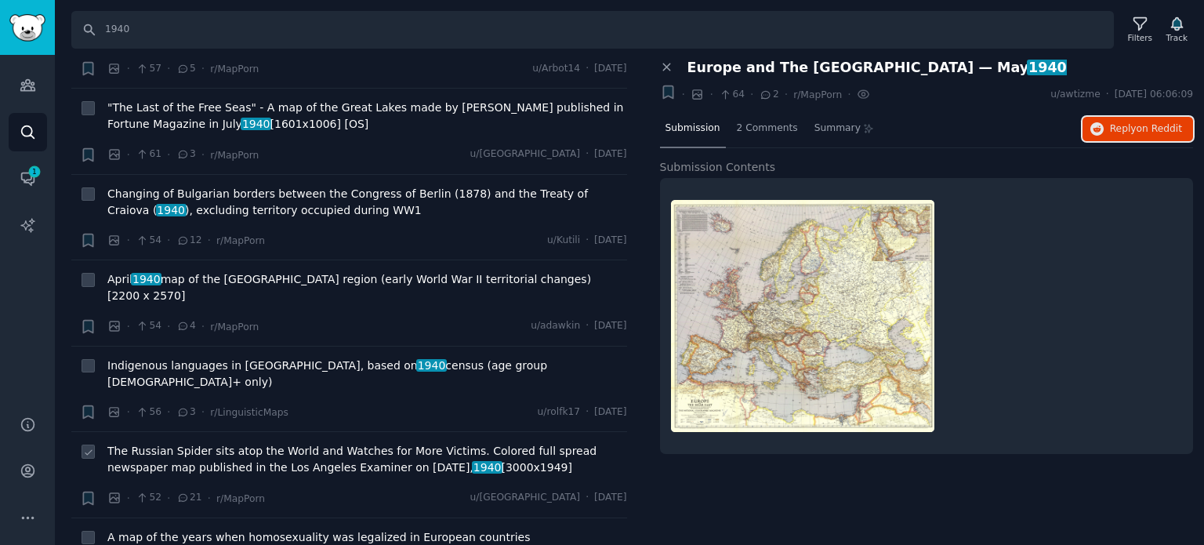
scroll to position [12538, 0]
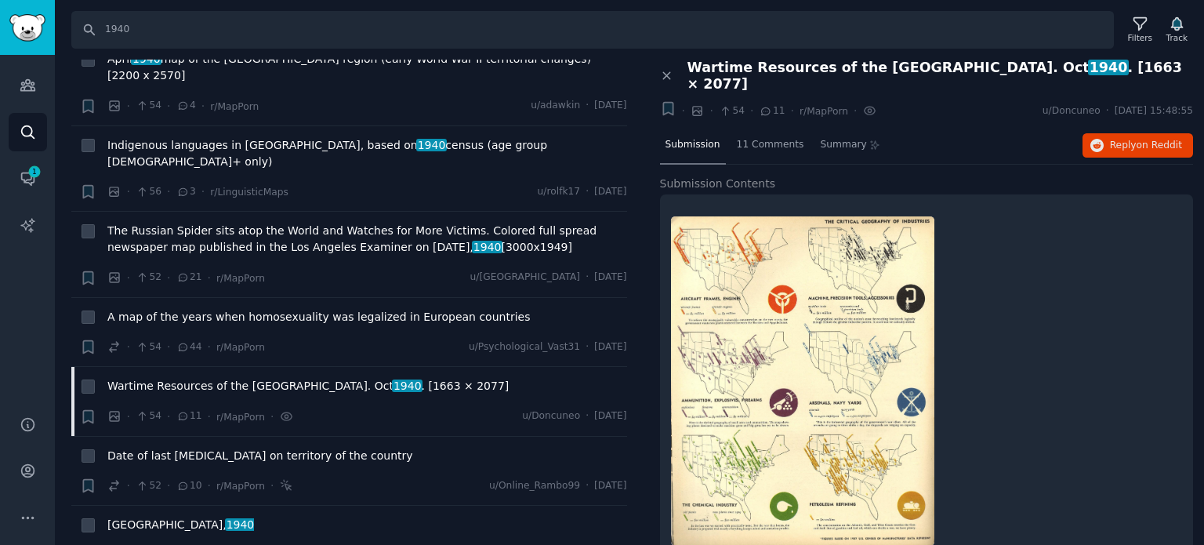
scroll to position [12852, 0]
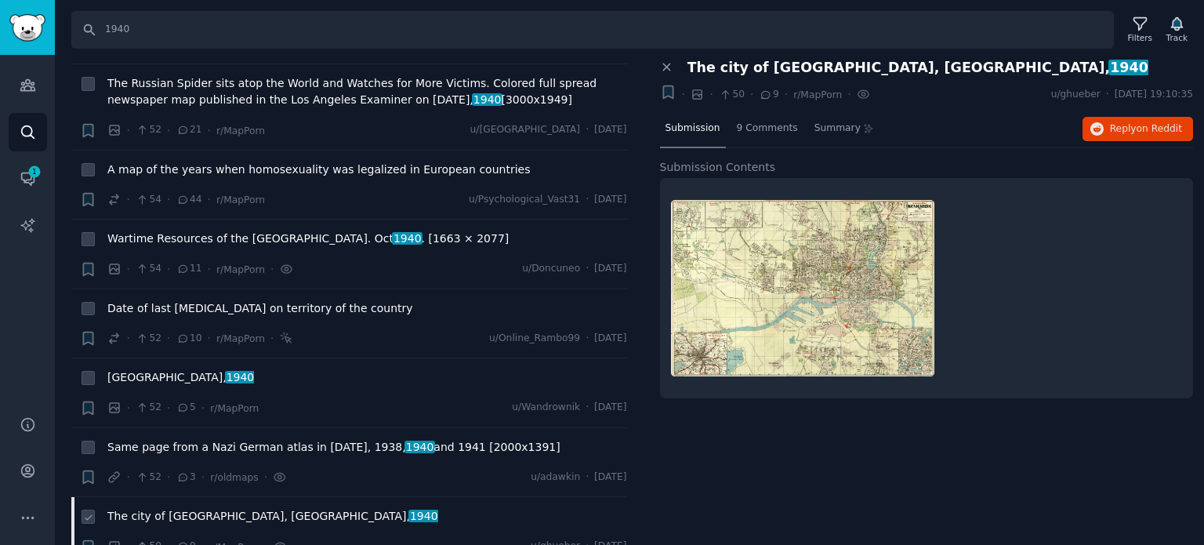
scroll to position [12930, 0]
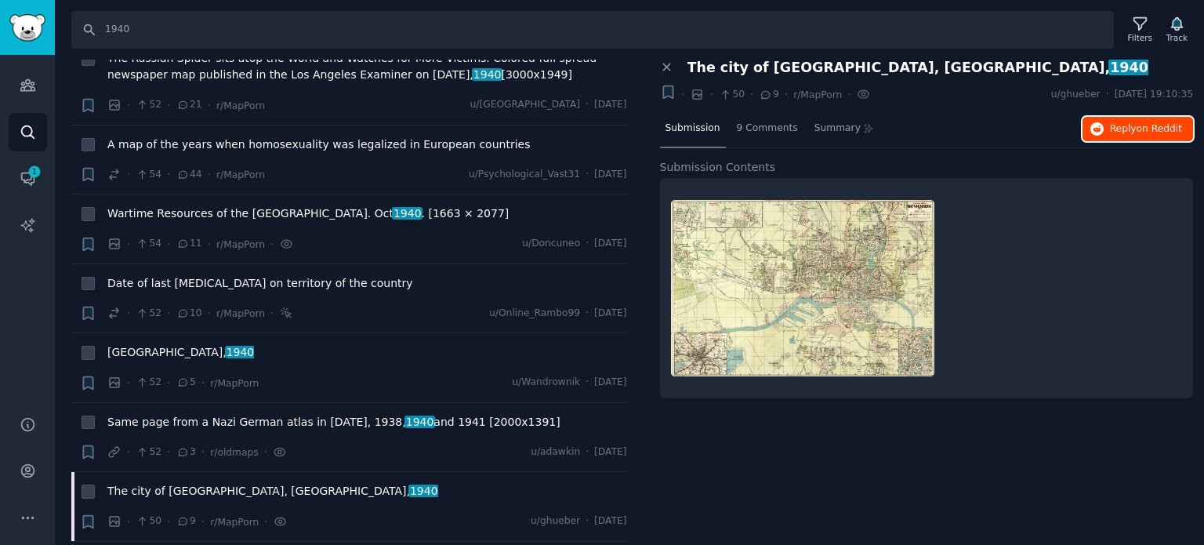
click at [1104, 129] on icon "button" at bounding box center [1097, 129] width 14 height 14
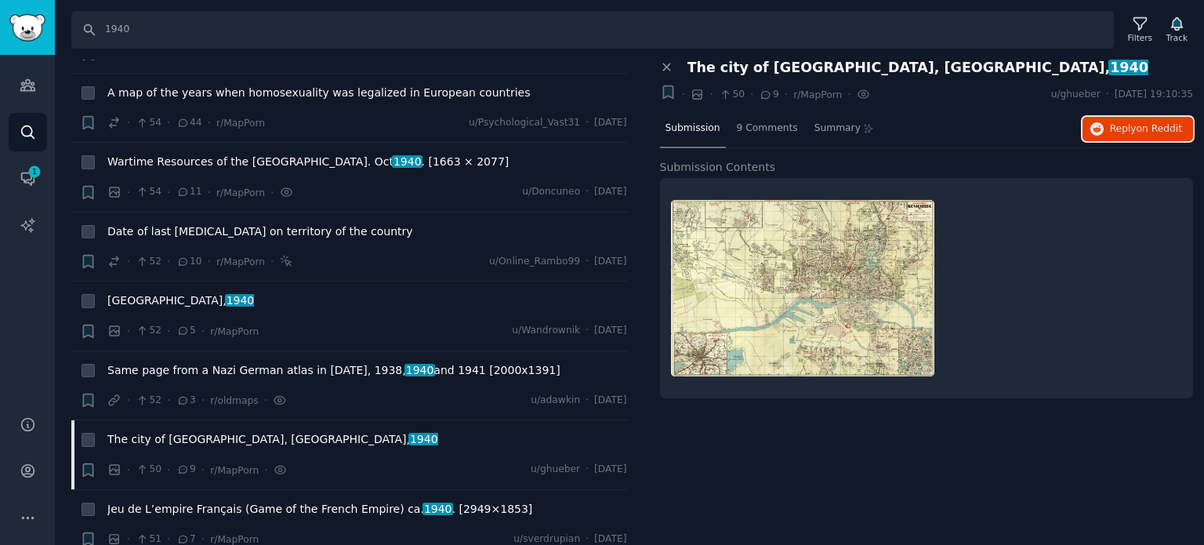
scroll to position [13087, 0]
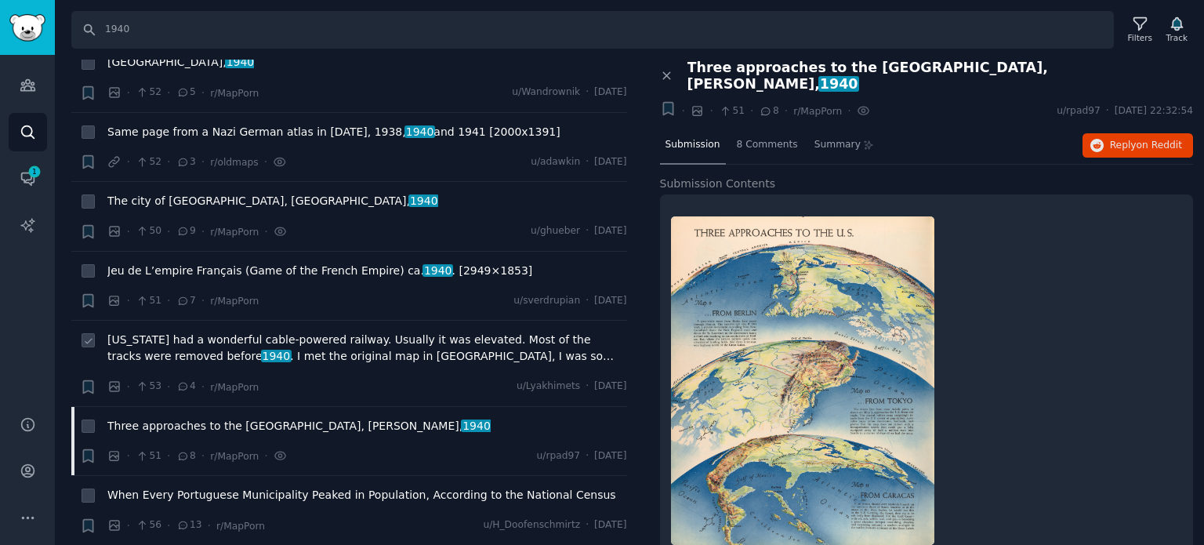
scroll to position [13322, 0]
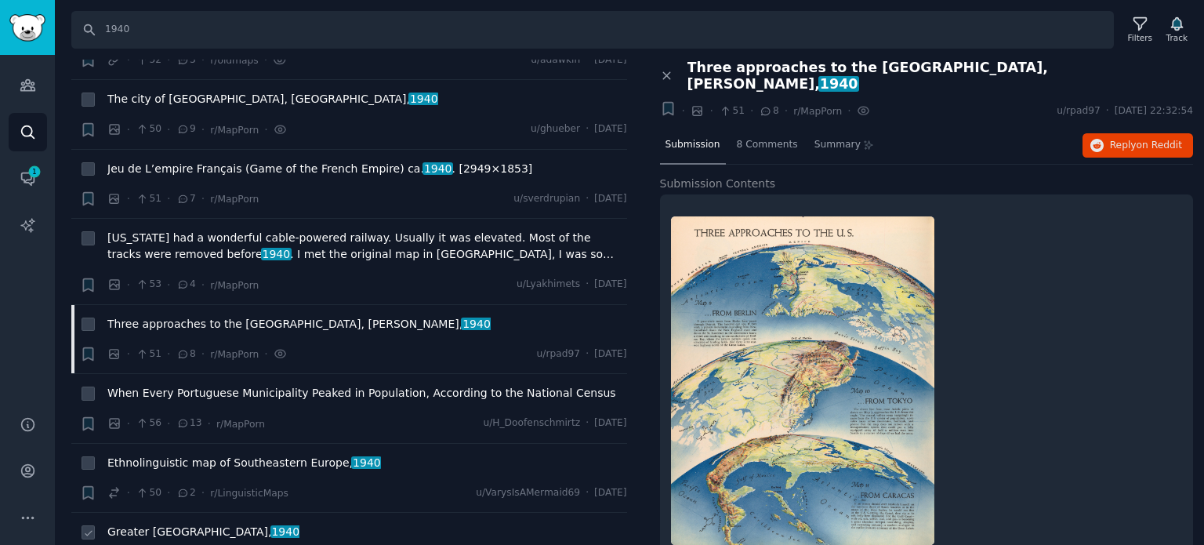
click at [178, 523] on span "Greater Belarus, 1940" at bounding box center [203, 531] width 192 height 16
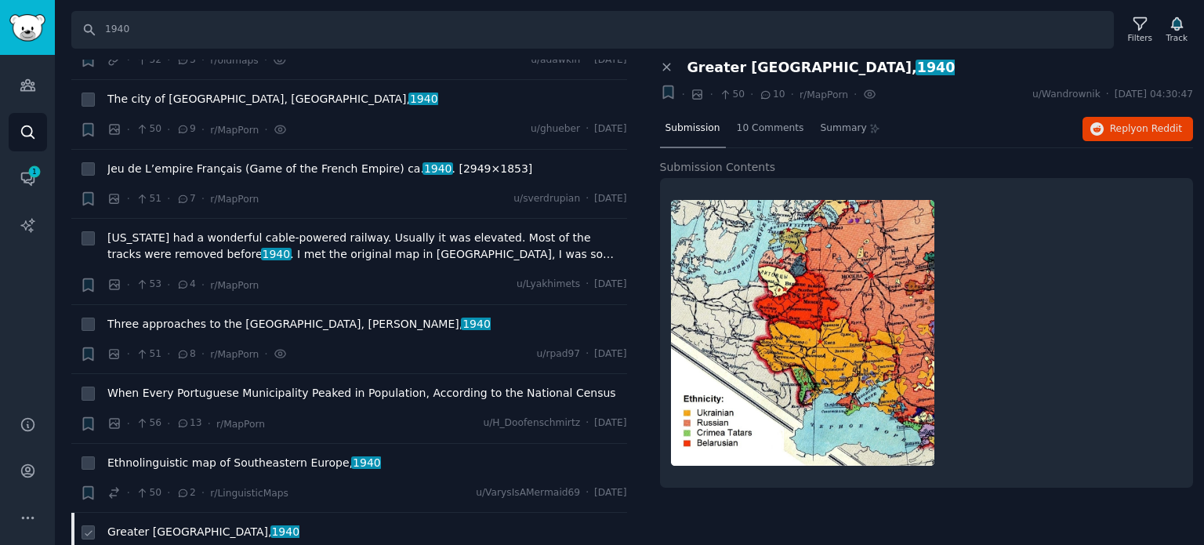
scroll to position [13557, 0]
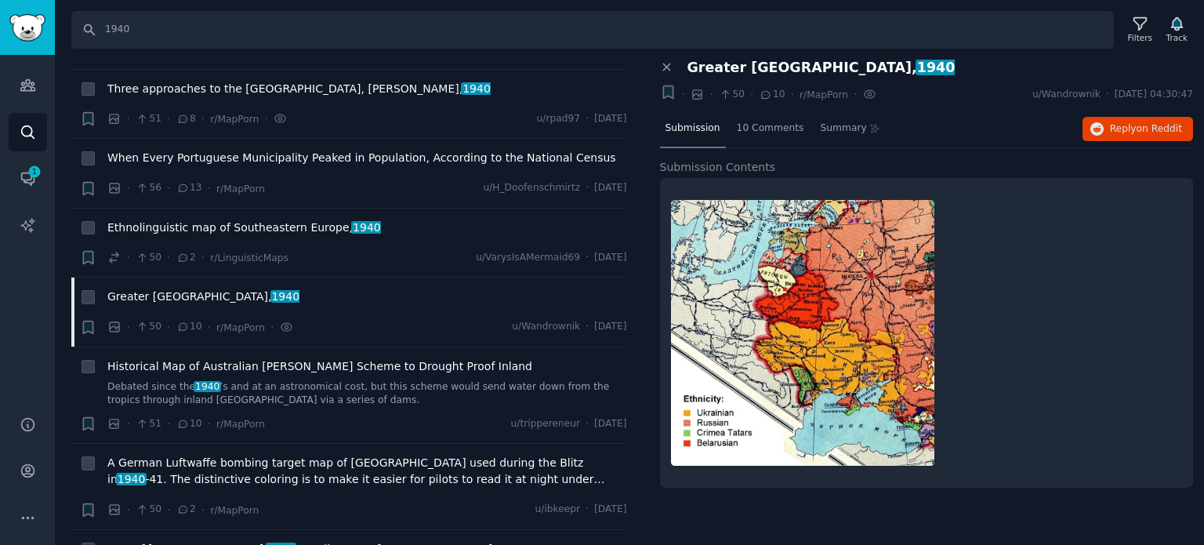
click at [236, 541] on span "Map of Amsterdam, 1940 , Studio Certo, ca. 1947" at bounding box center [317, 549] width 420 height 16
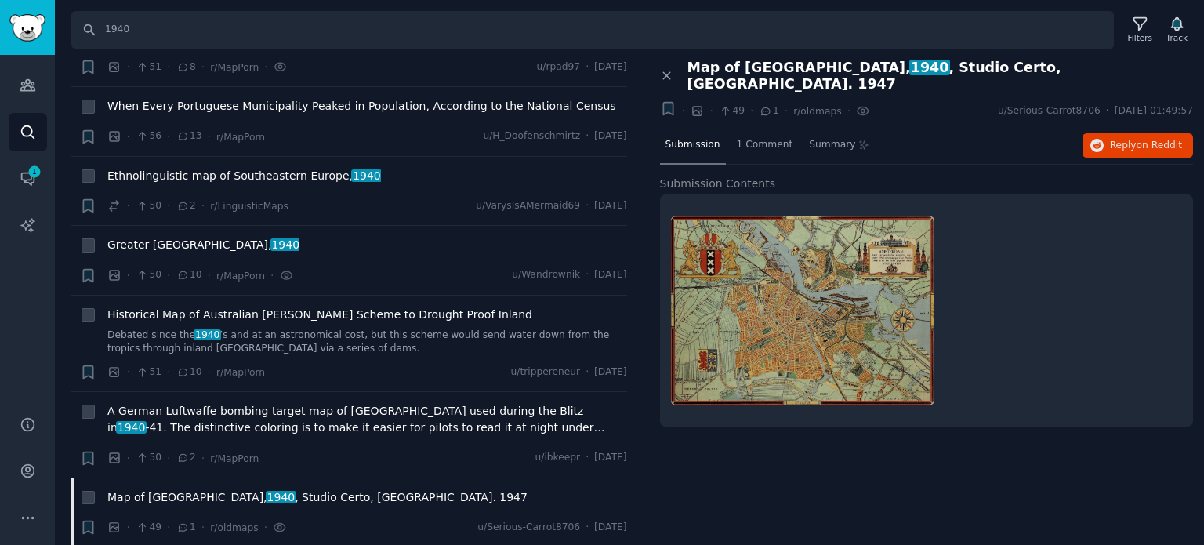
scroll to position [13635, 0]
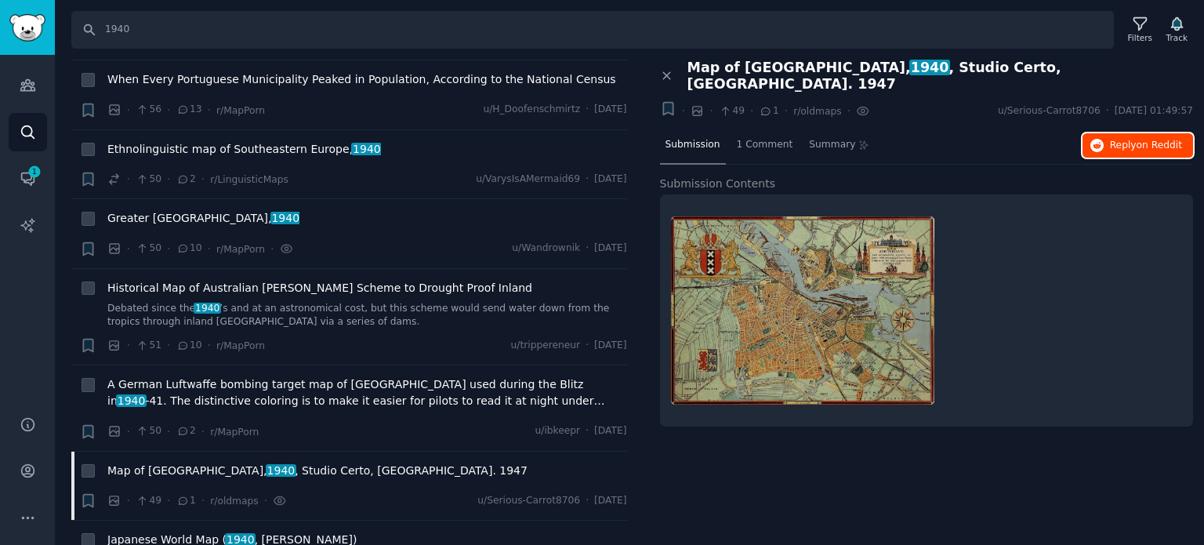
click at [1126, 139] on span "Reply on Reddit" at bounding box center [1146, 146] width 72 height 14
click at [190, 531] on span "Japanese World Map ( 1940 , Tadayoshi Fuchida)" at bounding box center [231, 539] width 249 height 16
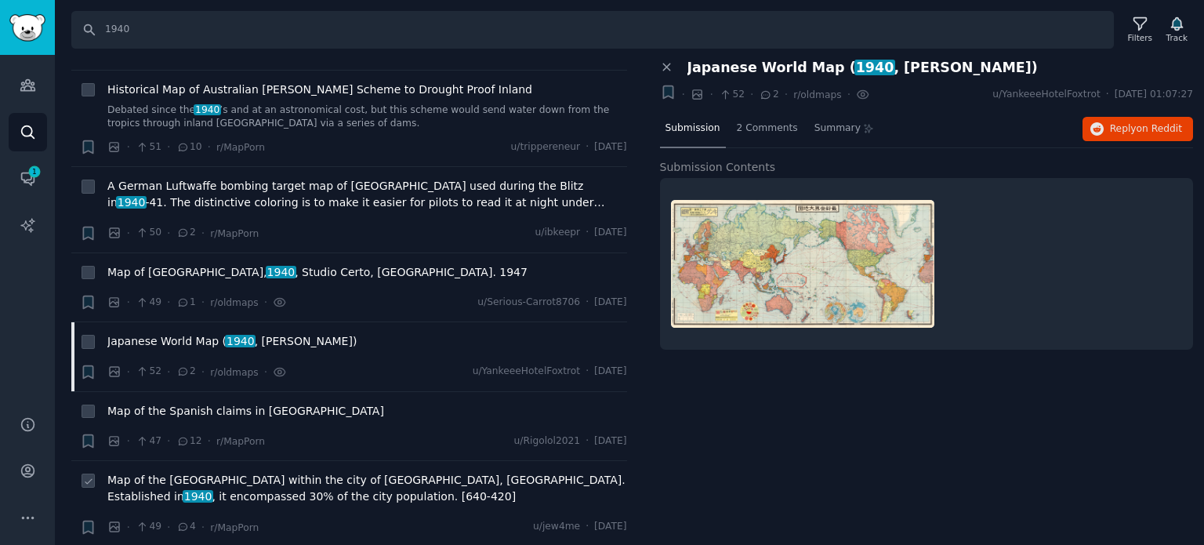
scroll to position [13870, 0]
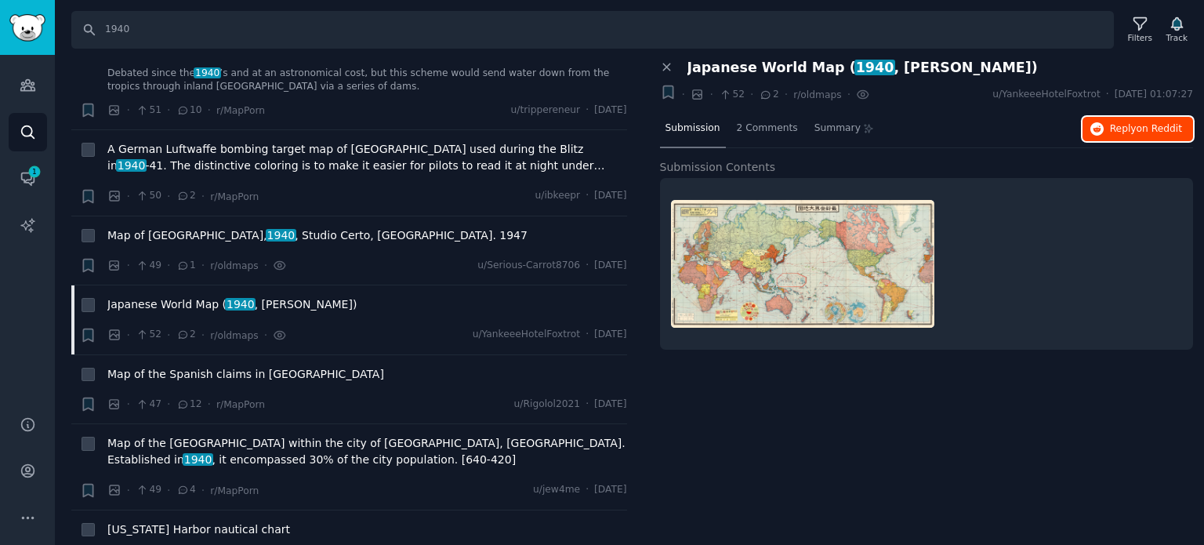
click at [1155, 132] on span "on Reddit" at bounding box center [1158, 128] width 45 height 11
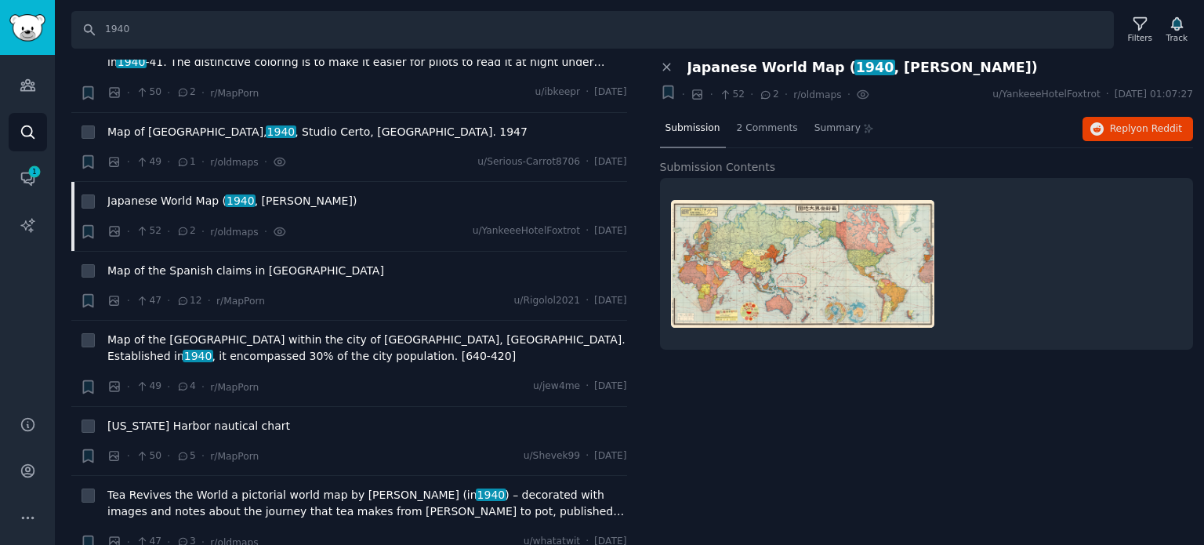
scroll to position [14184, 0]
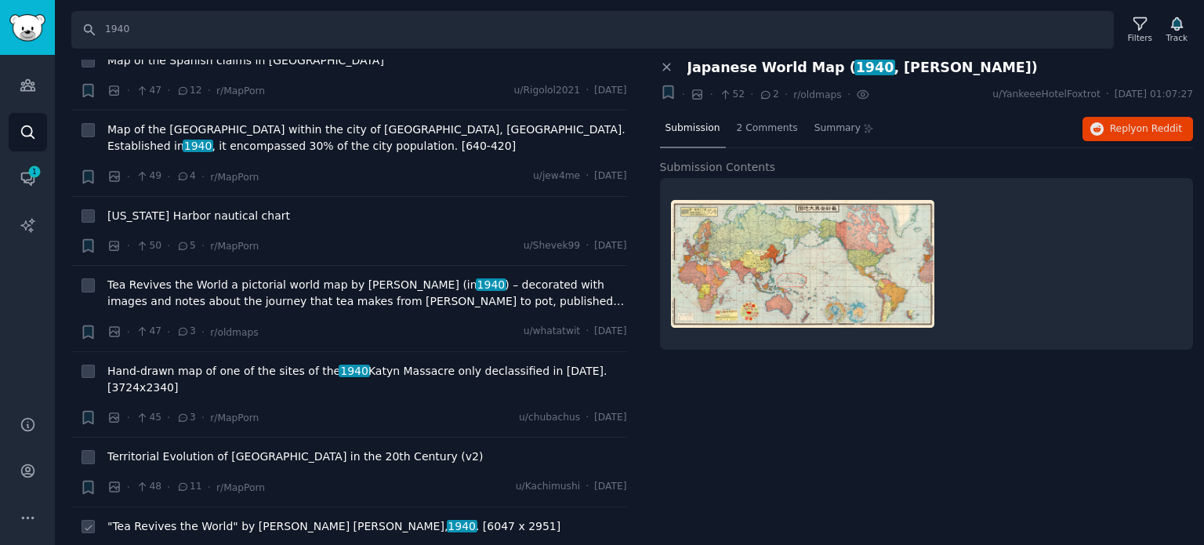
click at [237, 448] on span "Territorial Evolution of Romania in the 20th Century (v2)" at bounding box center [294, 456] width 375 height 16
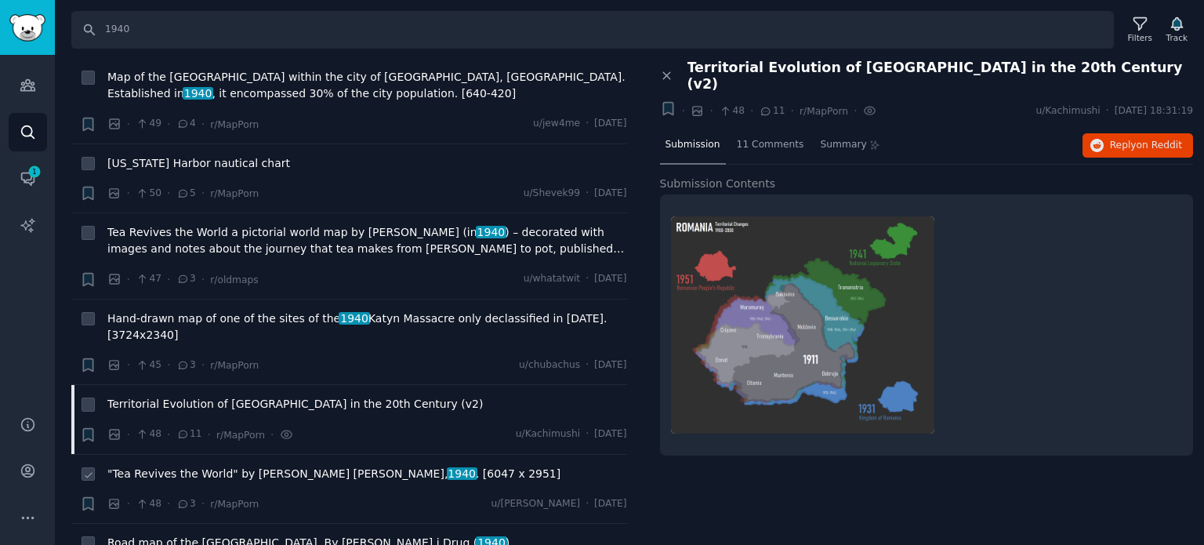
scroll to position [14262, 0]
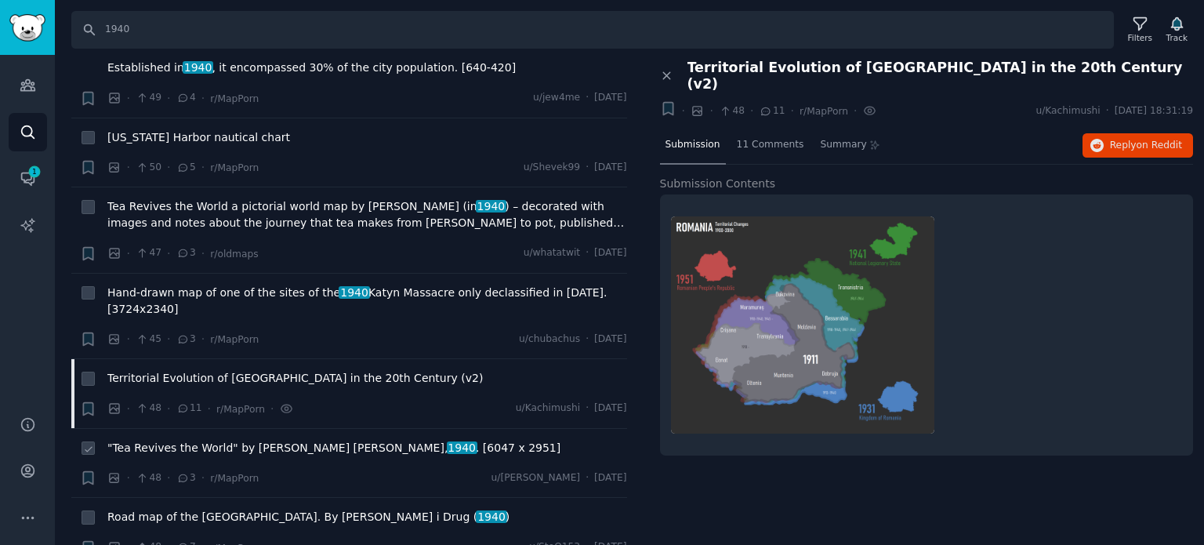
click at [254, 440] on span ""Tea Revives the World" by Leslie MacDonald Gill, 1940 . [6047 x 2951]" at bounding box center [333, 448] width 453 height 16
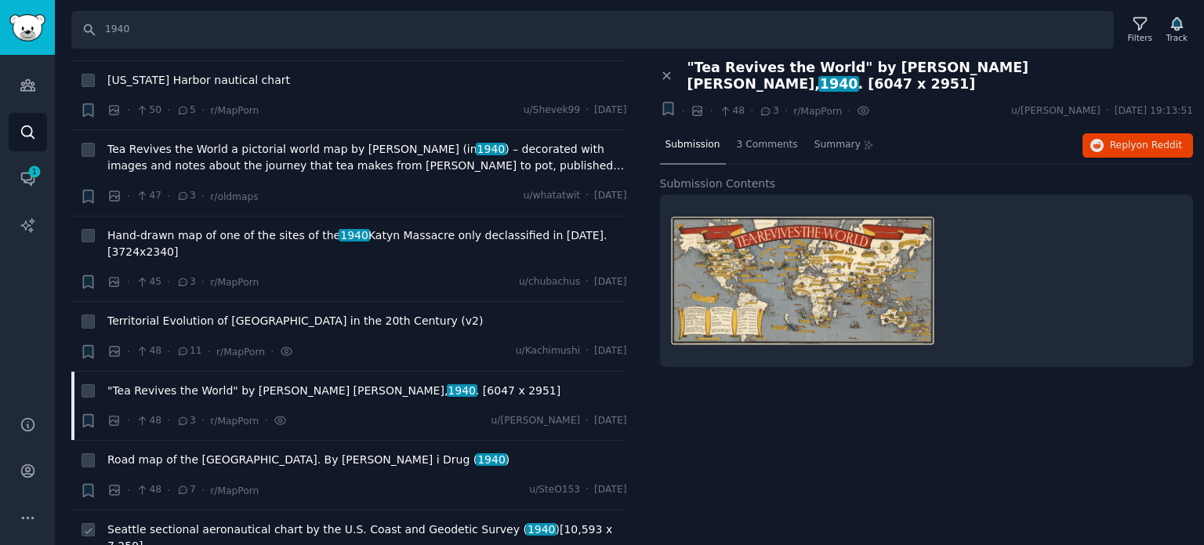
scroll to position [14341, 0]
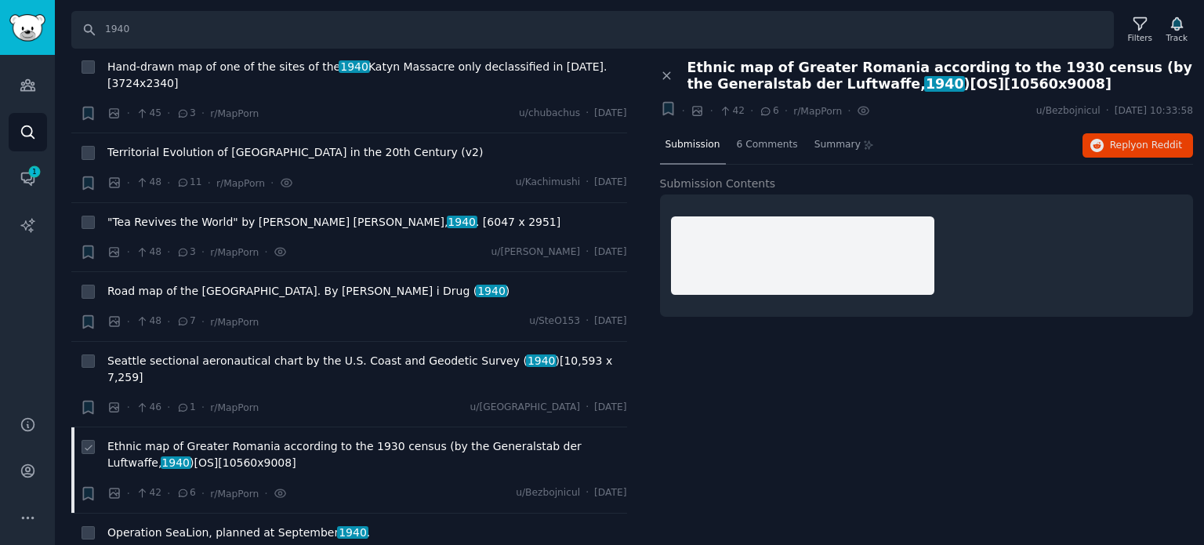
scroll to position [14497, 0]
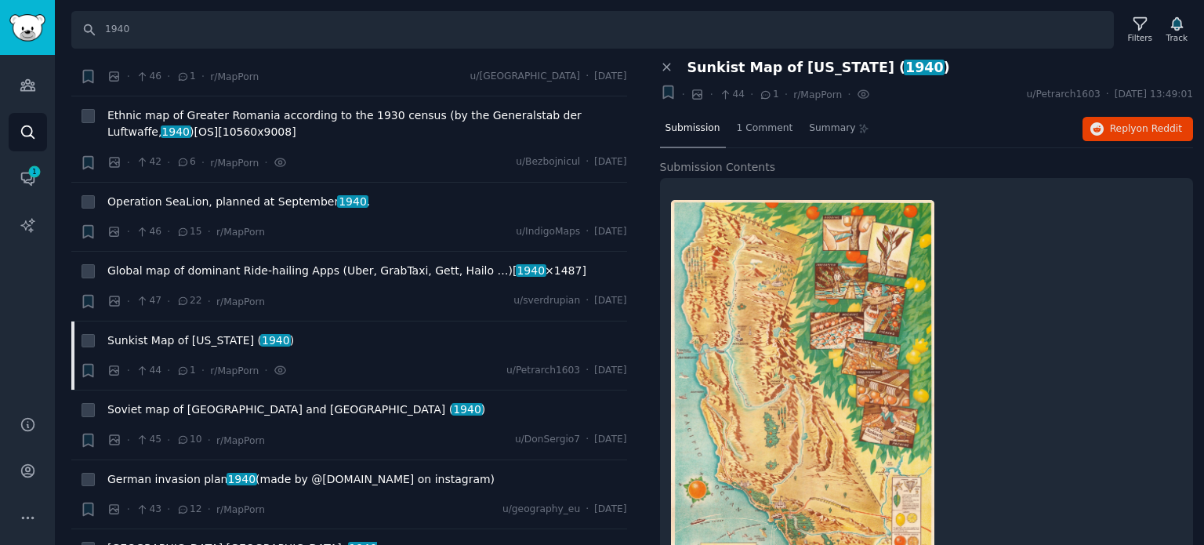
scroll to position [14866, 0]
